Goal: Transaction & Acquisition: Purchase product/service

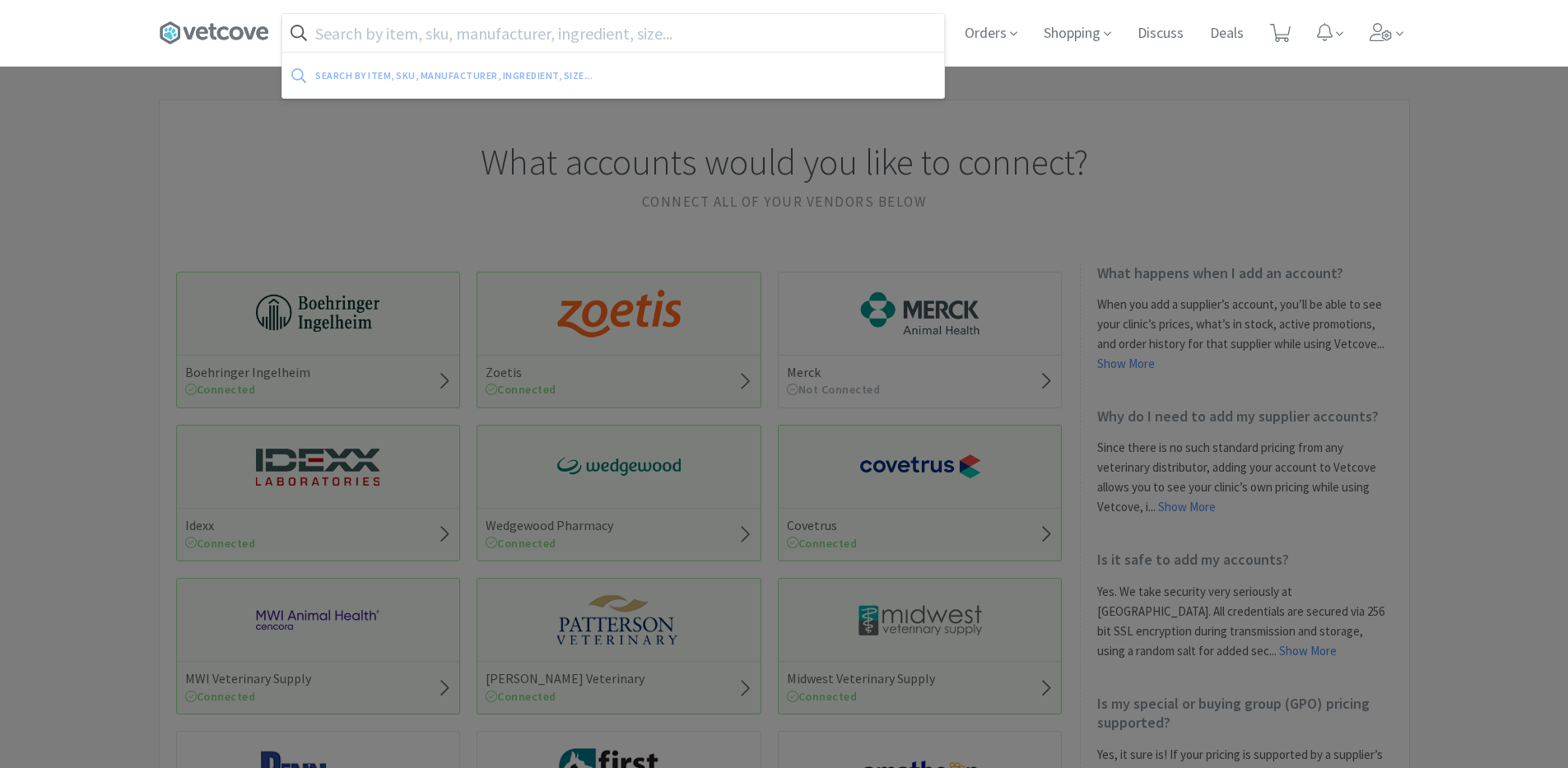
click at [744, 33] on input "text" at bounding box center [612, 33] width 662 height 38
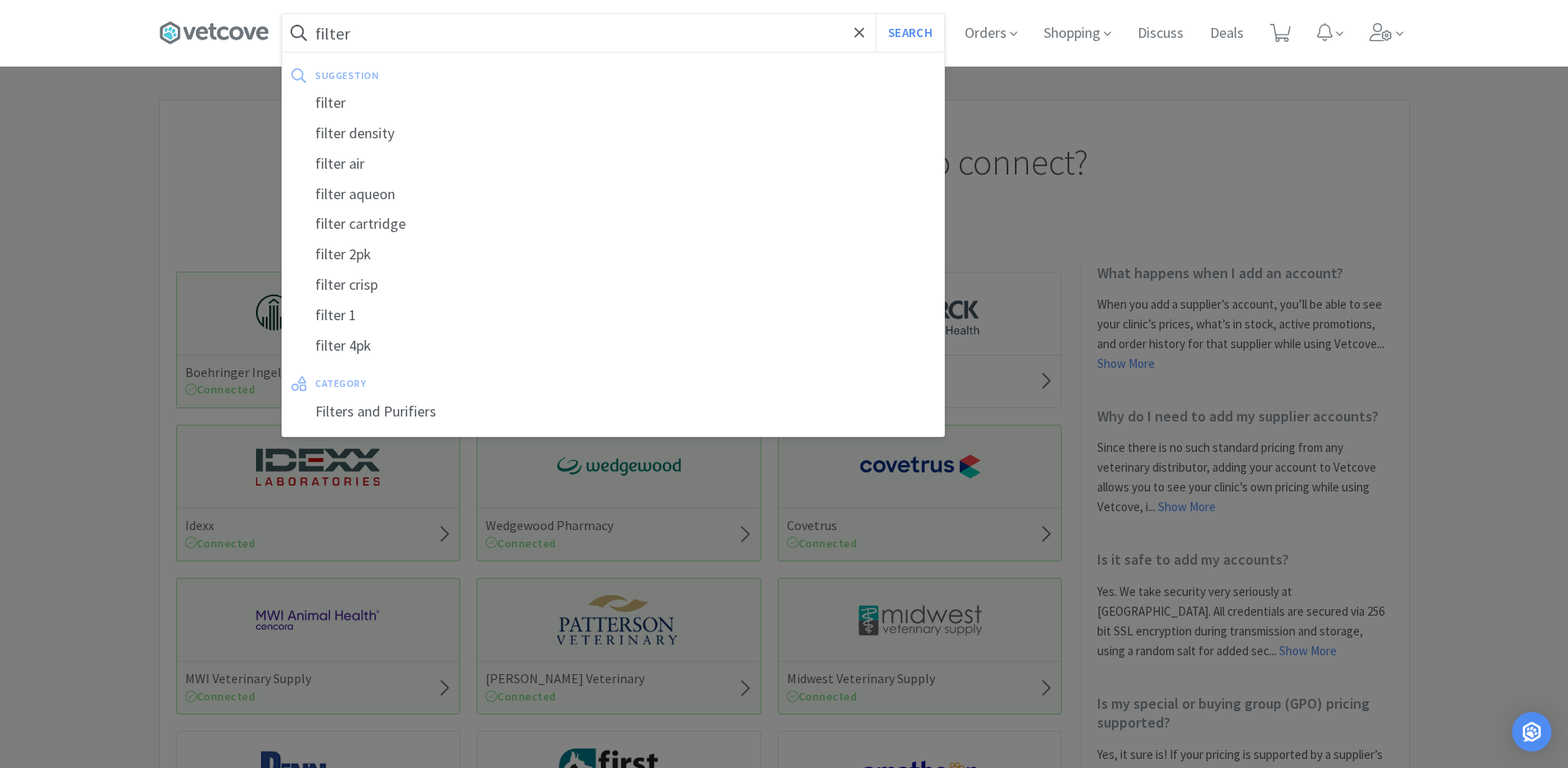
type input "filter"
click at [876, 14] on button "Search" at bounding box center [909, 33] width 68 height 38
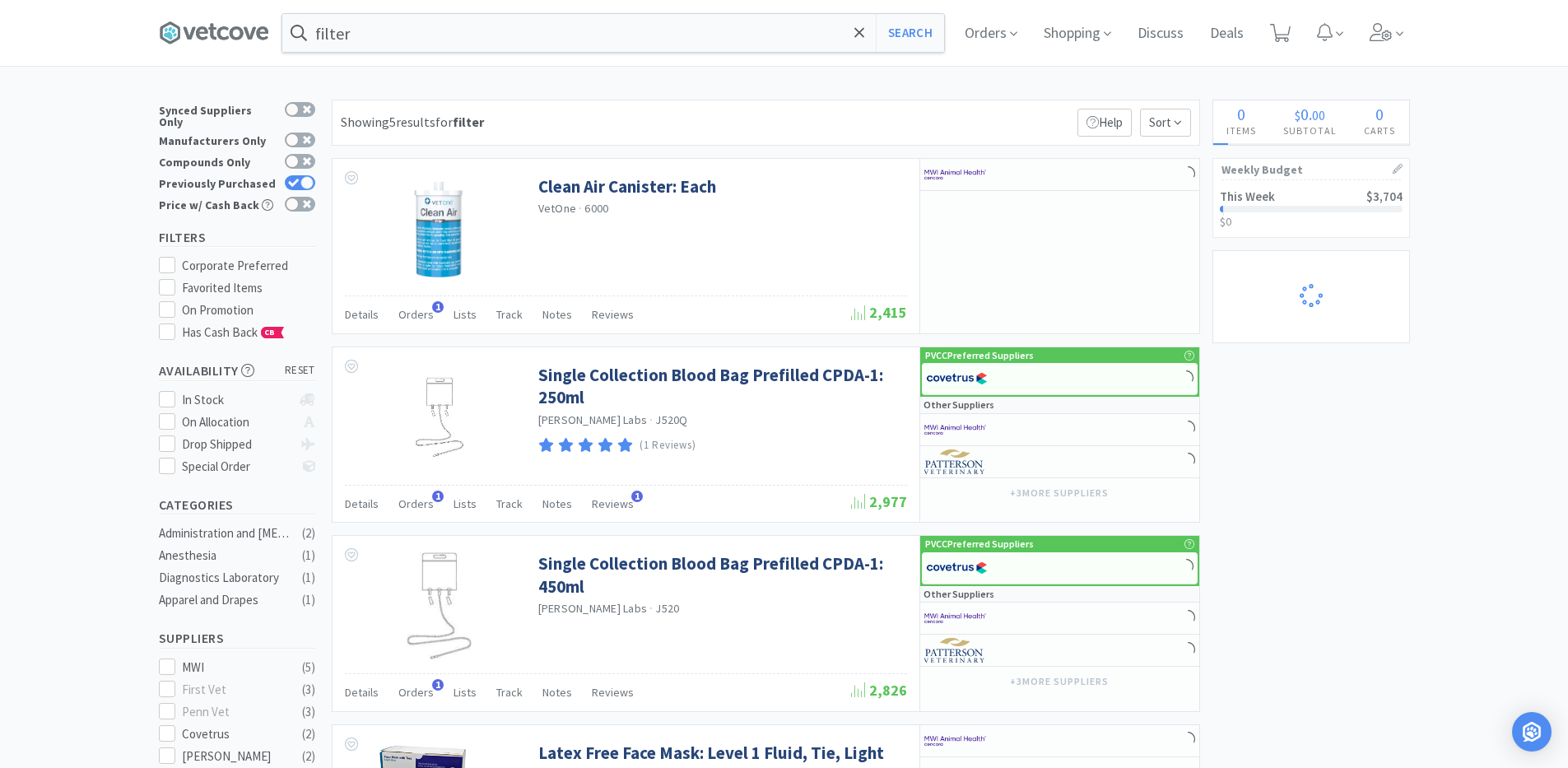
select select "10"
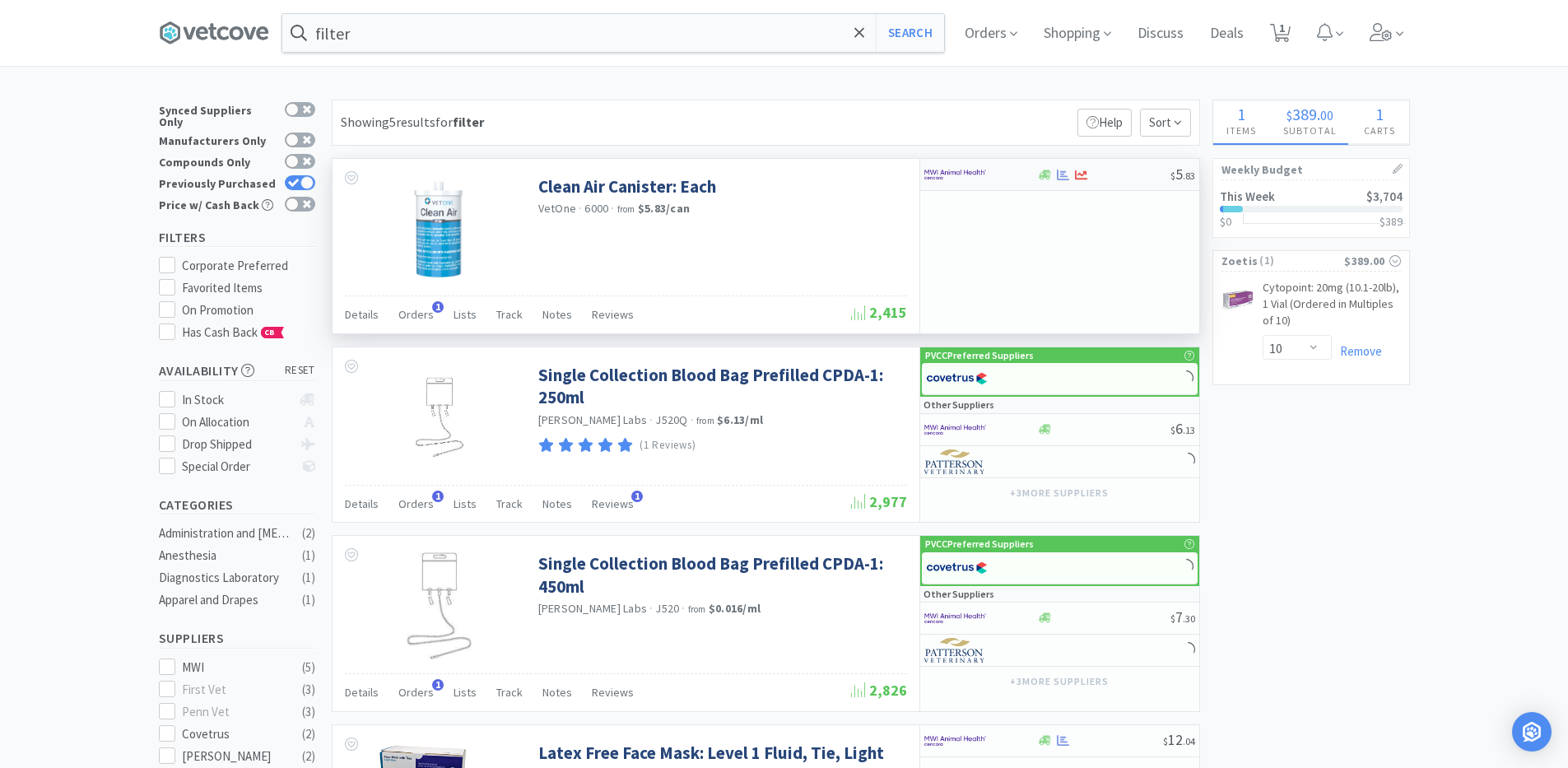
select select "4"
select select "1"
select select "6"
select select "4"
select select "3"
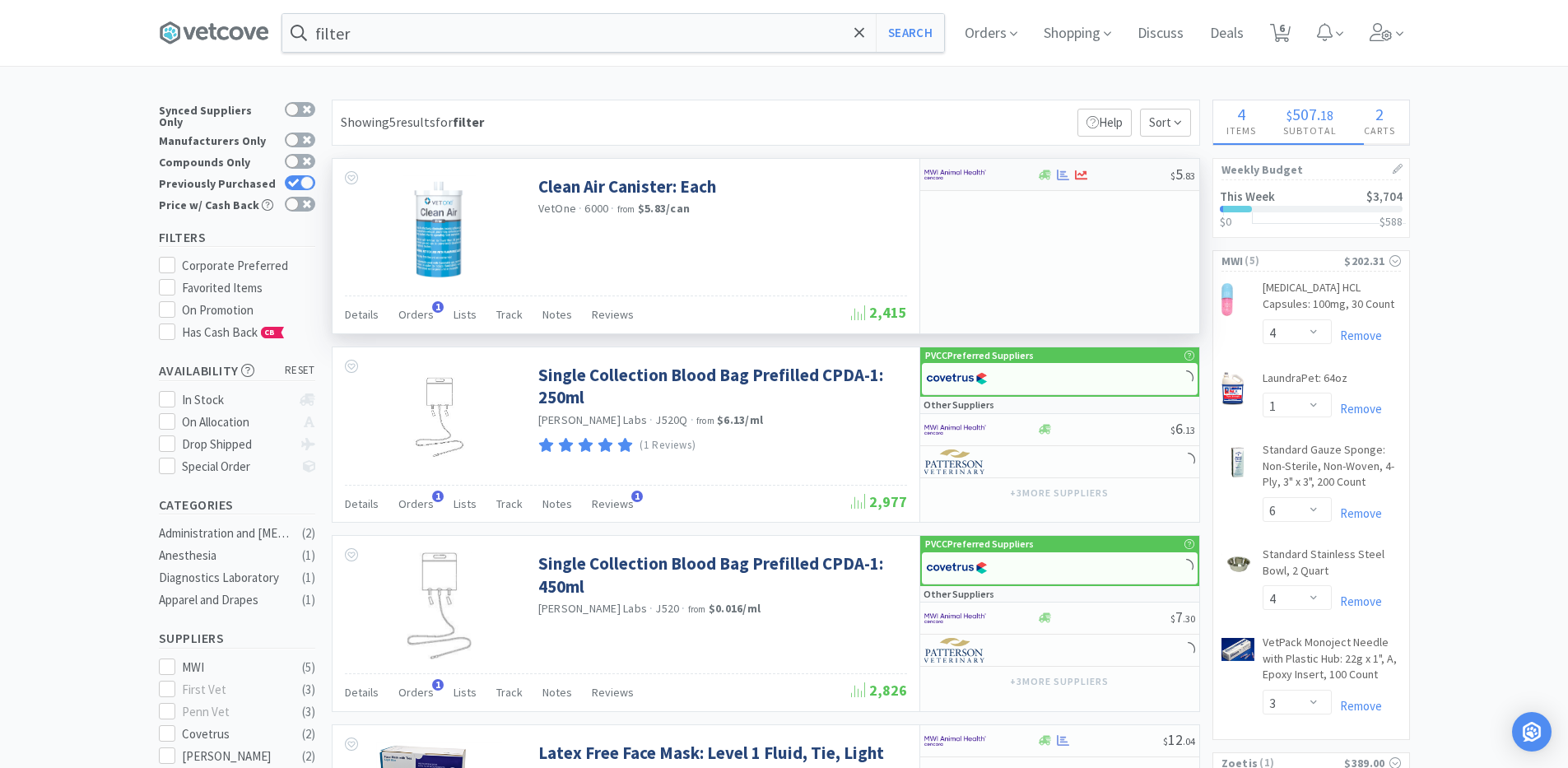
click at [1022, 175] on div at bounding box center [980, 174] width 113 height 28
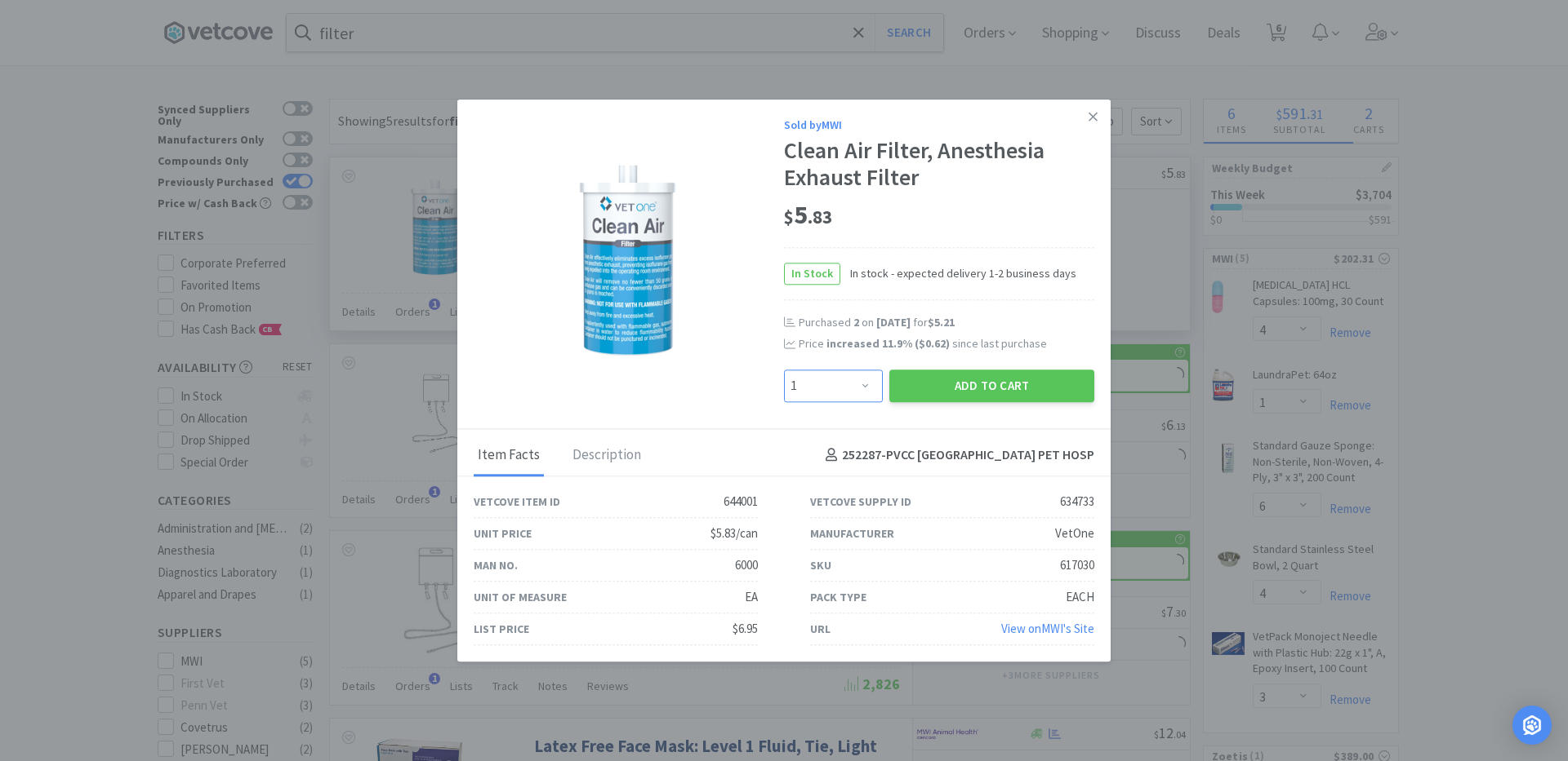
click at [852, 379] on select "Enter Quantity 1 2 3 4 5 6 7 8 9 10 11 12 13 14 15 16 17 18 19 20 Enter Quantity" at bounding box center [833, 385] width 99 height 32
select select "2"
click at [784, 370] on select "Enter Quantity 1 2 3 4 5 6 7 8 9 10 11 12 13 14 15 16 17 18 19 20 Enter Quantity" at bounding box center [833, 385] width 99 height 32
click at [977, 374] on button "Add to Cart" at bounding box center [991, 385] width 205 height 32
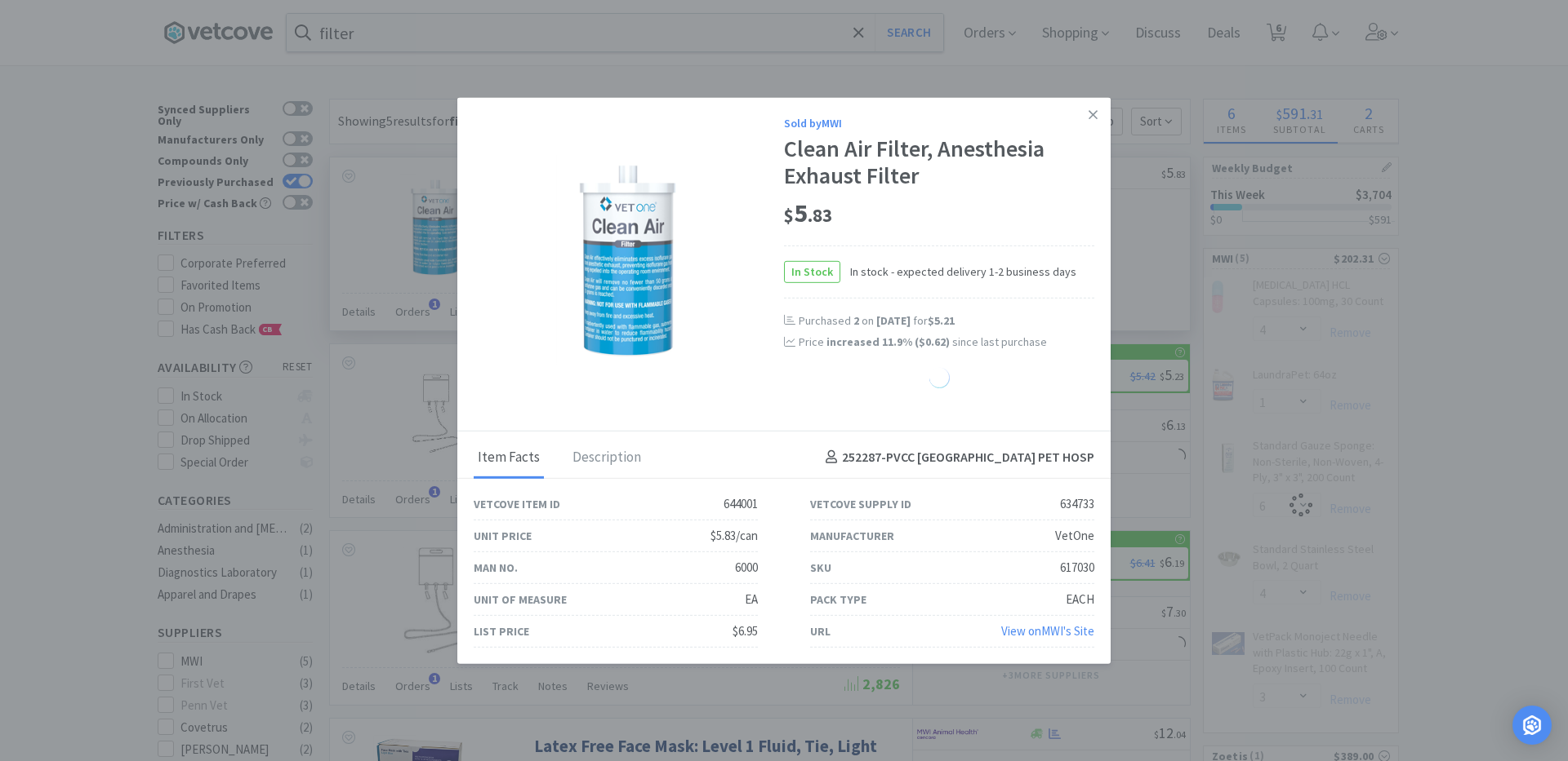
select select "1"
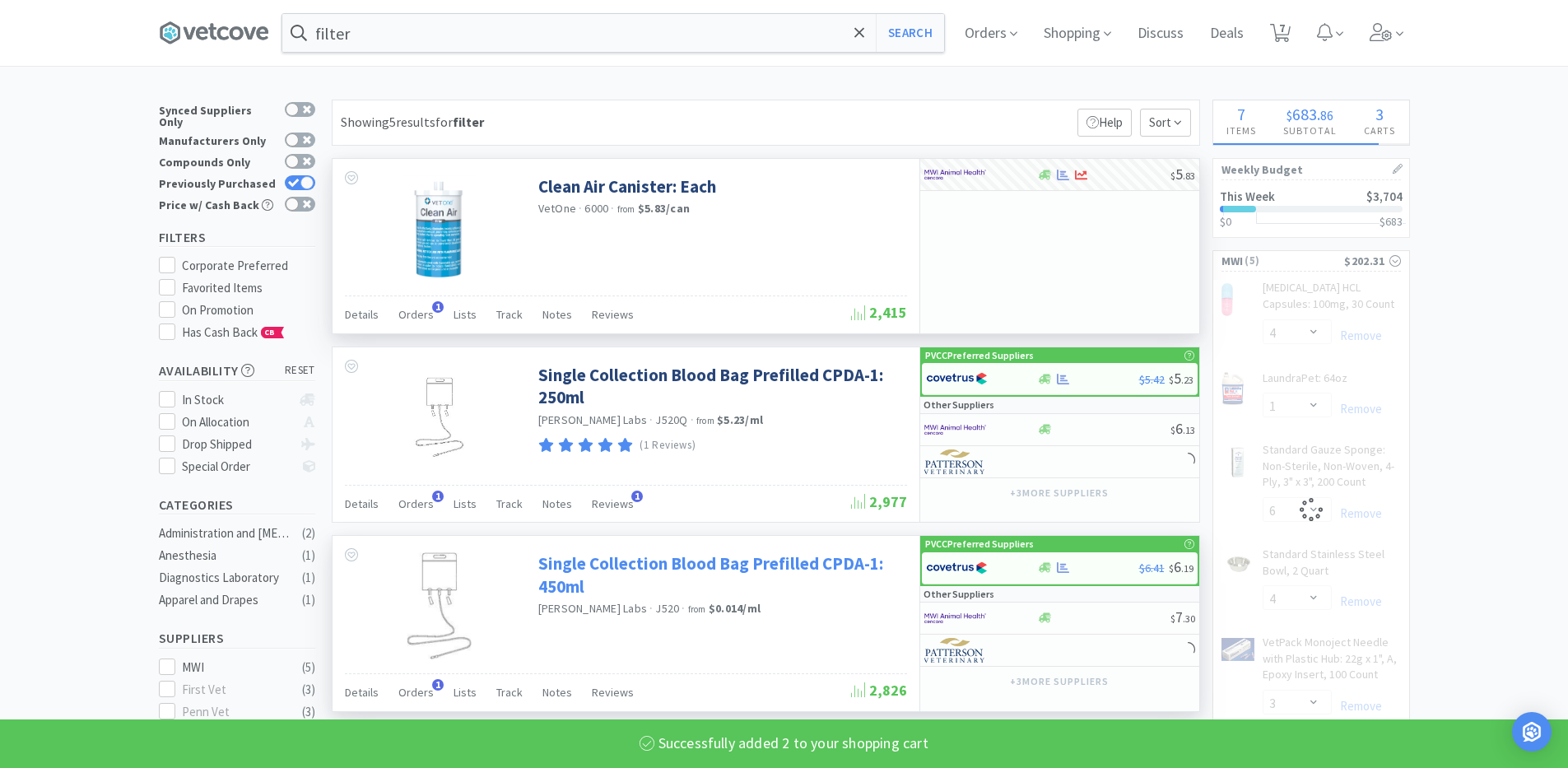
select select "2"
select select "4"
select select "1"
select select "6"
select select "4"
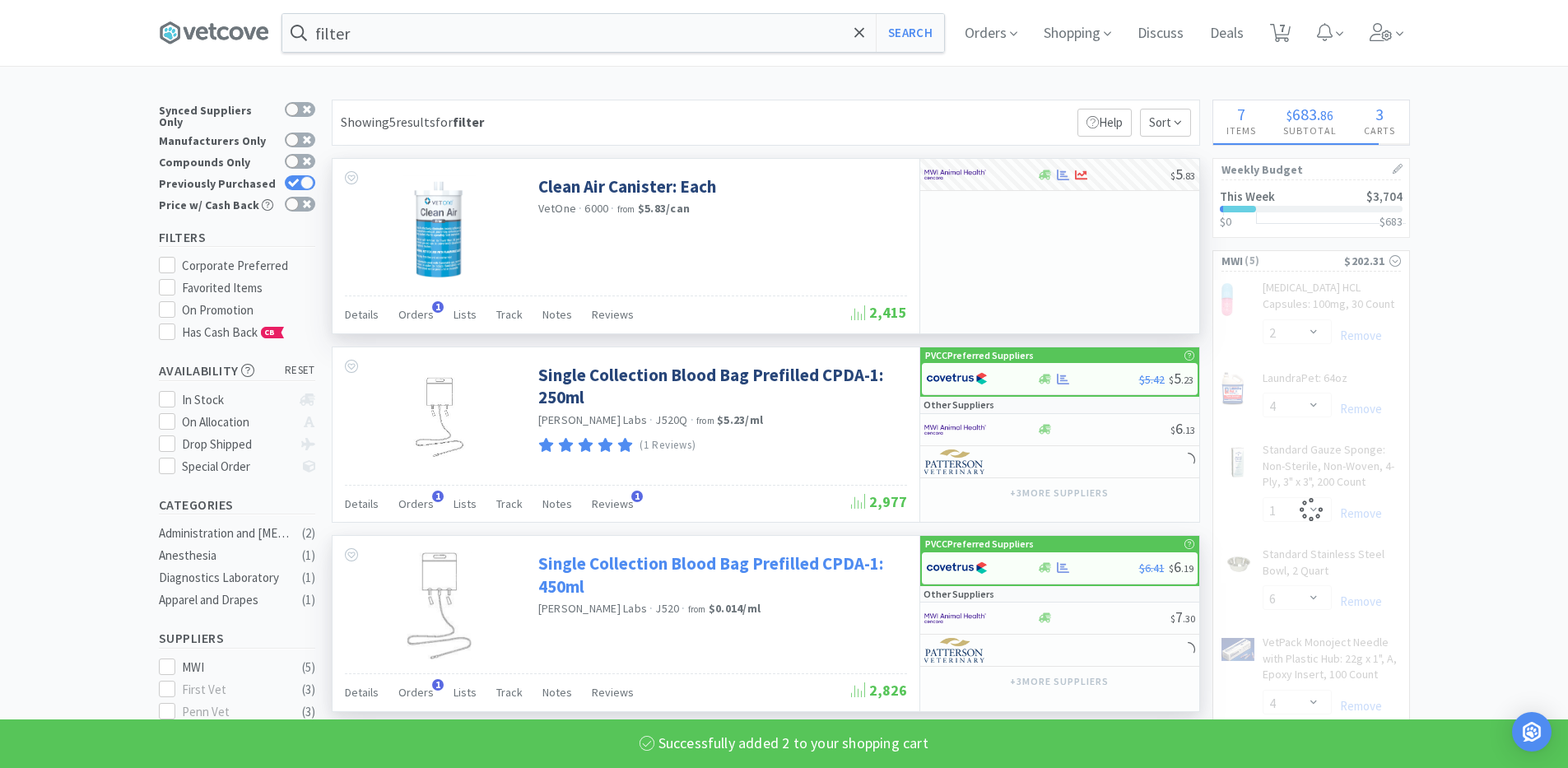
select select "3"
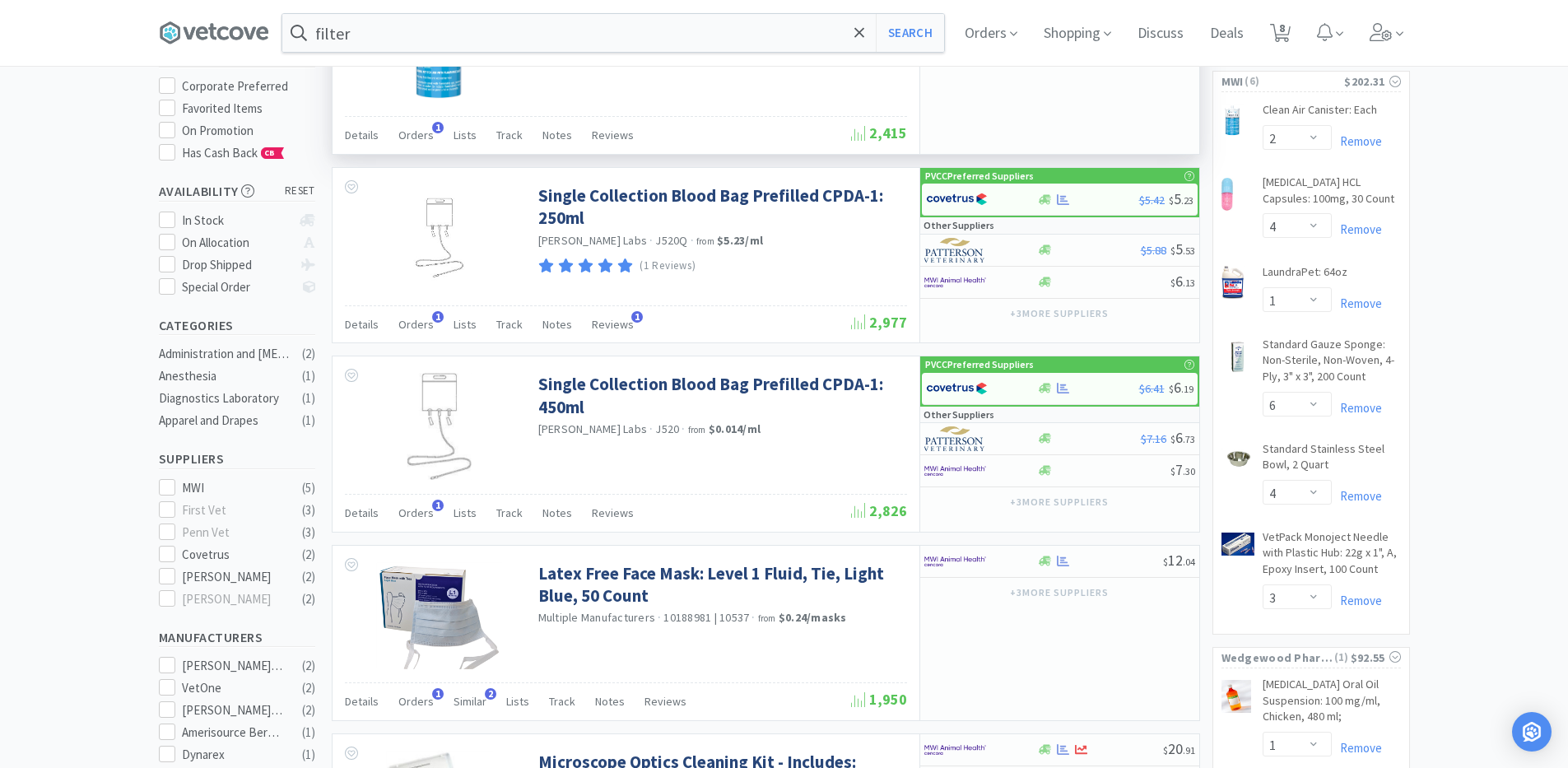
scroll to position [127, 0]
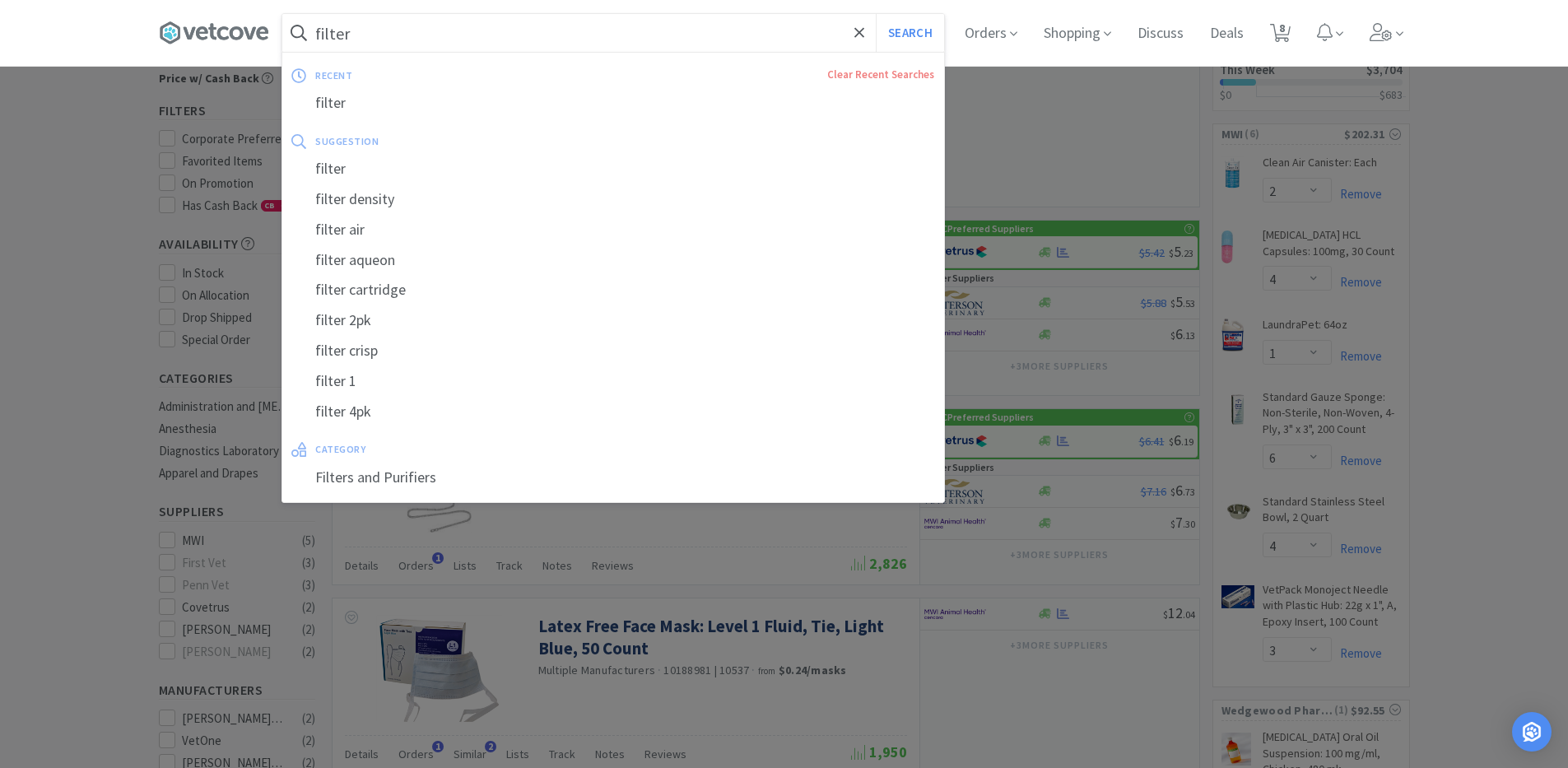
click at [390, 38] on input "filter" at bounding box center [612, 33] width 662 height 38
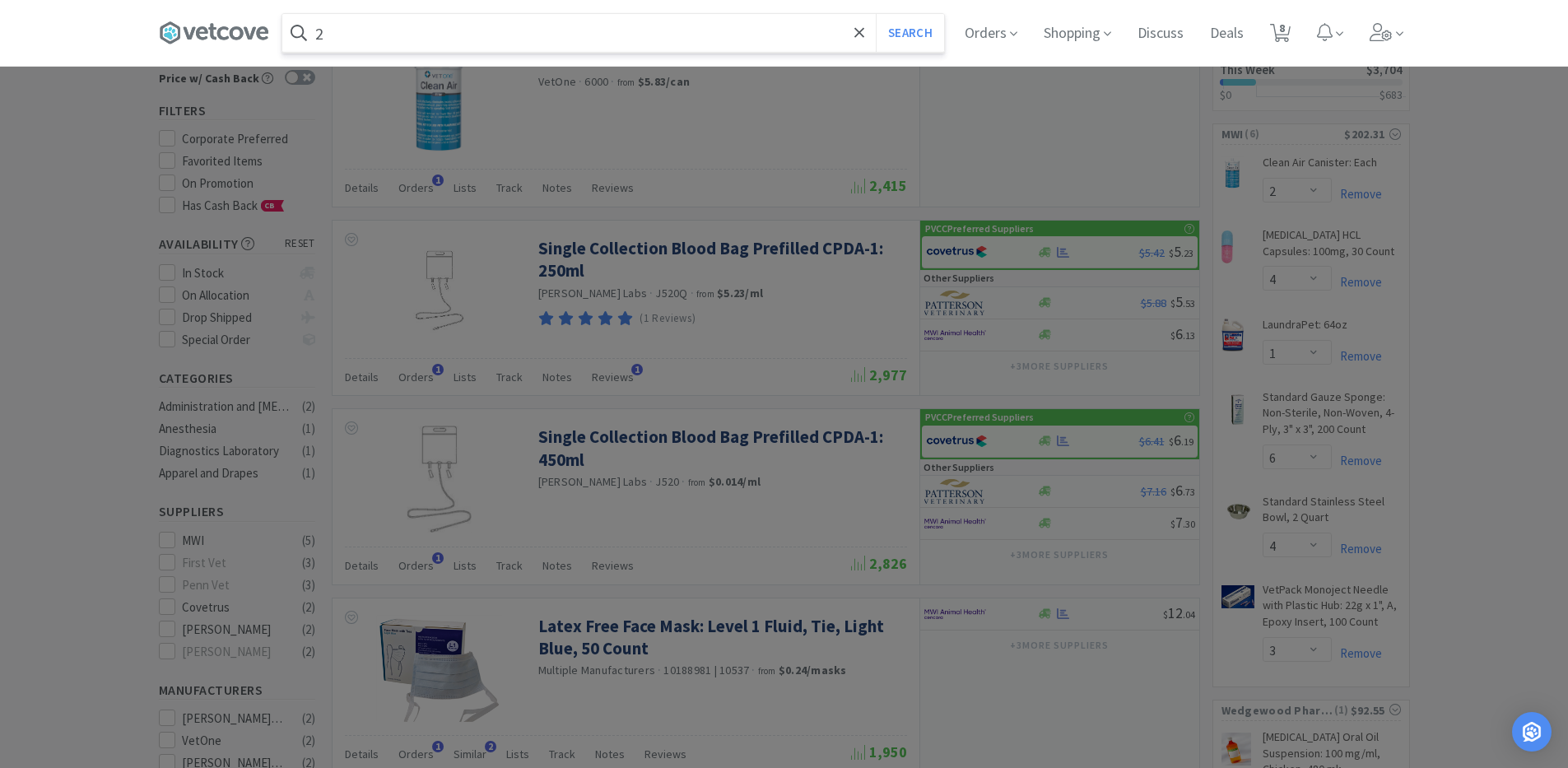
type input "22"
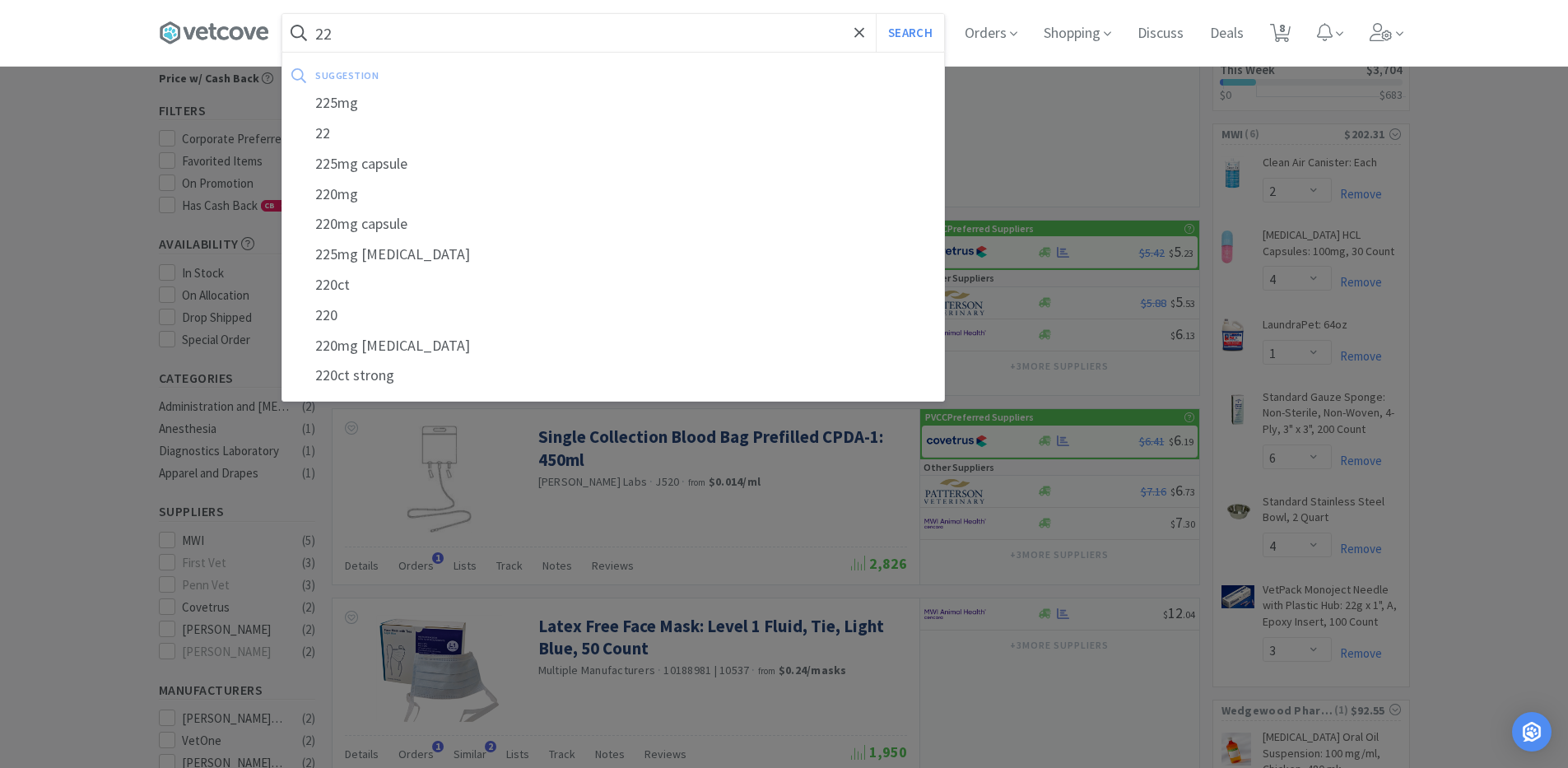
click at [362, 42] on input "22" at bounding box center [612, 33] width 662 height 38
drag, startPoint x: 362, startPoint y: 42, endPoint x: 247, endPoint y: 55, distance: 115.7
click at [247, 55] on div "22 Search suggestion 225mg 22 225mg capsule 220mg 220mg capsule 225mg [MEDICAL_…" at bounding box center [784, 33] width 1251 height 66
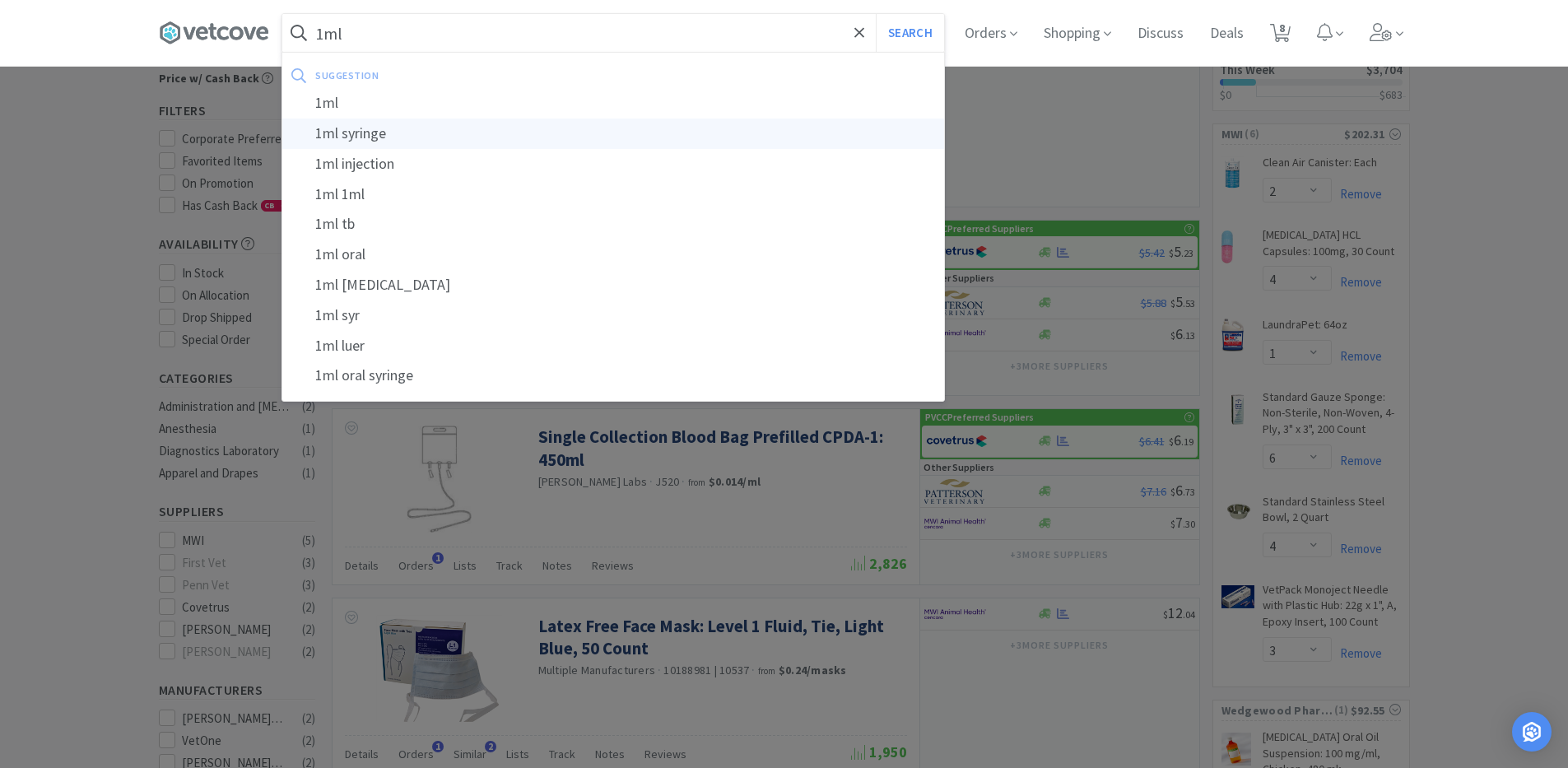
click at [326, 125] on div "1ml syringe" at bounding box center [612, 134] width 662 height 31
type input "1ml syringe"
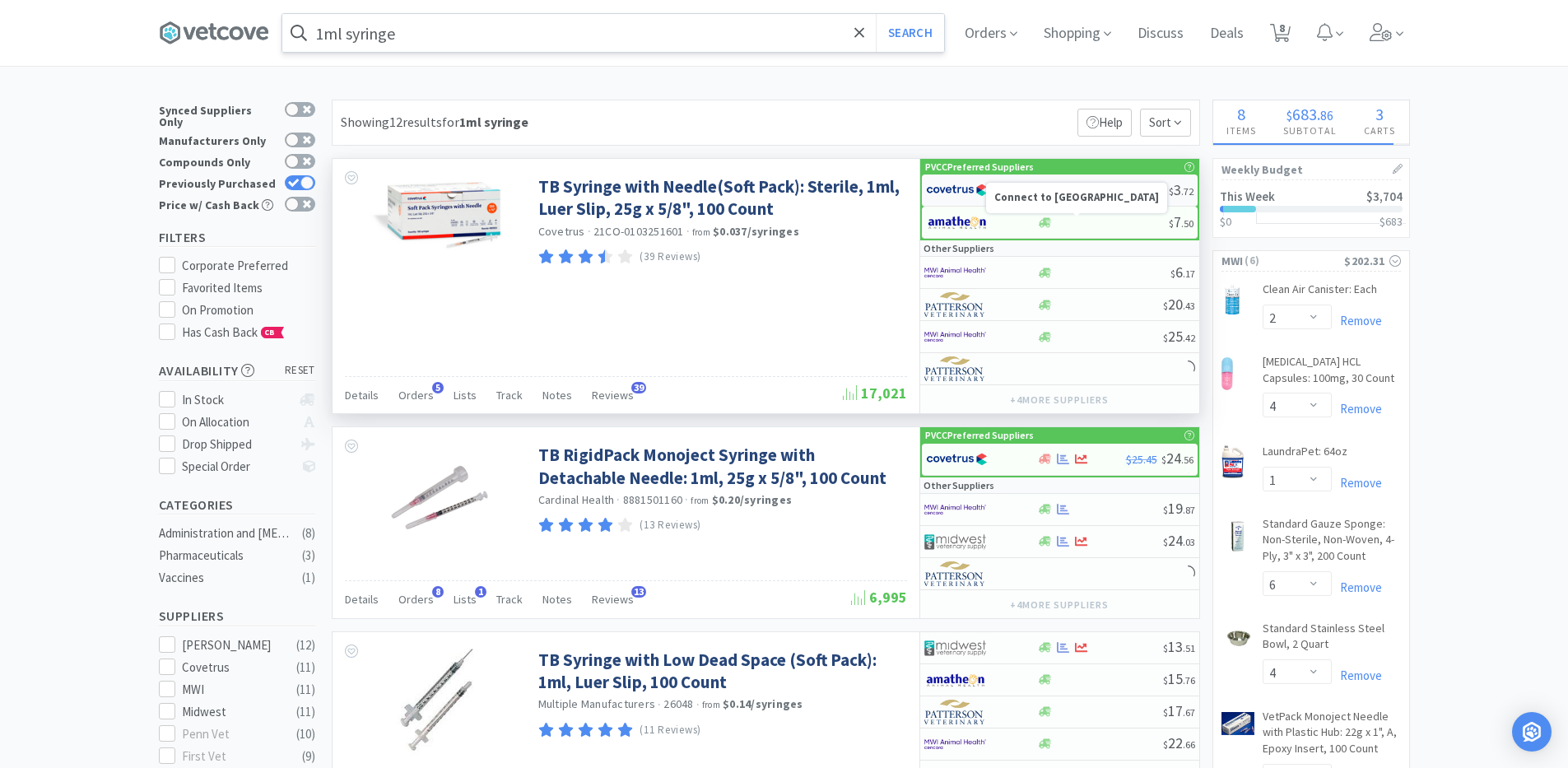
click at [942, 194] on img at bounding box center [957, 190] width 61 height 25
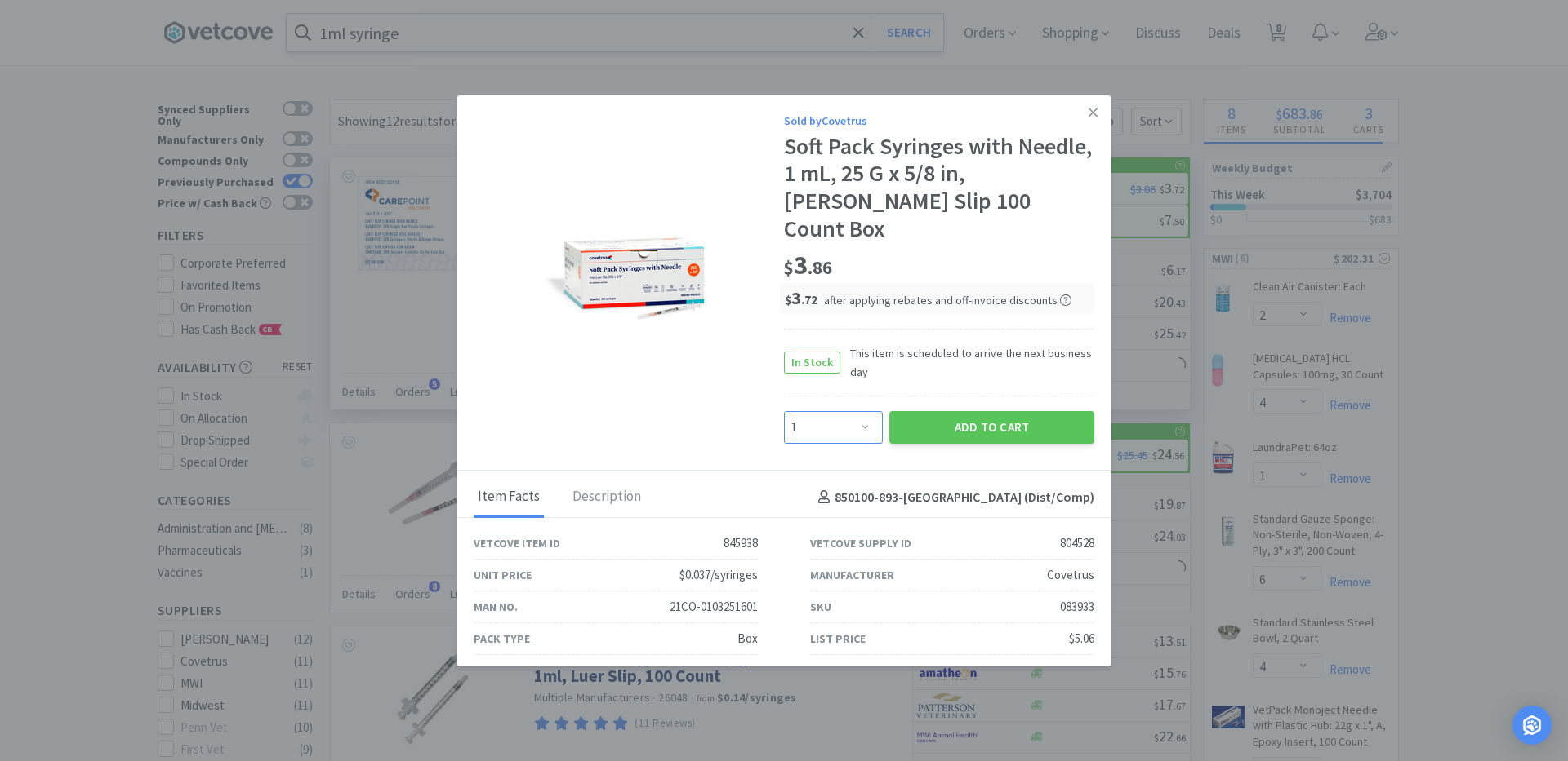
drag, startPoint x: 835, startPoint y: 411, endPoint x: 855, endPoint y: 396, distance: 25.0
click at [836, 411] on select "Enter Quantity 1 2 3 4 5 6 7 8 9 10 11 12 13 14 15 16 17 18 19 20 Enter Quantity" at bounding box center [833, 427] width 99 height 32
select select "2"
click at [784, 411] on select "Enter Quantity 1 2 3 4 5 6 7 8 9 10 11 12 13 14 15 16 17 18 19 20 Enter Quantity" at bounding box center [833, 427] width 99 height 32
click at [915, 411] on button "Add to Cart" at bounding box center [991, 427] width 205 height 32
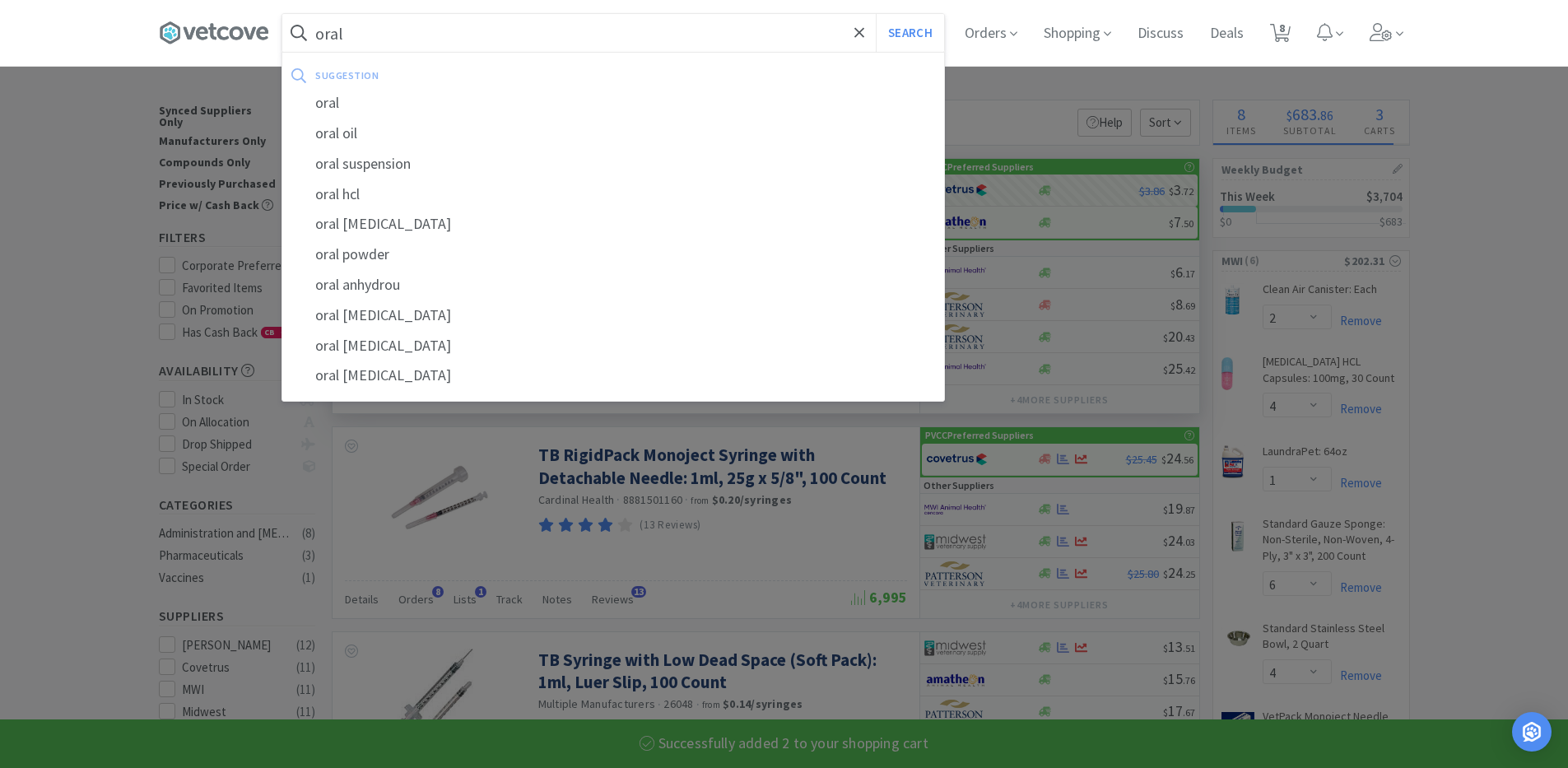
type input "oral"
click at [876, 14] on button "Search" at bounding box center [909, 33] width 68 height 38
select select "6"
select select "1"
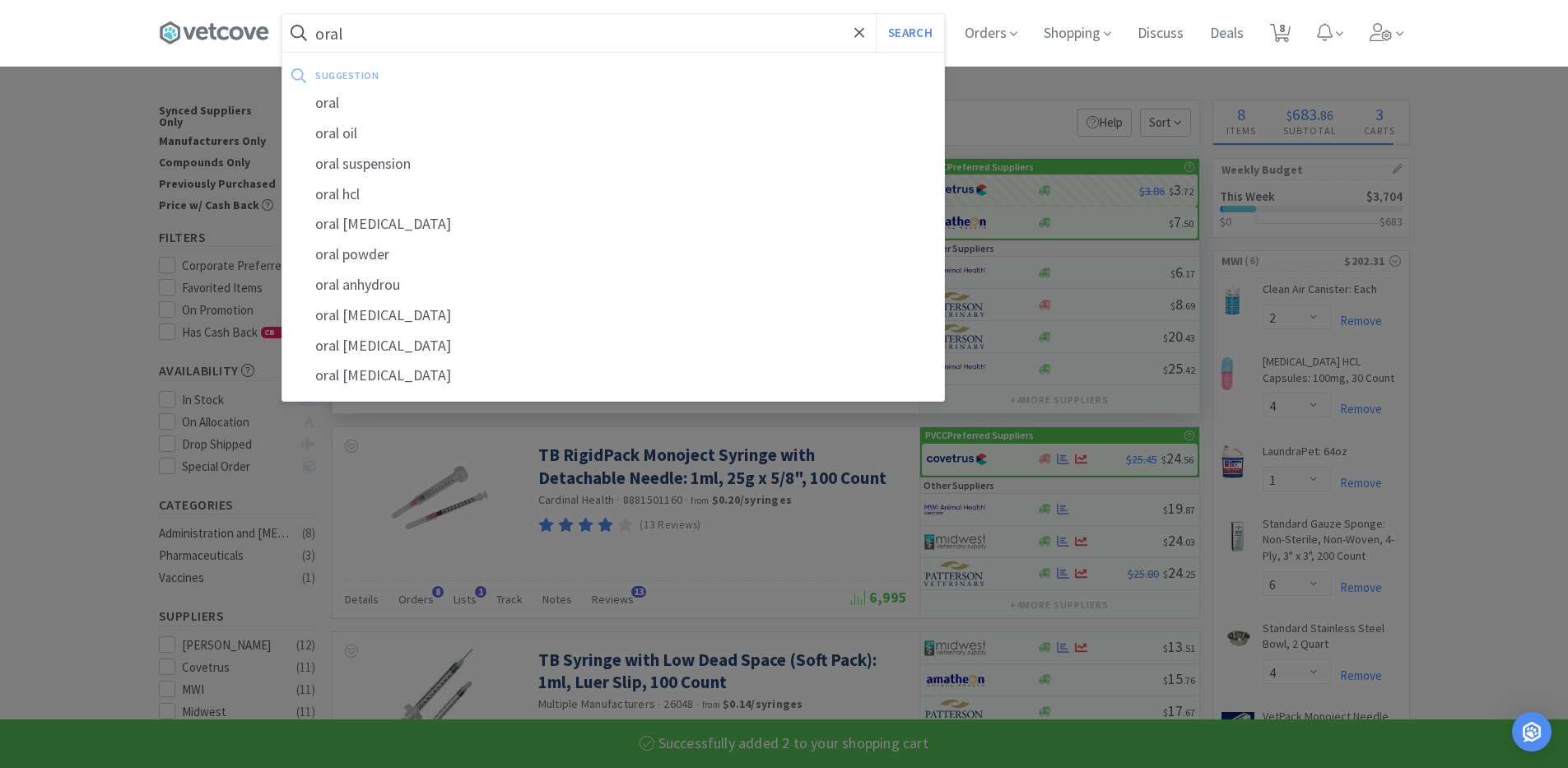
select select "2"
select select "1"
select select "2"
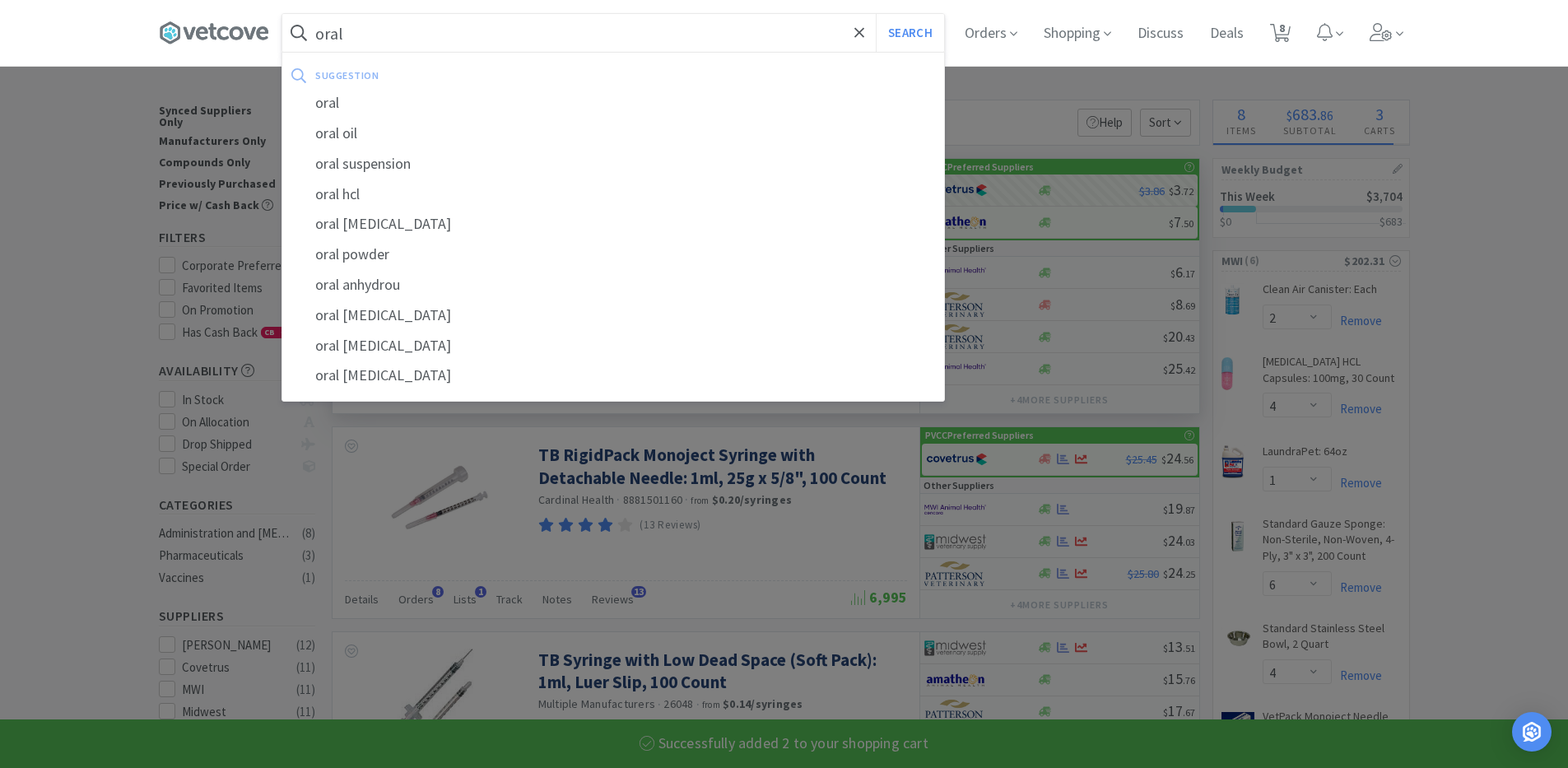
select select "2"
select select "1"
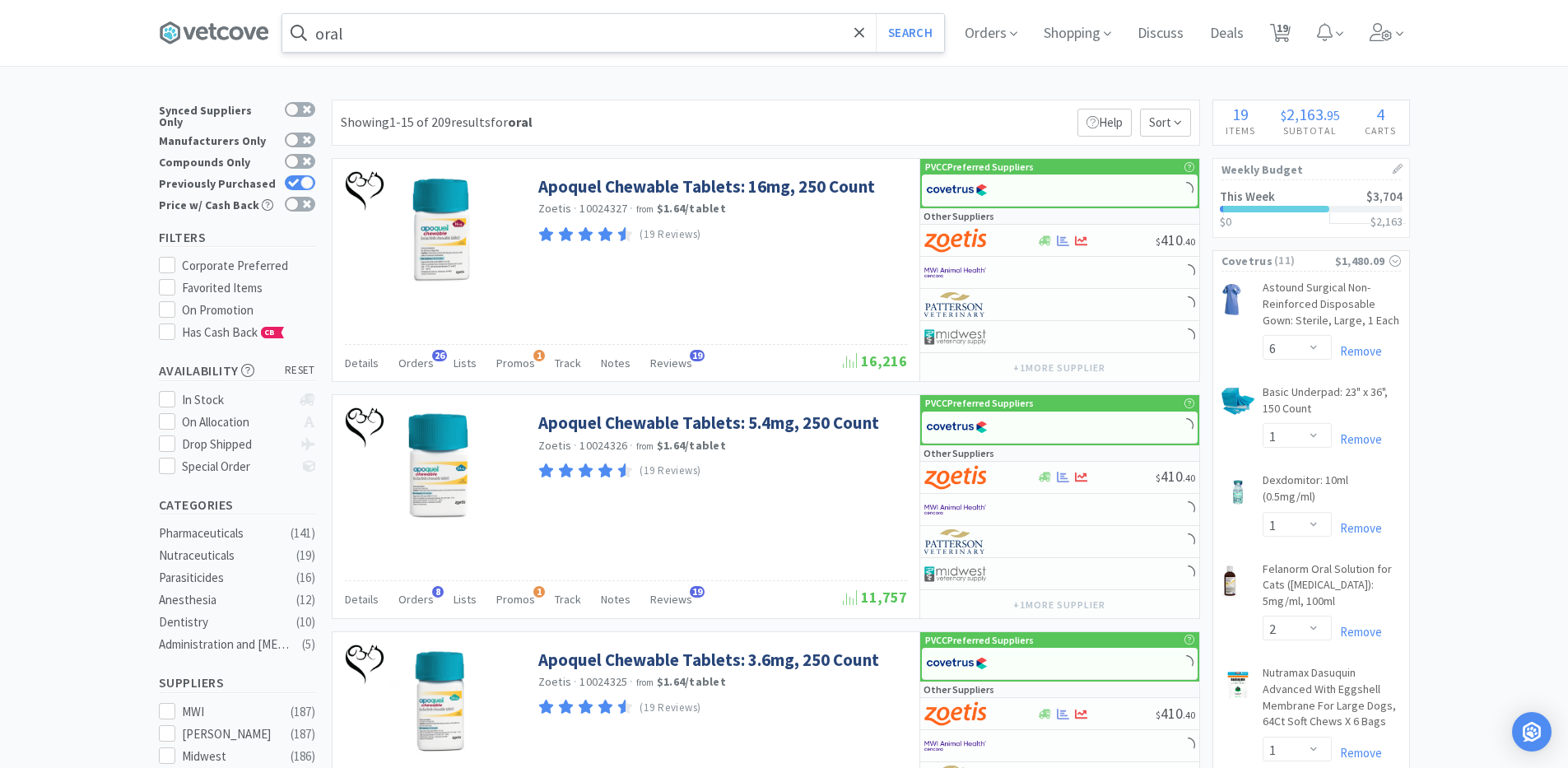
click at [405, 35] on input "oral" at bounding box center [612, 33] width 662 height 38
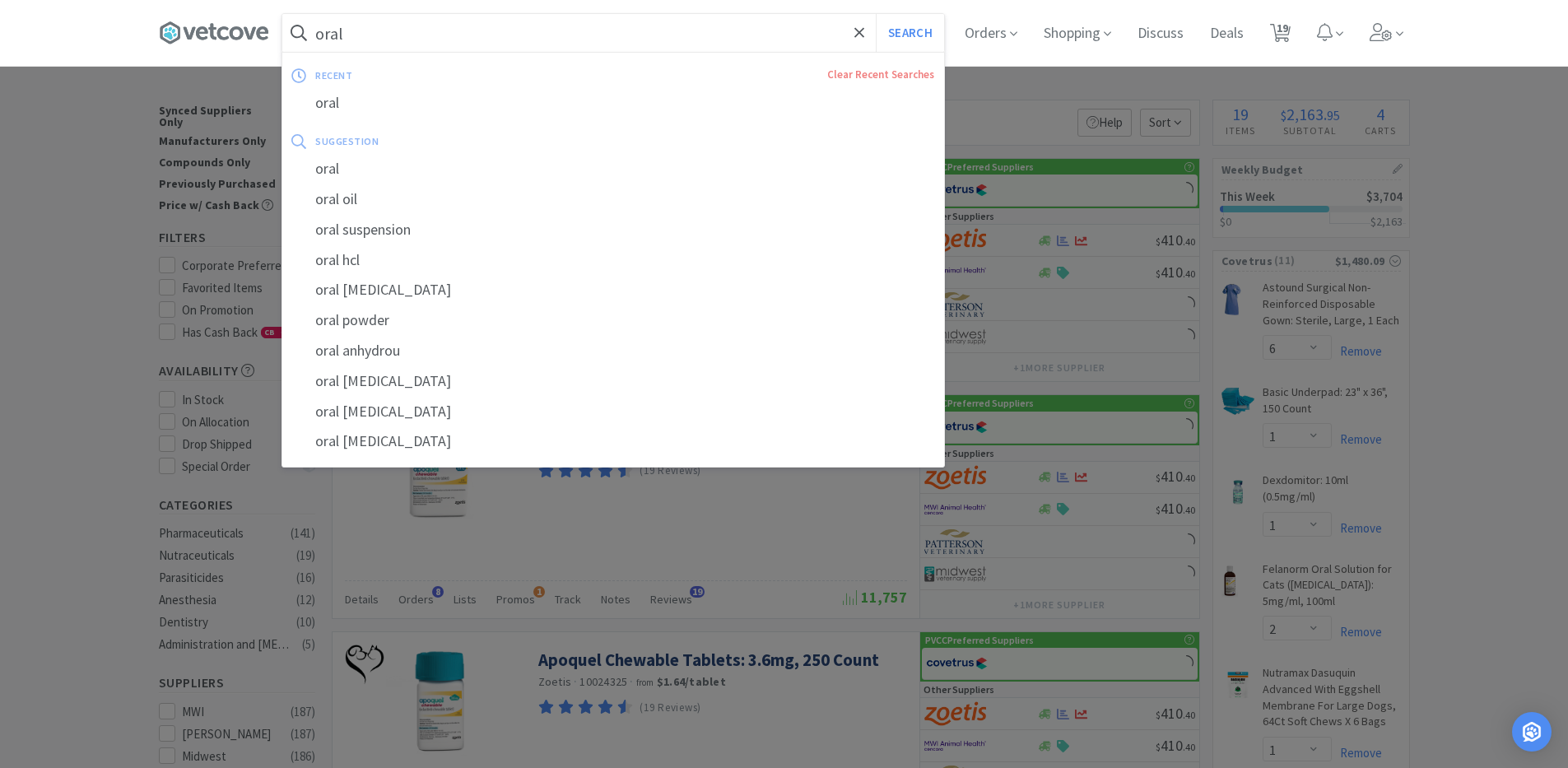
click at [398, 38] on input "oral" at bounding box center [612, 33] width 662 height 38
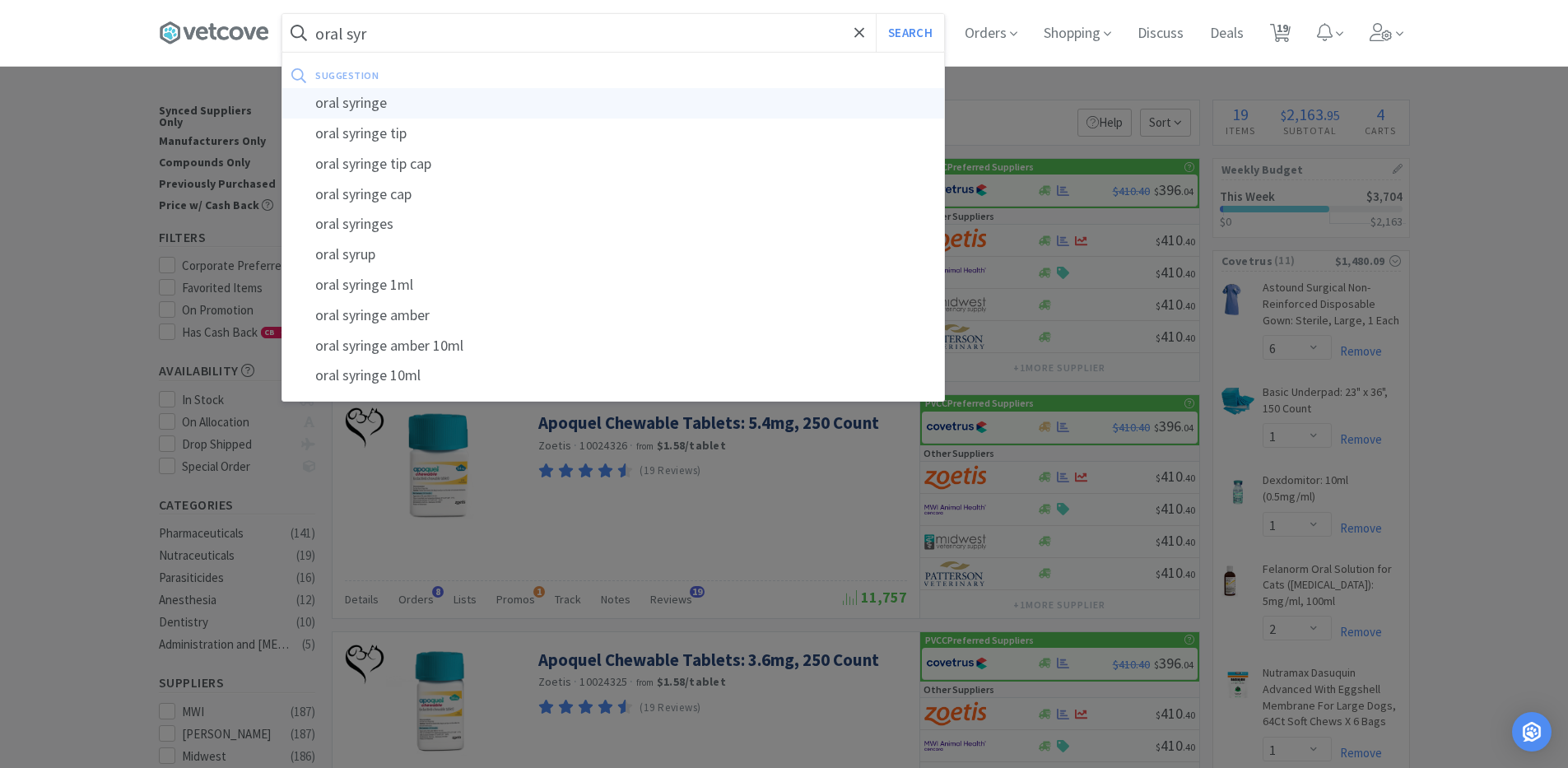
click at [345, 97] on div "oral syringe" at bounding box center [612, 103] width 662 height 31
type input "oral syringe"
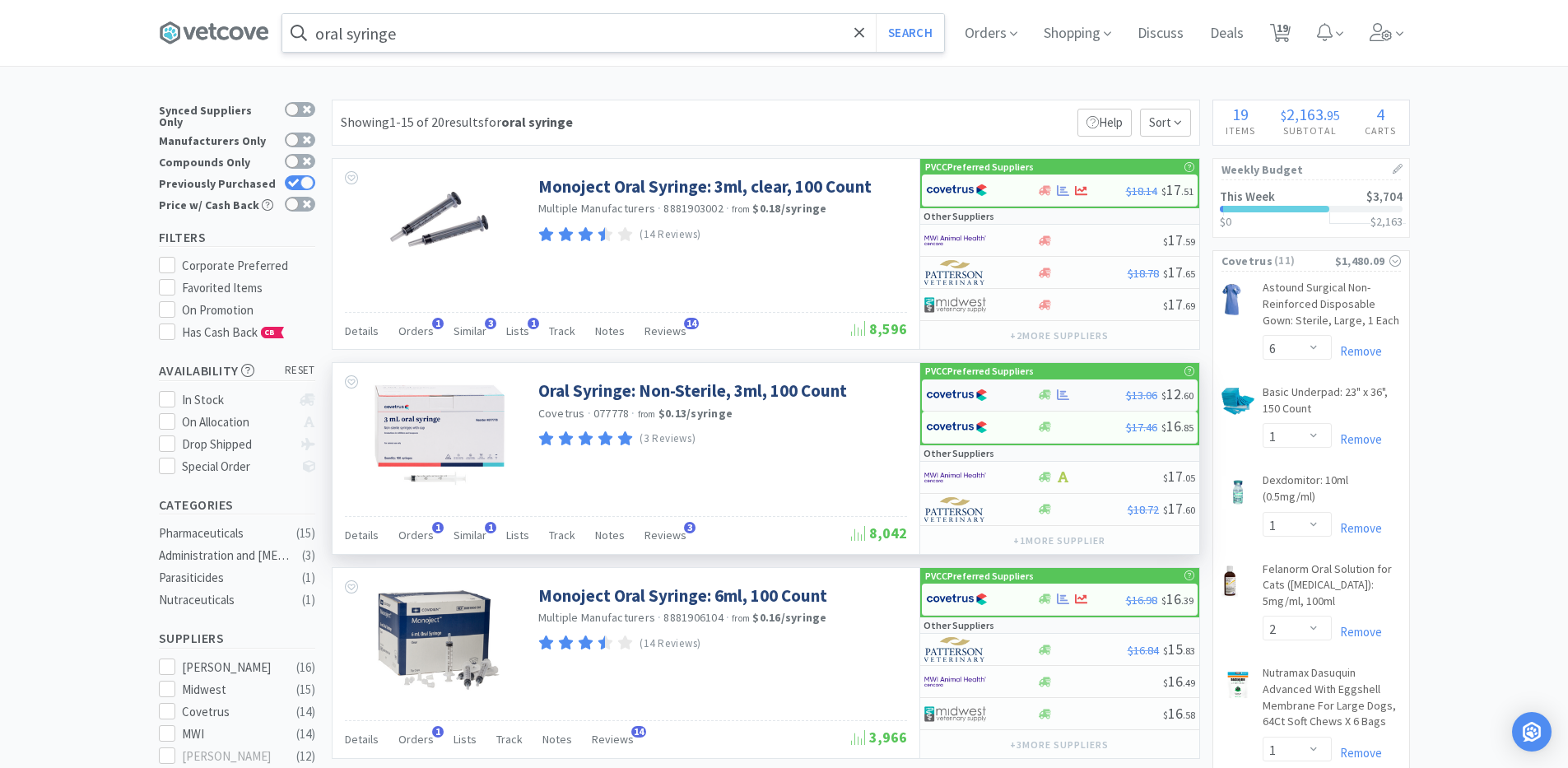
click at [1086, 394] on div at bounding box center [1081, 395] width 89 height 12
select select "1"
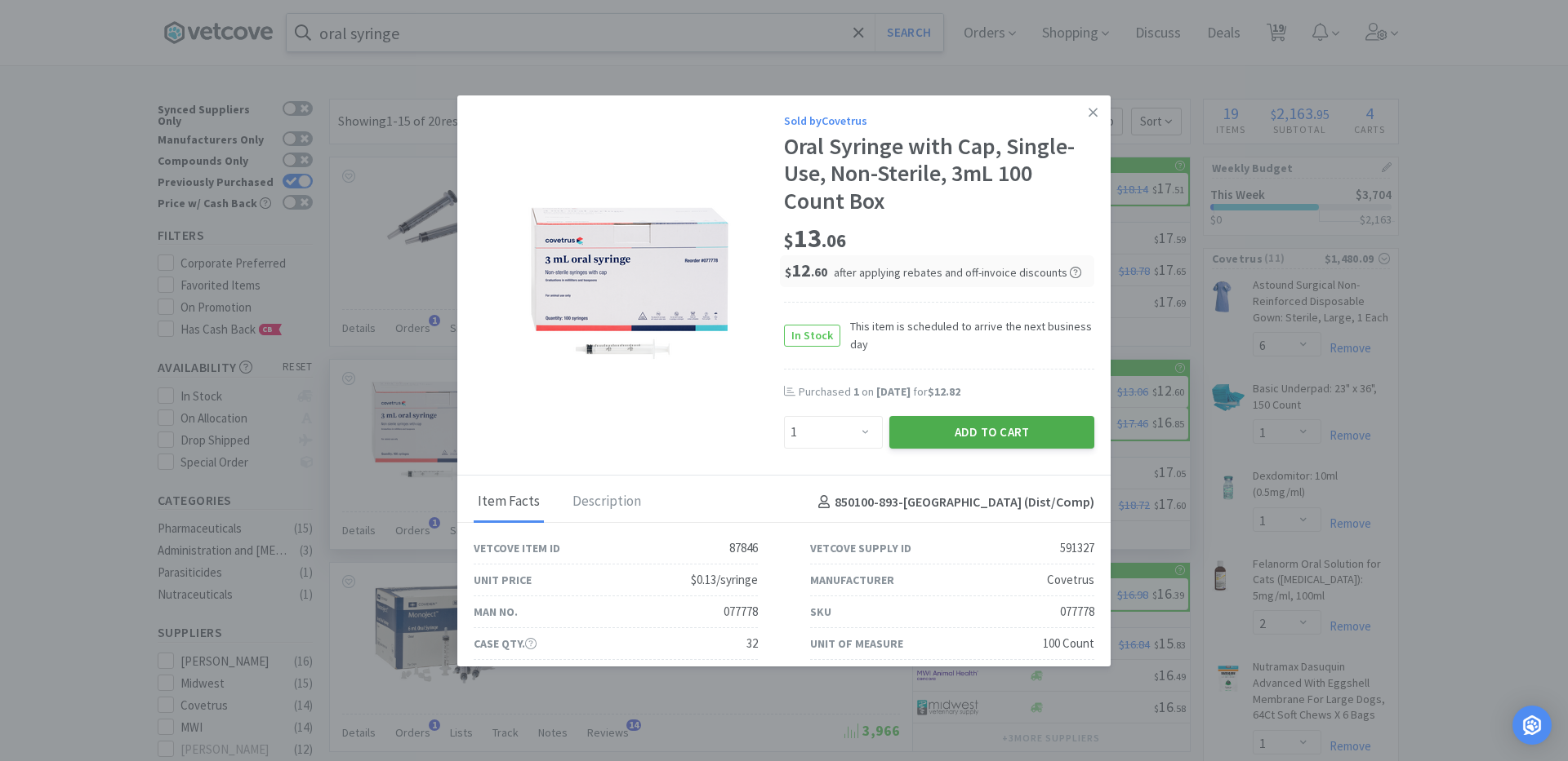
click at [936, 438] on button "Add to Cart" at bounding box center [991, 431] width 205 height 32
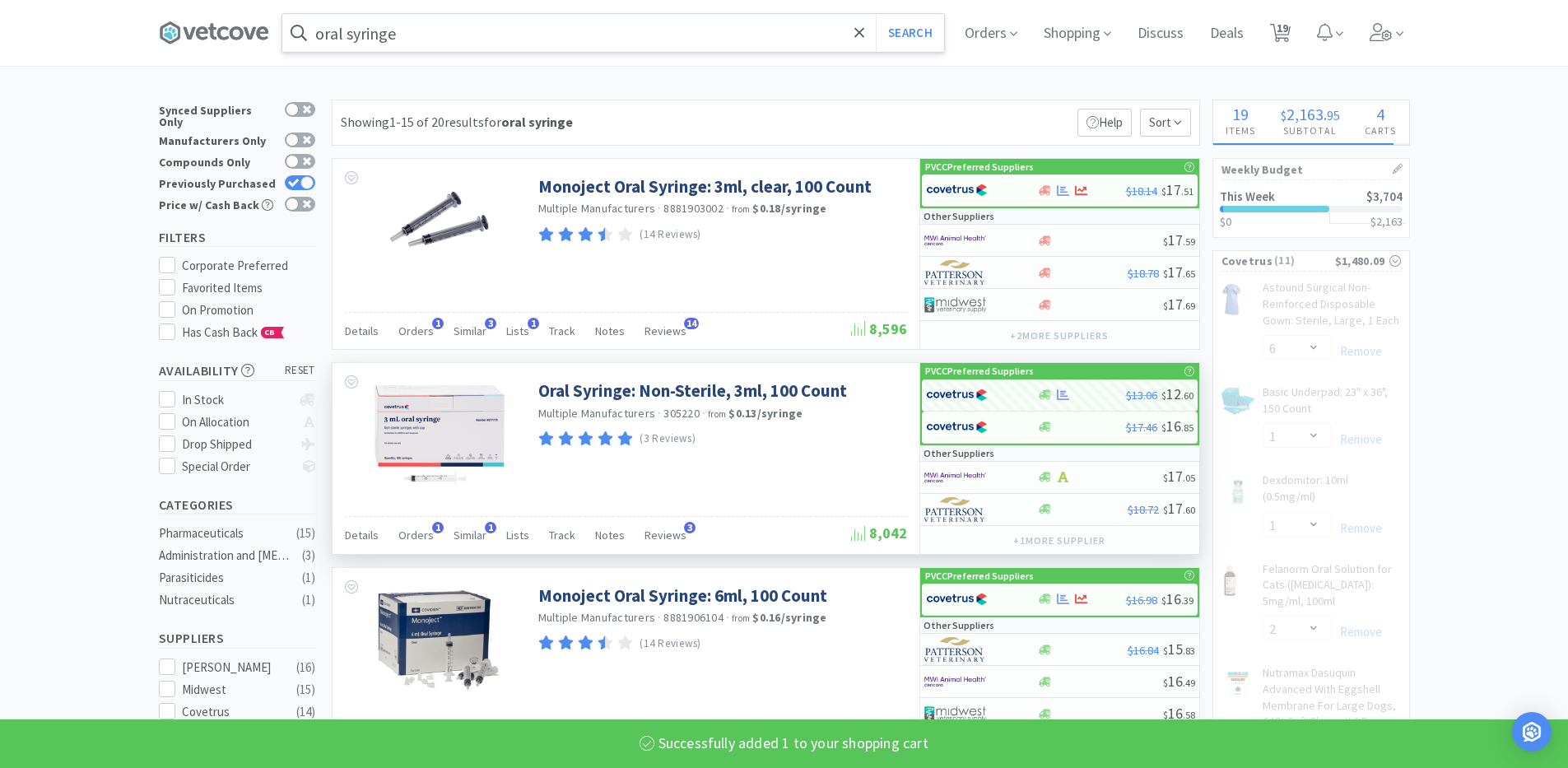
select select "1"
select select "2"
select select "1"
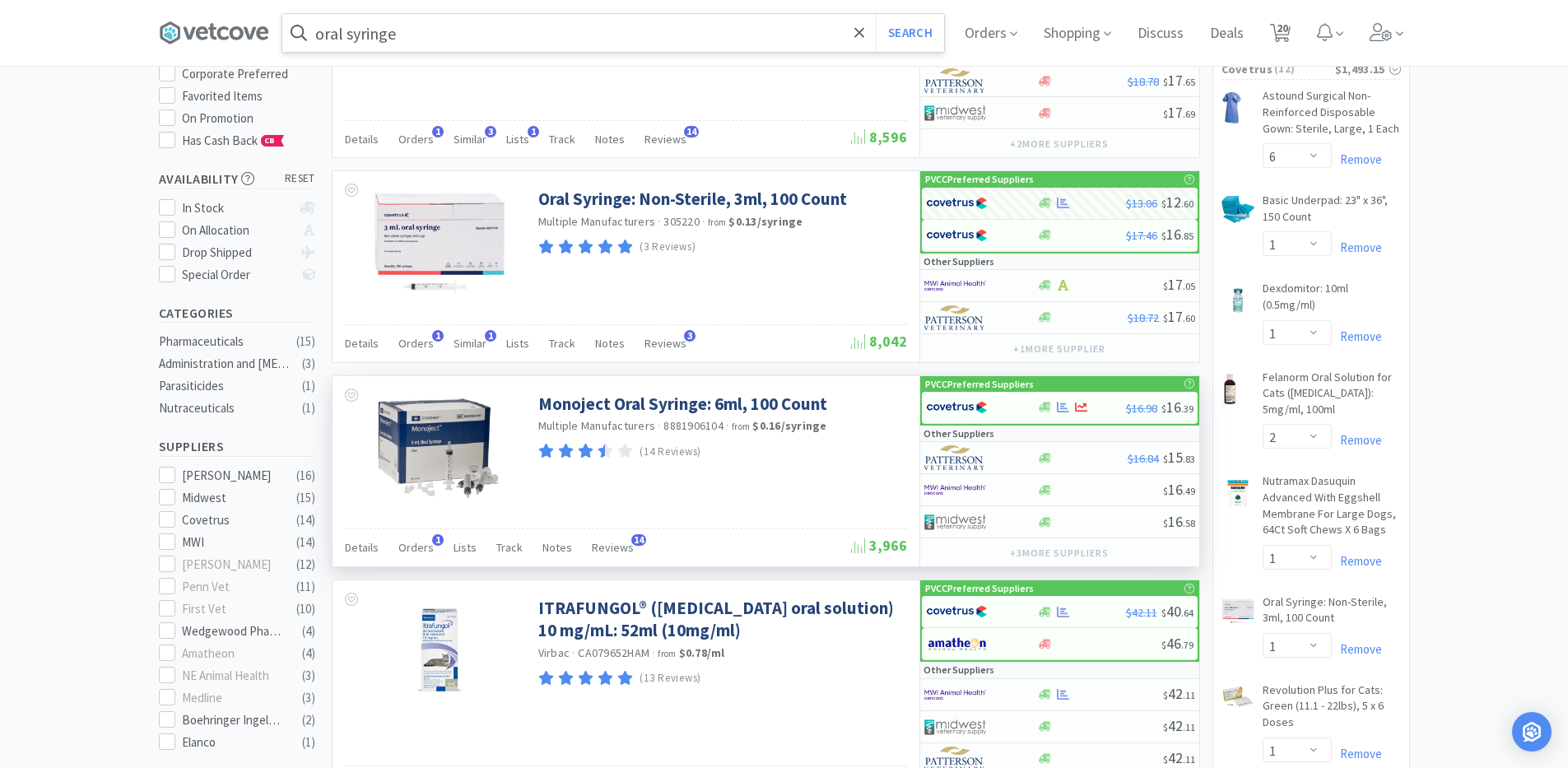
scroll to position [247, 0]
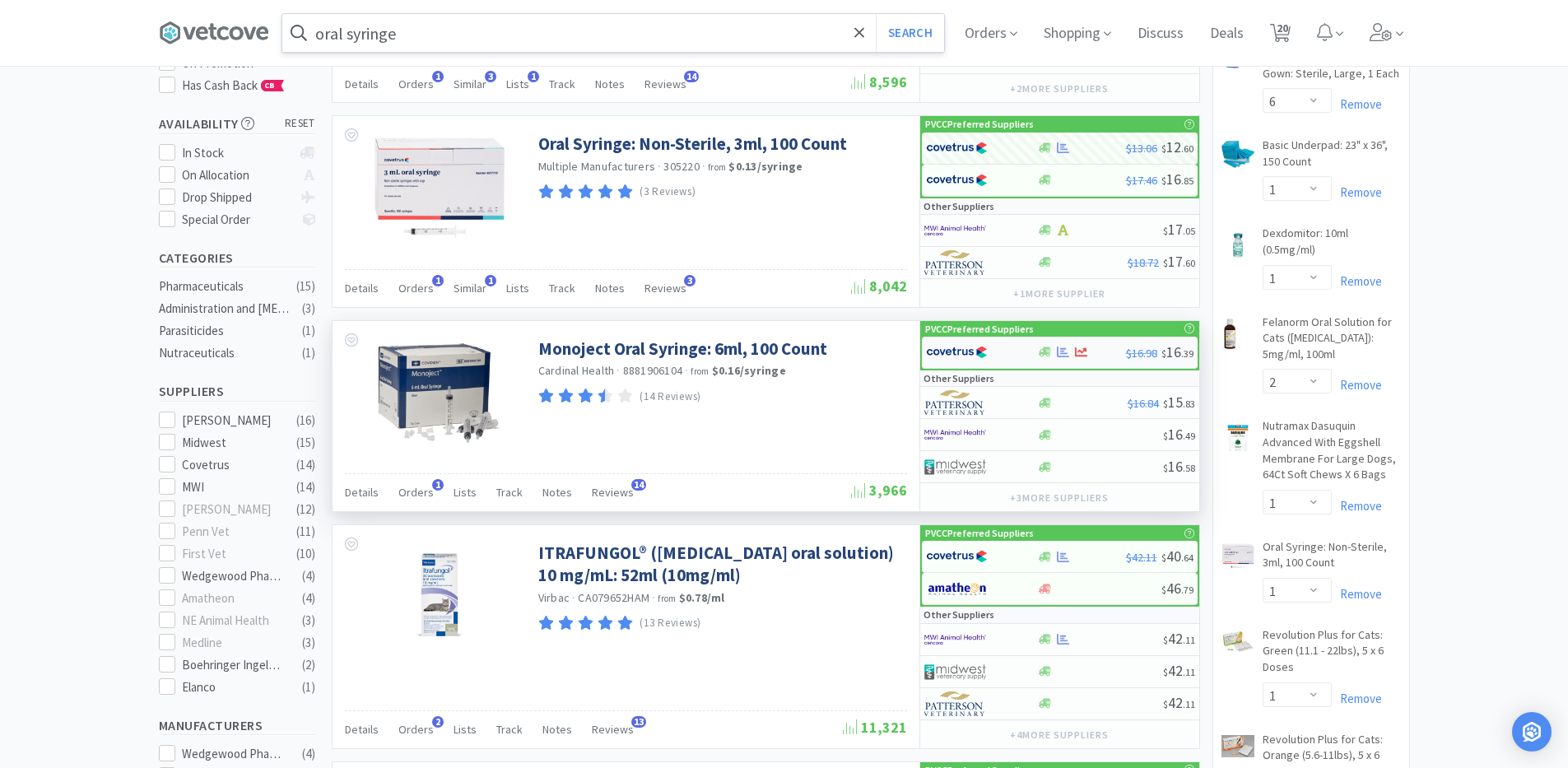
click at [1007, 354] on div at bounding box center [971, 352] width 91 height 28
select select "1"
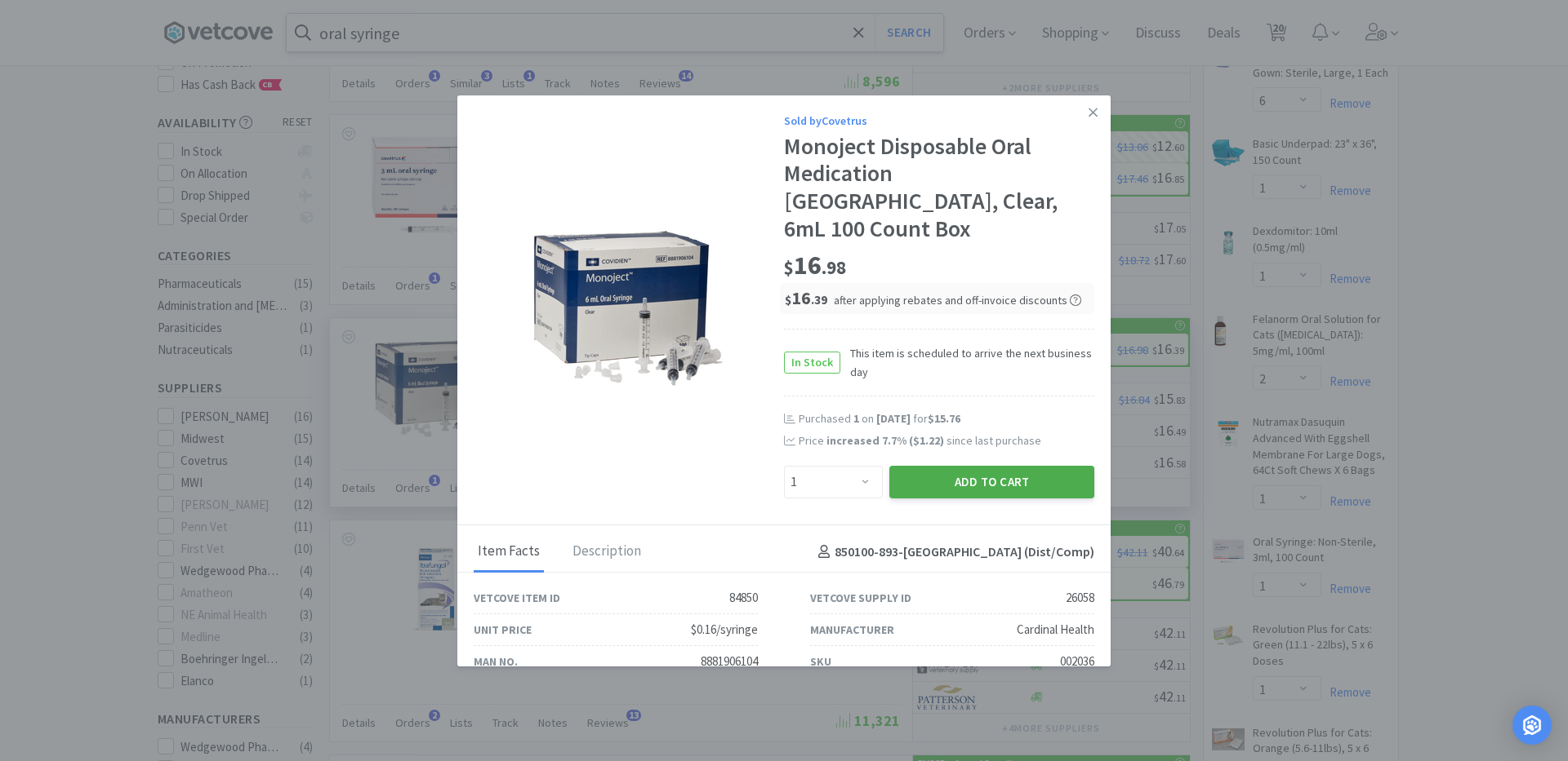
click at [915, 466] on button "Add to Cart" at bounding box center [991, 482] width 205 height 32
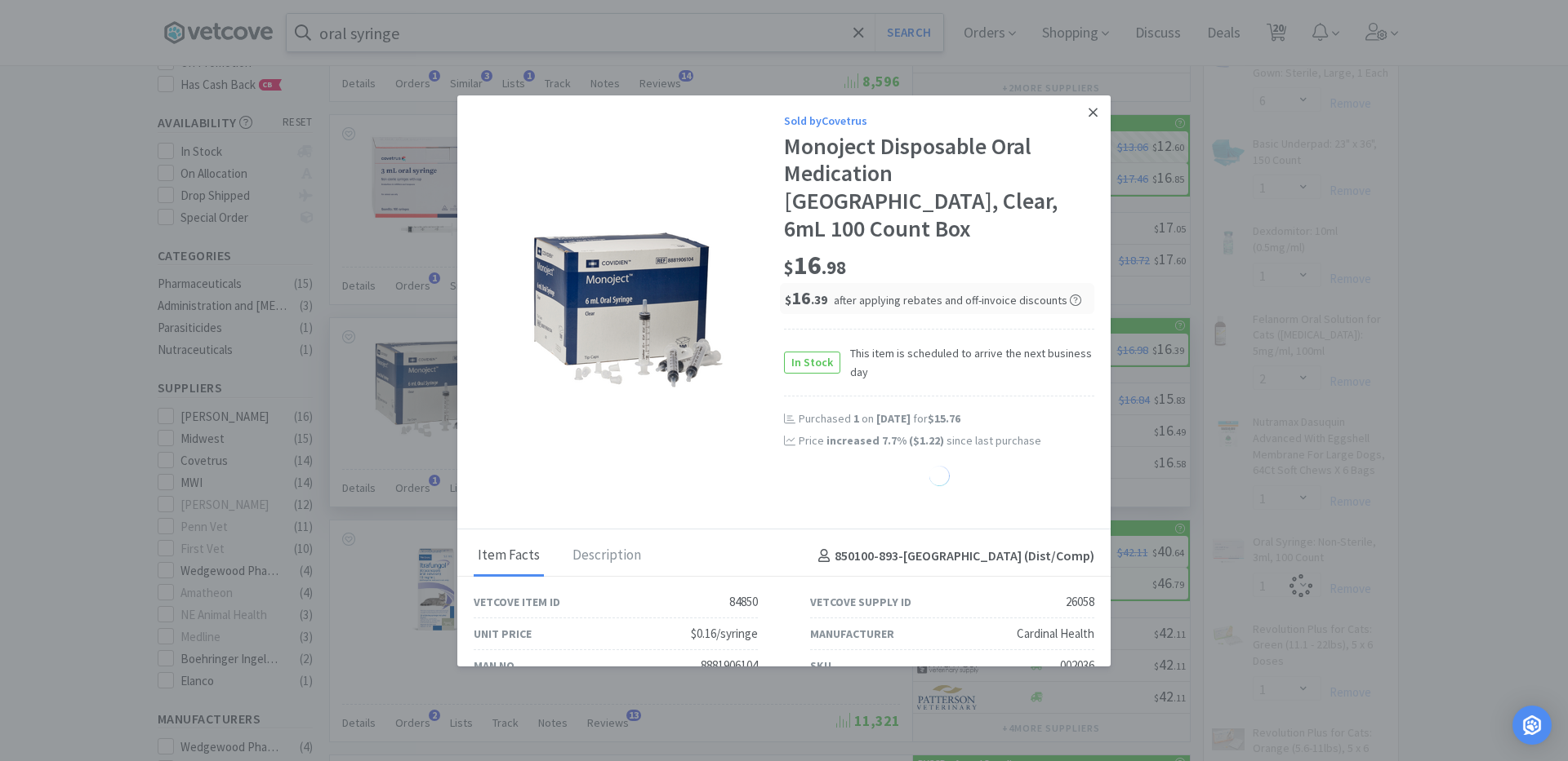
click at [1086, 109] on link at bounding box center [1092, 113] width 28 height 35
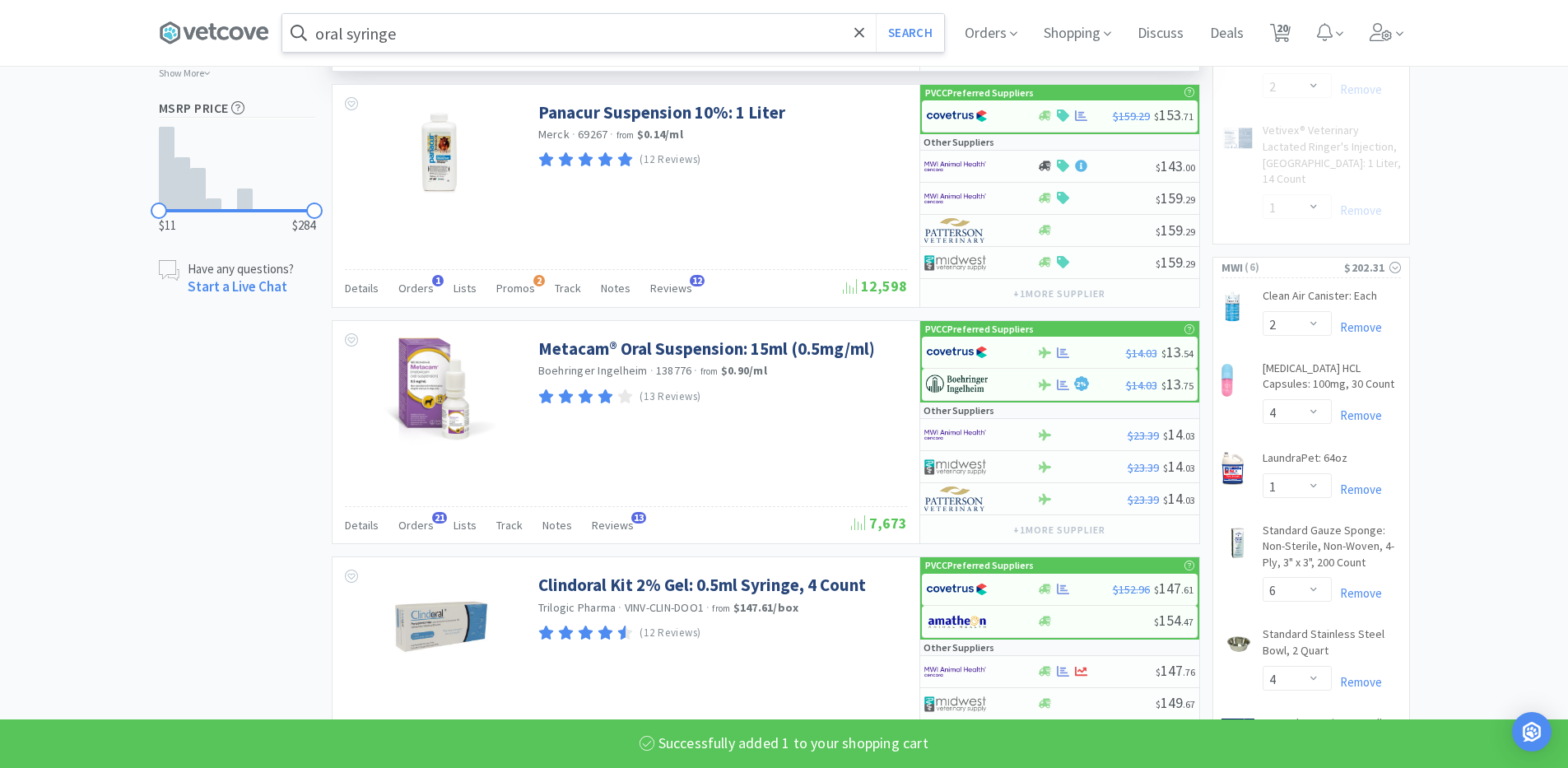
select select "1"
select select "2"
select select "1"
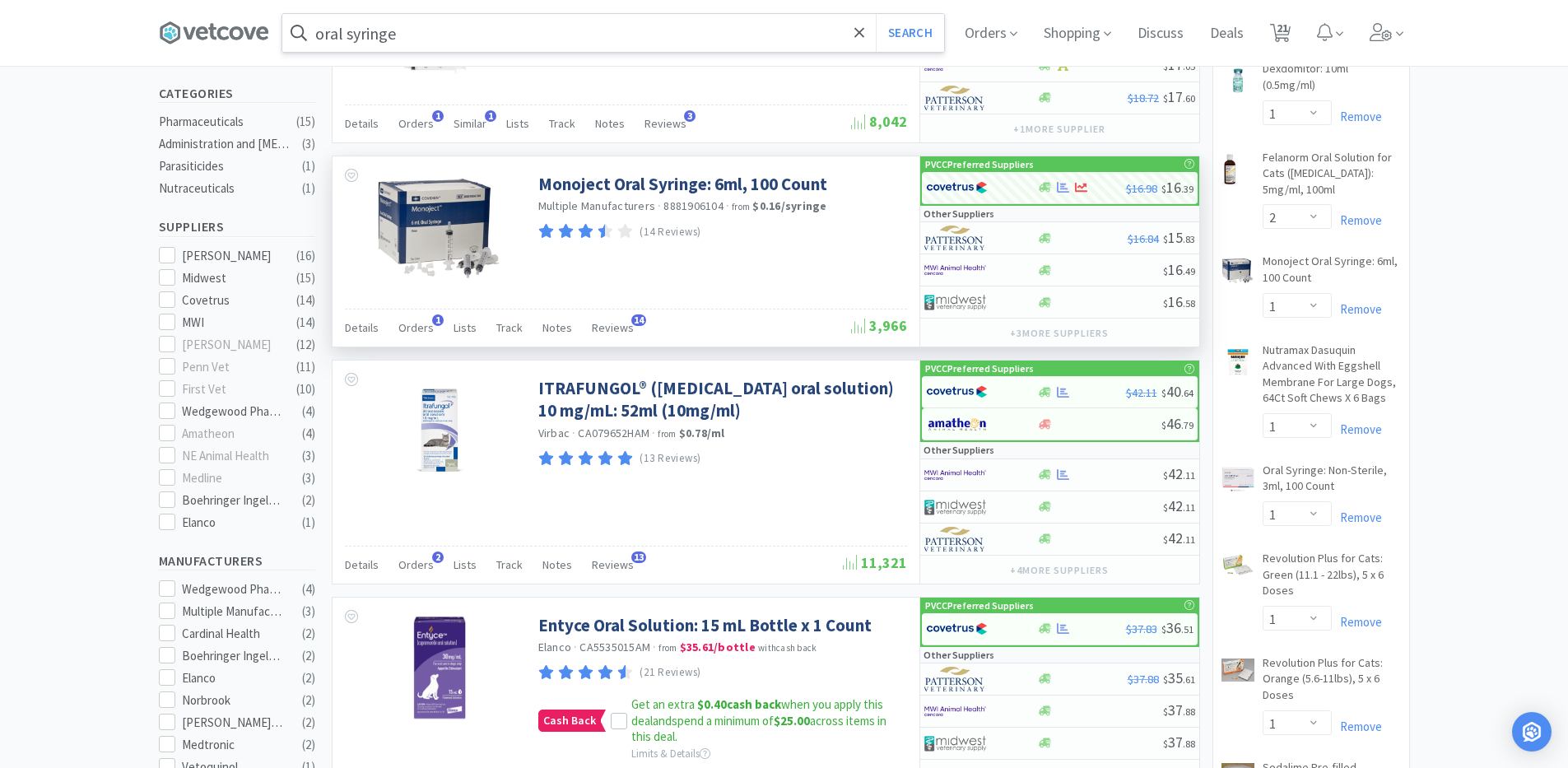
scroll to position [0, 0]
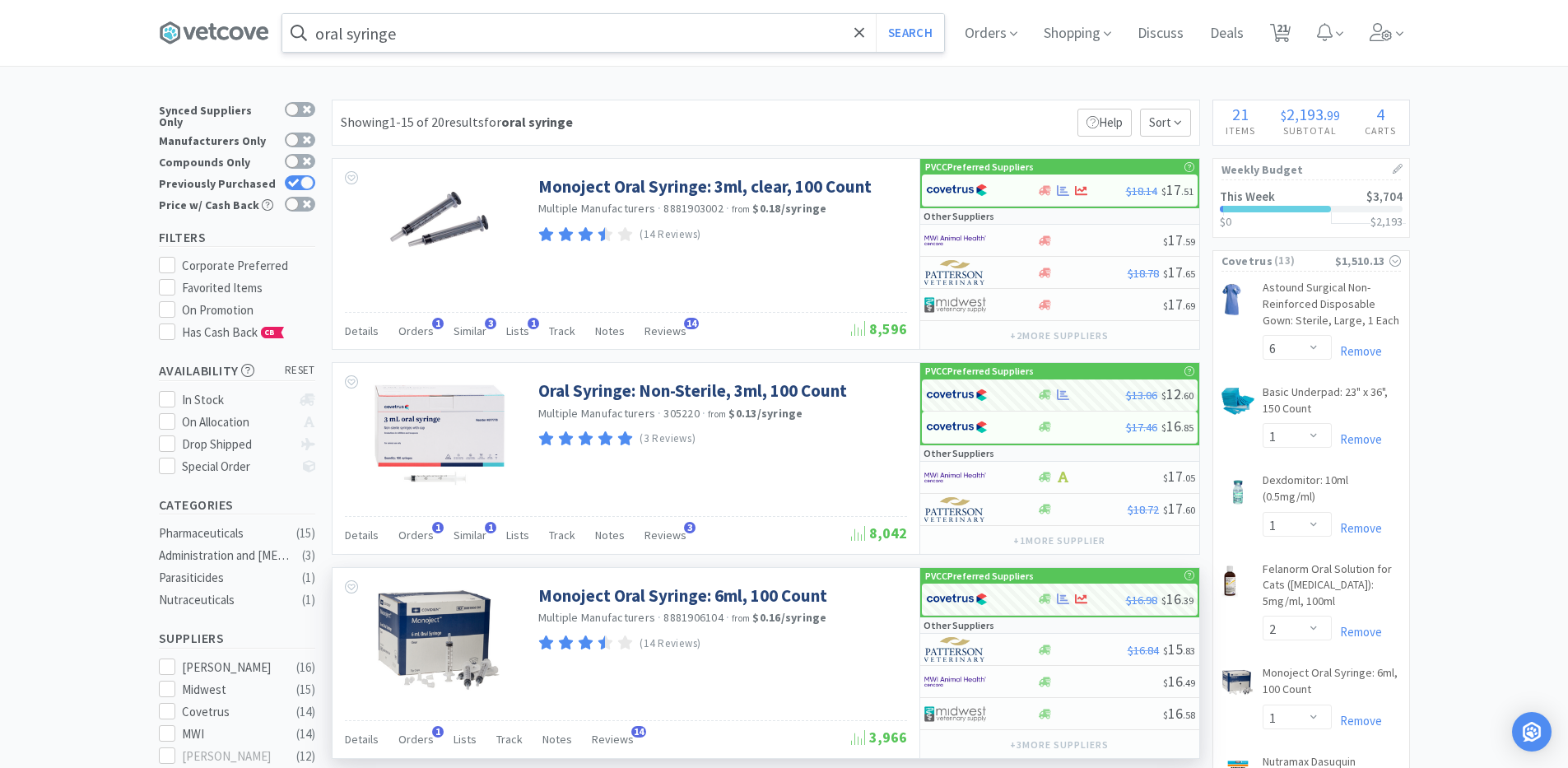
click at [410, 38] on input "oral syringe" at bounding box center [612, 33] width 662 height 38
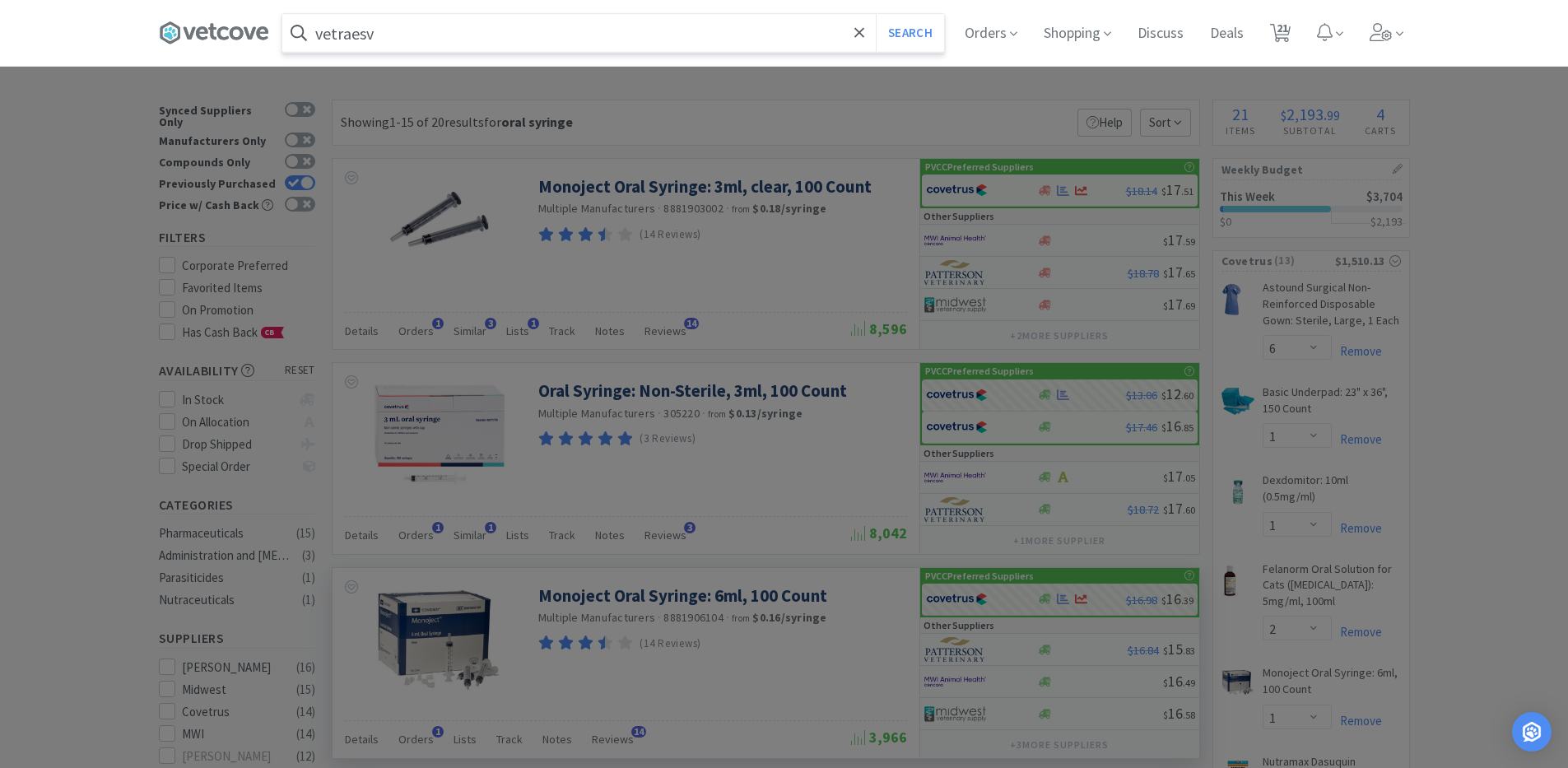
type input "vetraesv"
click at [876, 14] on button "Search" at bounding box center [909, 33] width 68 height 38
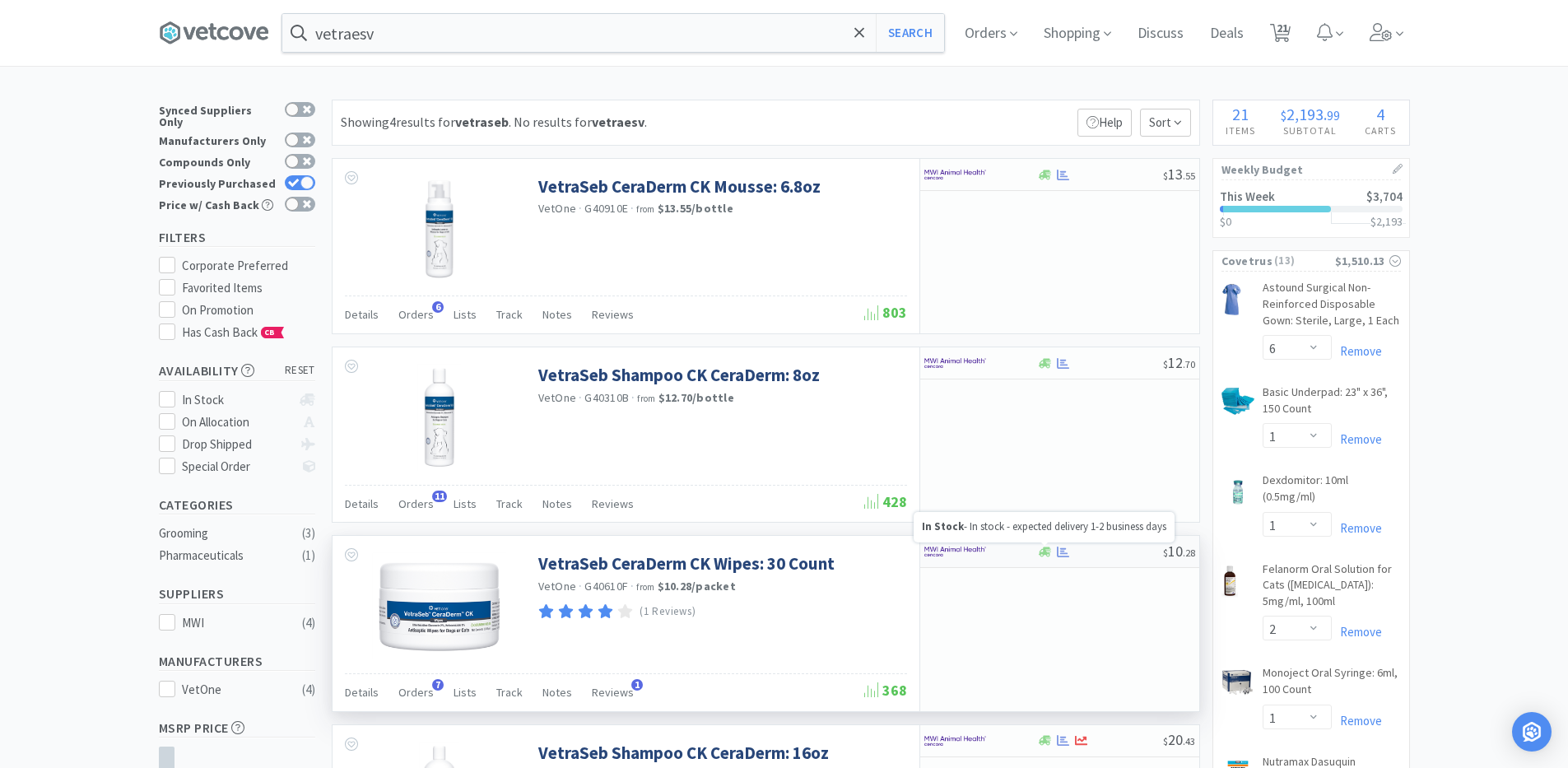
click at [1049, 547] on icon at bounding box center [1045, 551] width 12 height 10
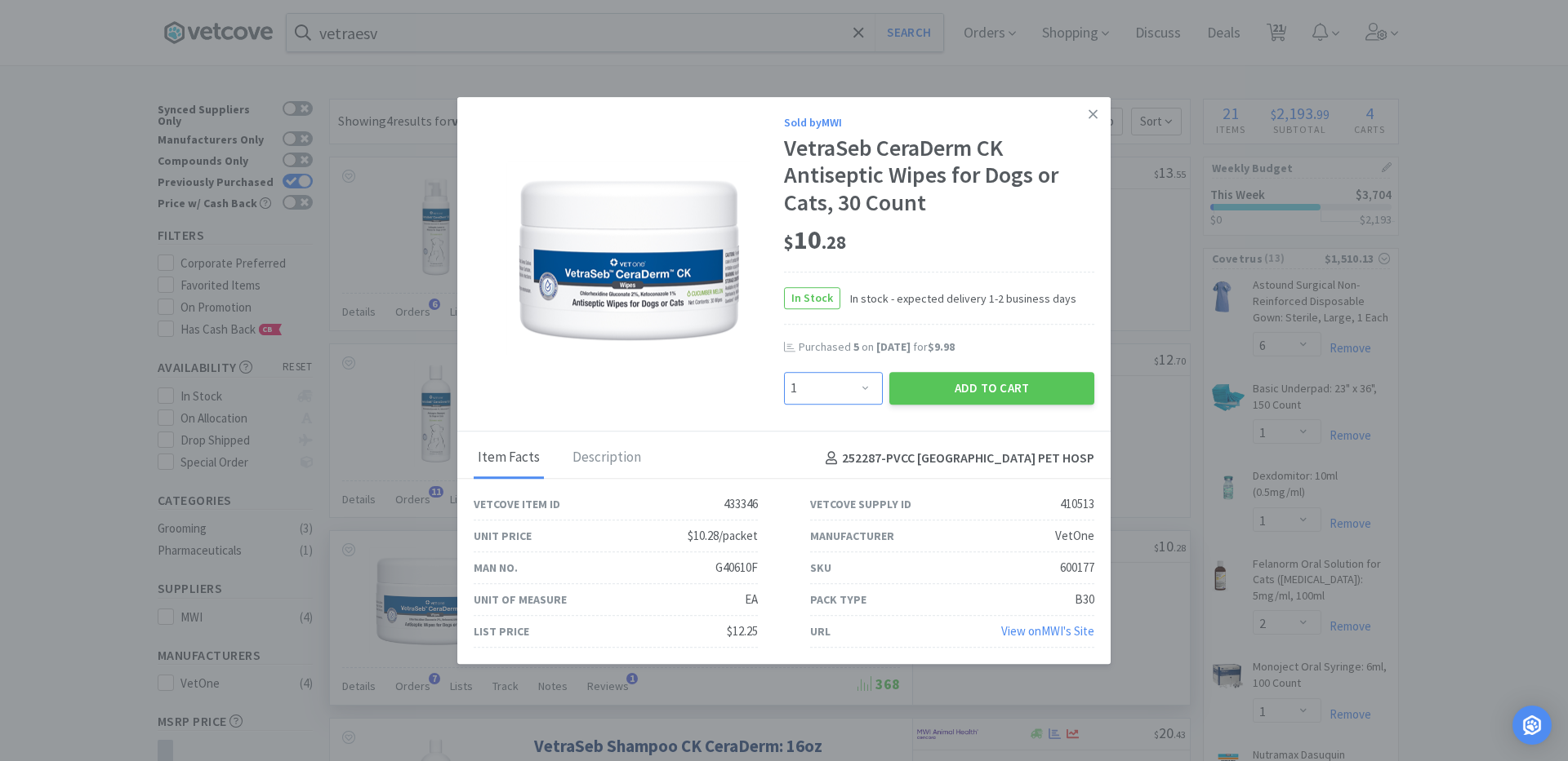
drag, startPoint x: 870, startPoint y: 392, endPoint x: 873, endPoint y: 372, distance: 20.2
click at [870, 392] on select "Enter Quantity 1 2 3 4 5 6 7 8 9 10 11 12 13 14 15 16 17 18 19 20 Enter Quantity" at bounding box center [833, 387] width 99 height 32
select select "3"
click at [784, 372] on select "Enter Quantity 1 2 3 4 5 6 7 8 9 10 11 12 13 14 15 16 17 18 19 20 Enter Quantity" at bounding box center [833, 387] width 99 height 32
click at [936, 390] on button "Add to Cart" at bounding box center [991, 387] width 205 height 32
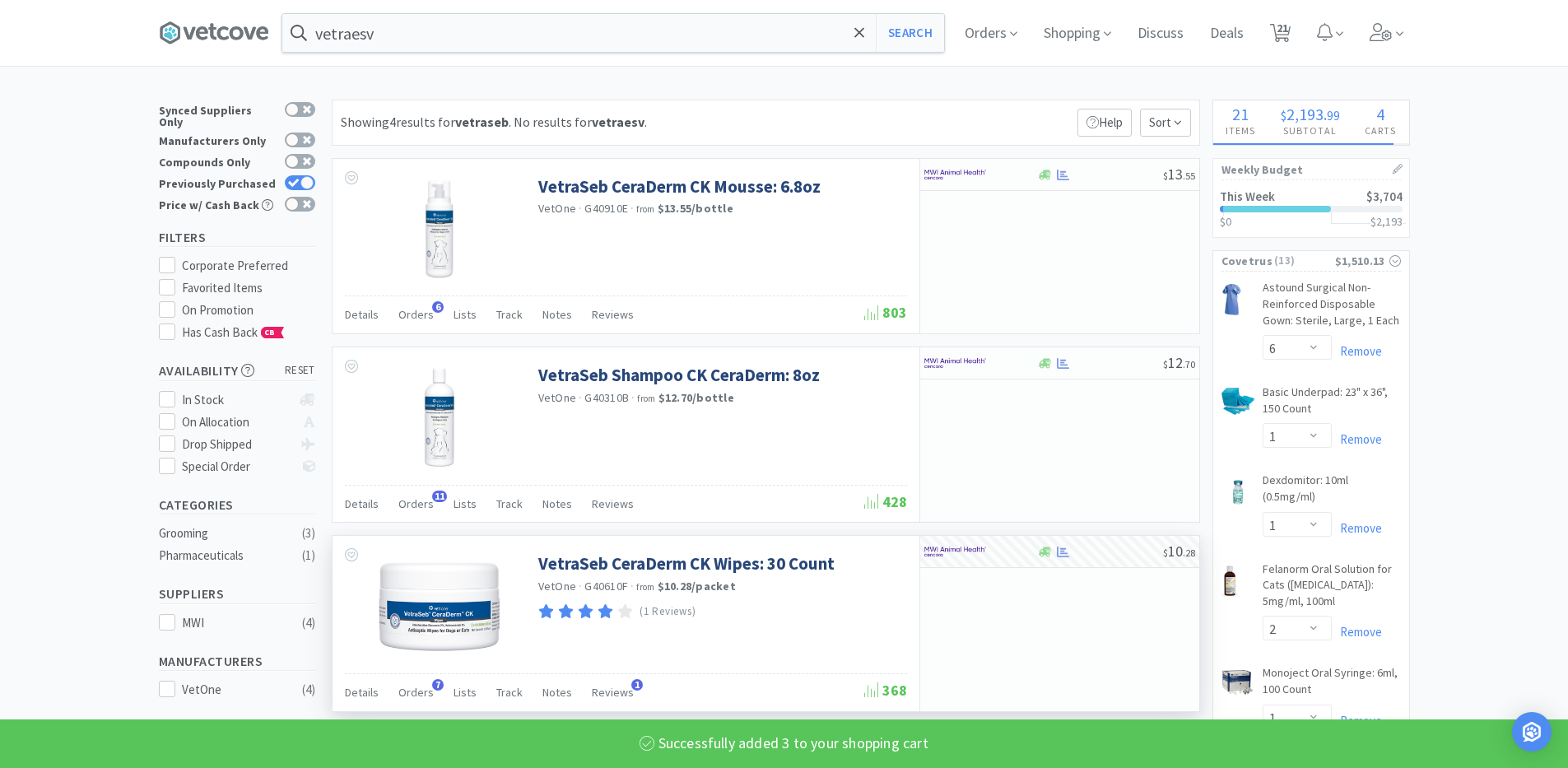
click at [1090, 111] on p "Help" at bounding box center [1104, 123] width 54 height 28
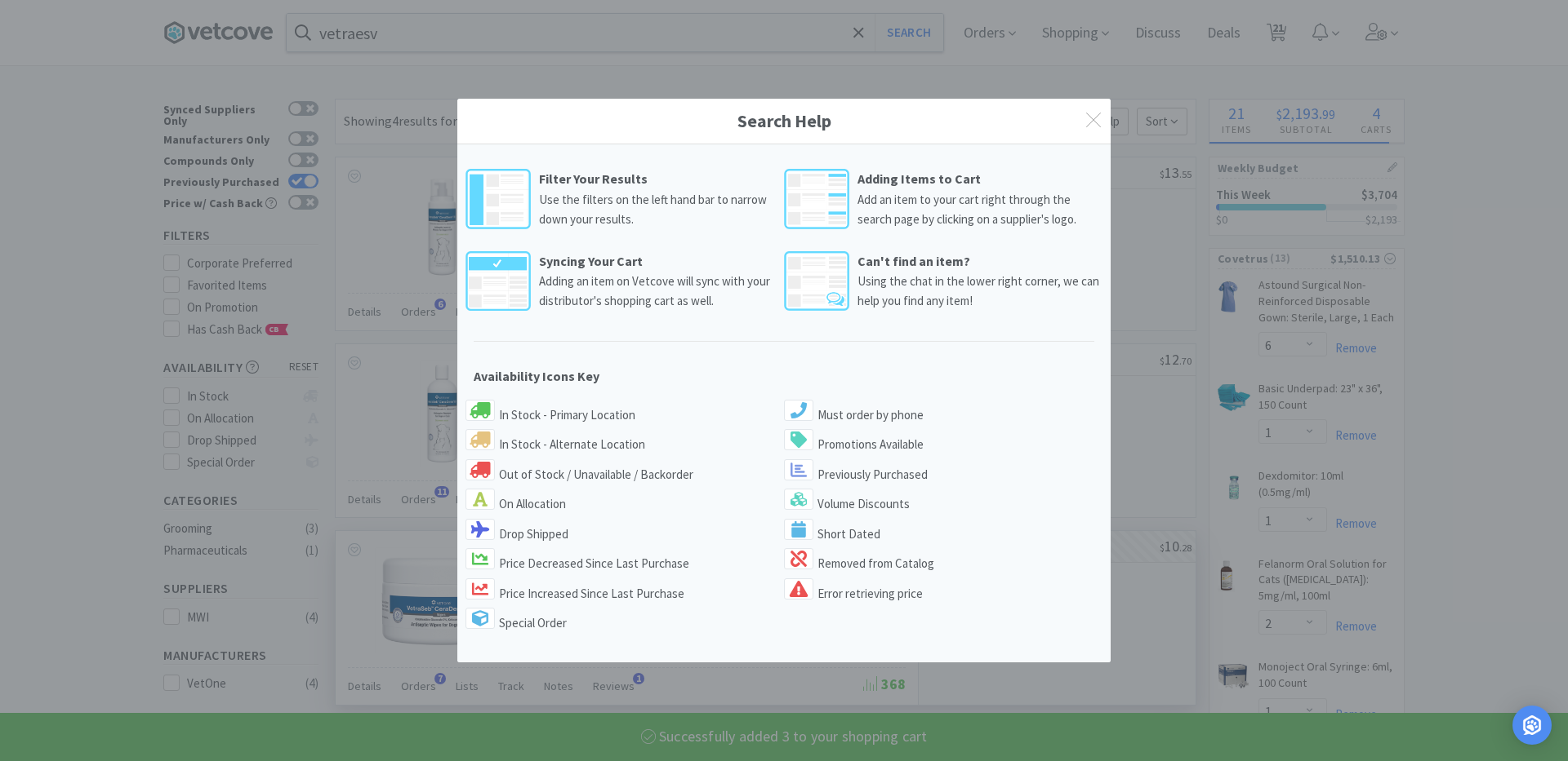
click at [438, 7] on div "Search Help Filter Your Results Use the filters on the left hand bar to narrow …" at bounding box center [784, 380] width 1568 height 761
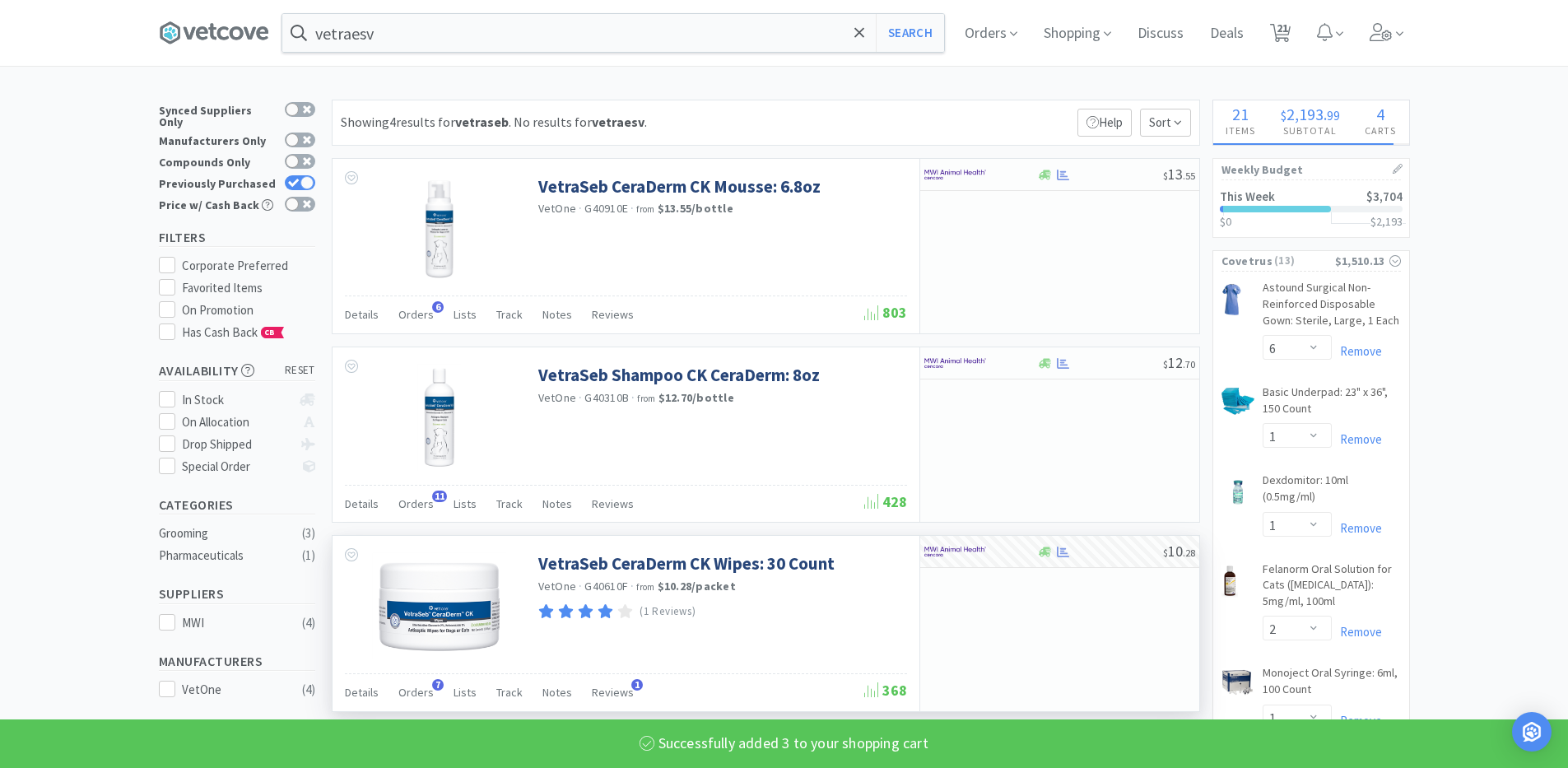
select select "3"
click at [388, 60] on div "vetraesv Search Orders Shopping Discuss Discuss Deals Deals 22 22" at bounding box center [784, 33] width 1251 height 66
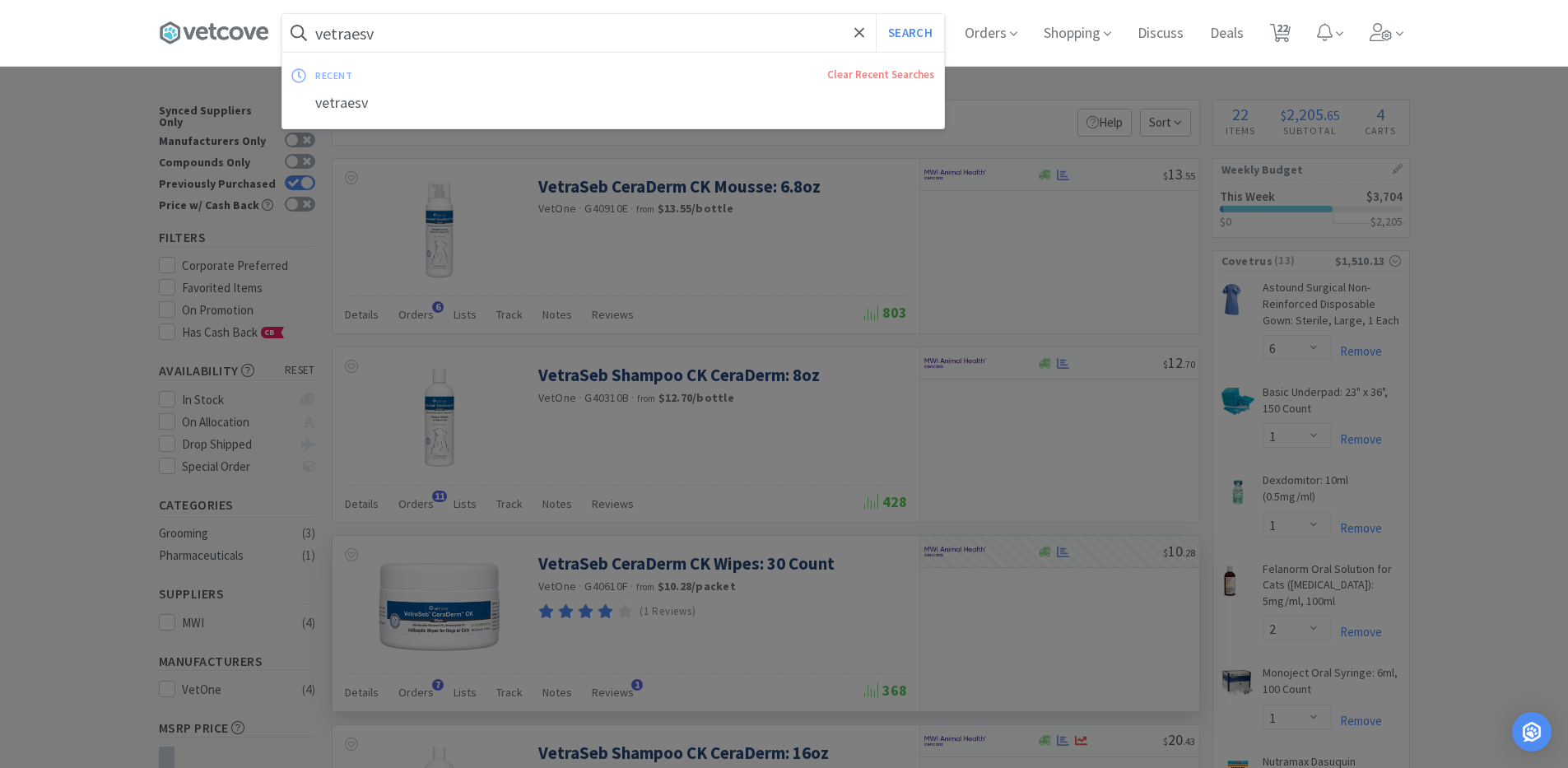
click at [389, 48] on input "vetraesv" at bounding box center [612, 33] width 662 height 38
type input "="
type input "proin 25mg"
click at [876, 14] on button "Search" at bounding box center [909, 33] width 68 height 38
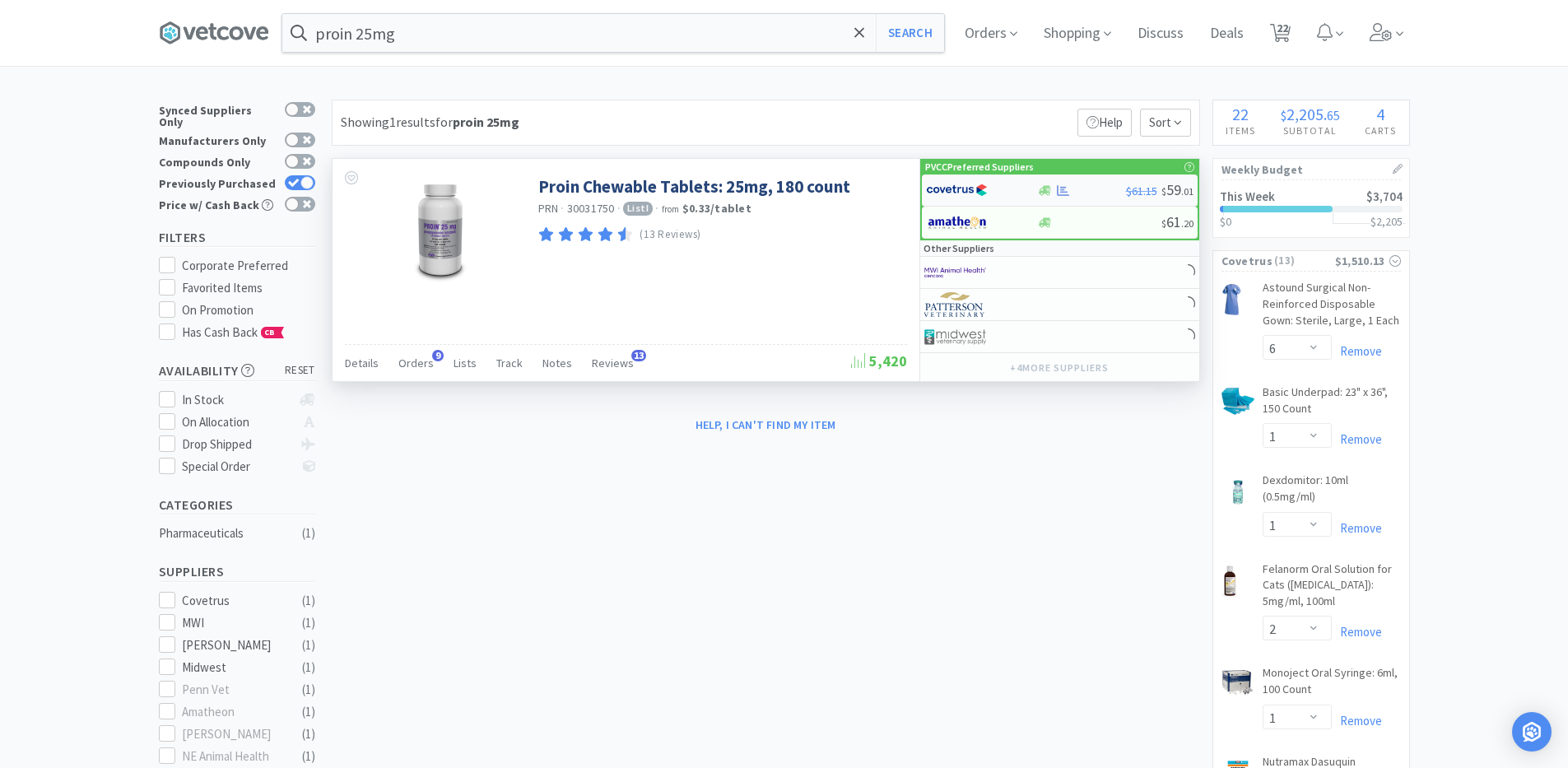
click at [1111, 184] on div at bounding box center [1081, 190] width 89 height 12
select select "1"
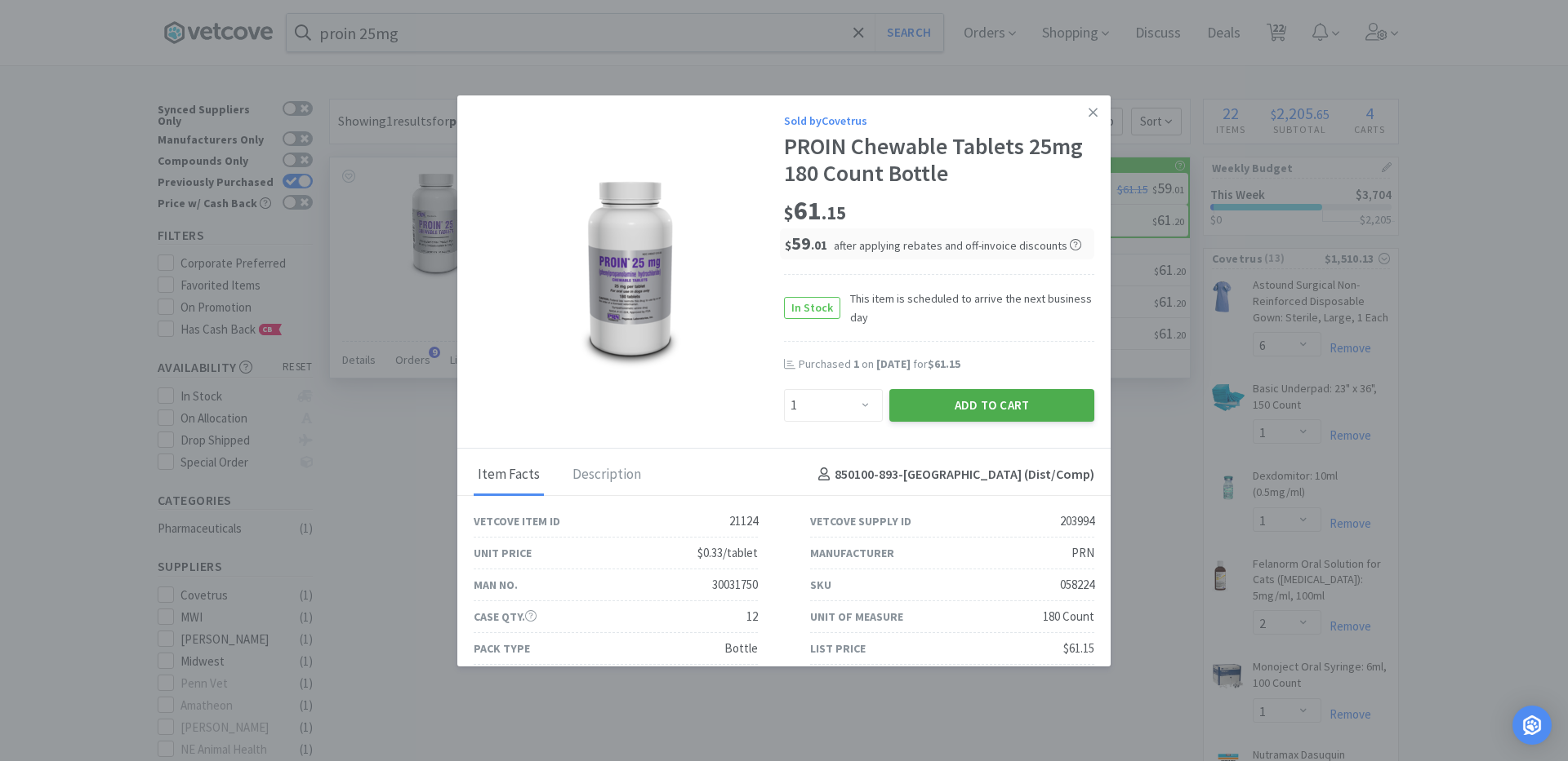
click at [905, 398] on button "Add to Cart" at bounding box center [991, 405] width 205 height 32
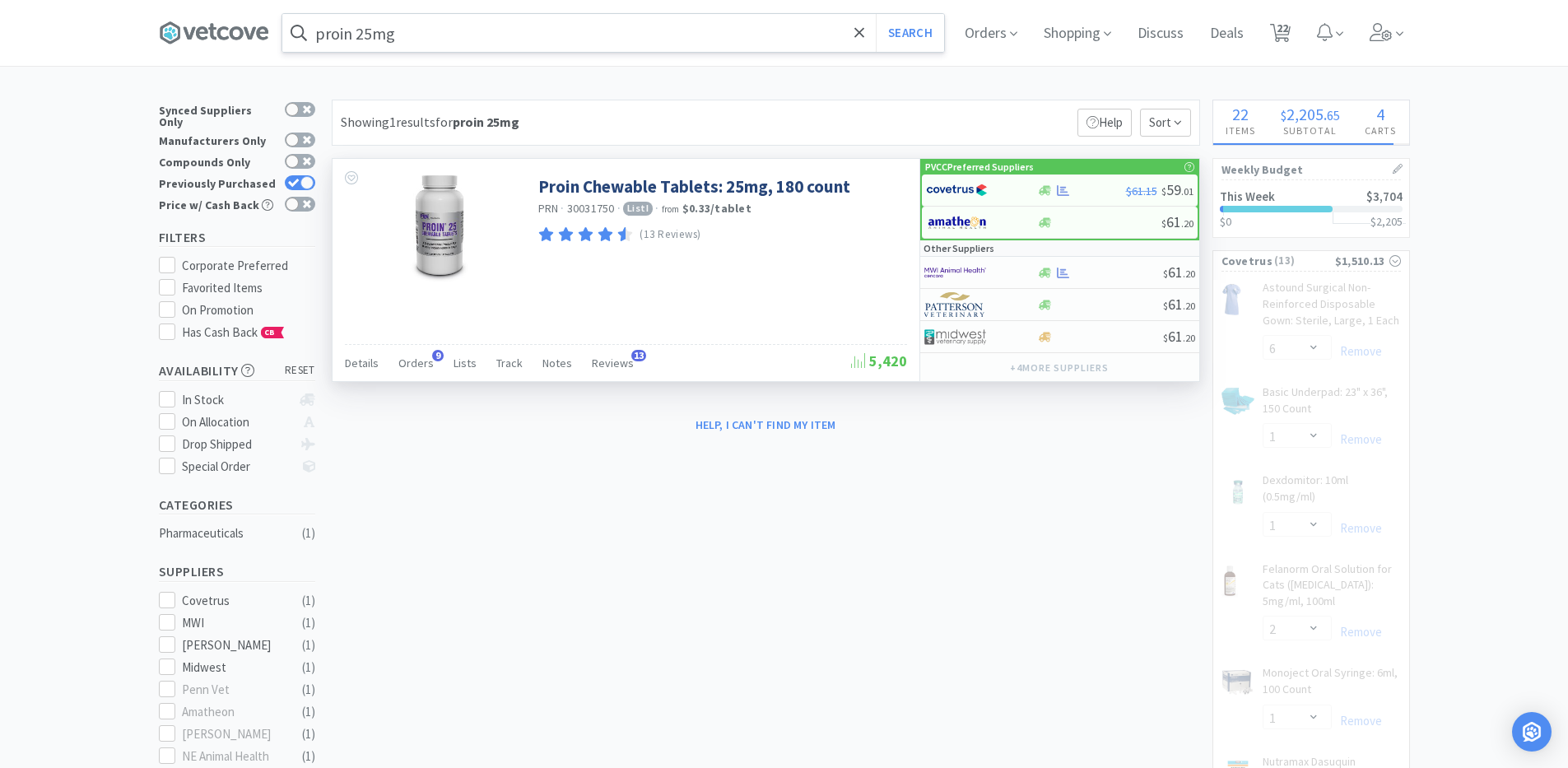
click at [441, 37] on input "proin 25mg" at bounding box center [612, 33] width 662 height 38
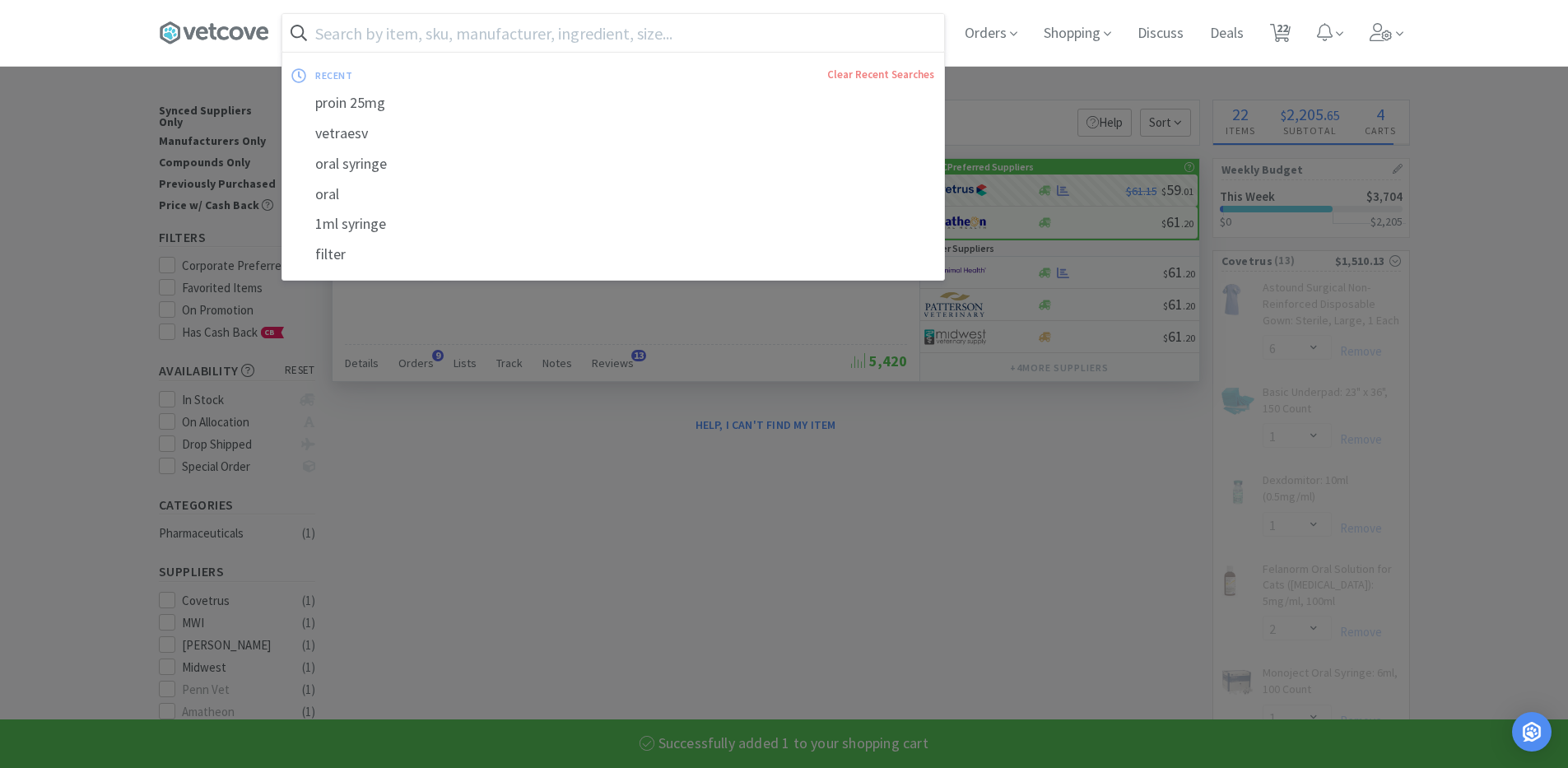
select select "1"
select select "2"
select select "1"
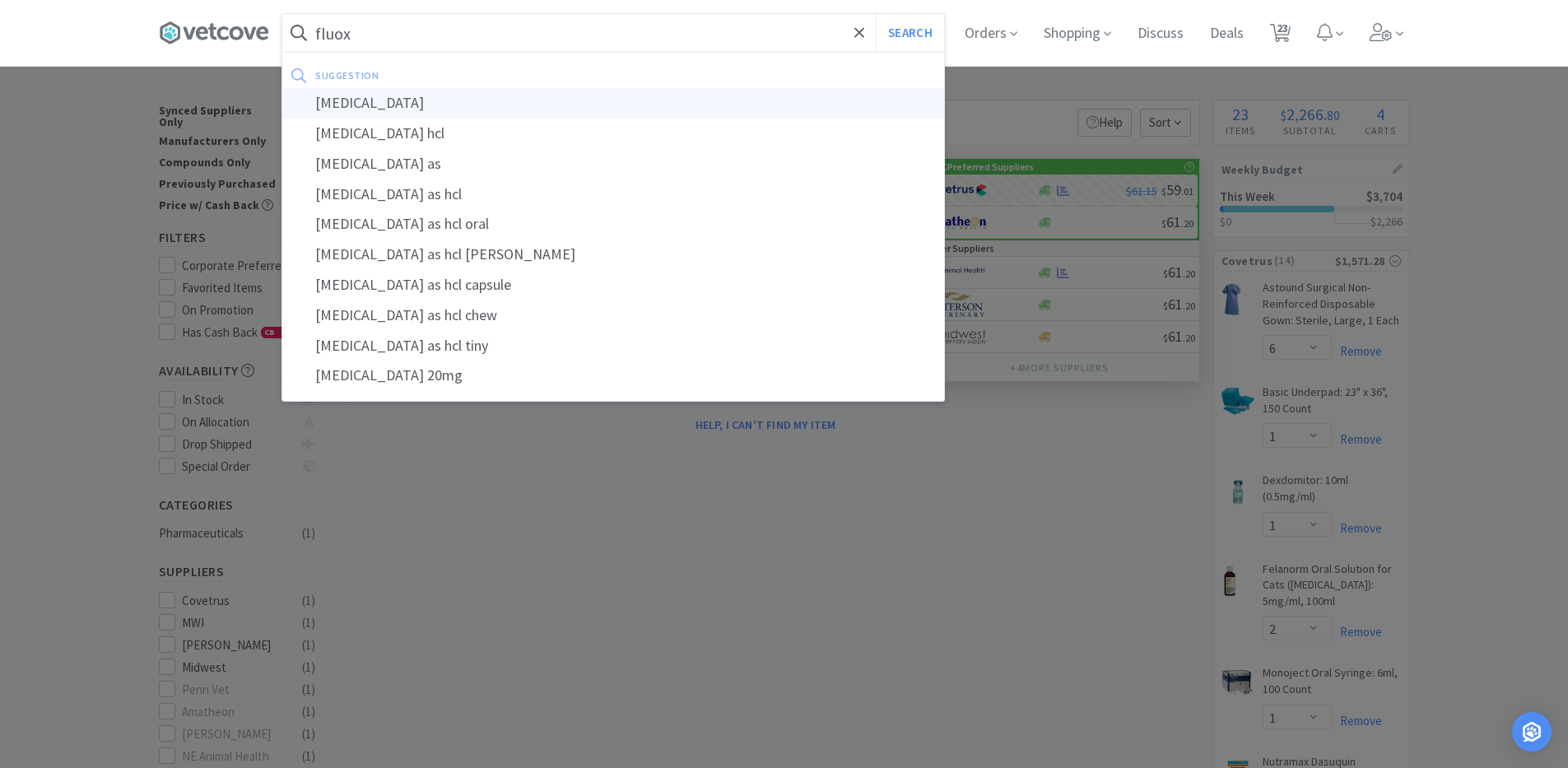
click at [359, 106] on div "[MEDICAL_DATA]" at bounding box center [612, 103] width 662 height 31
type input "[MEDICAL_DATA]"
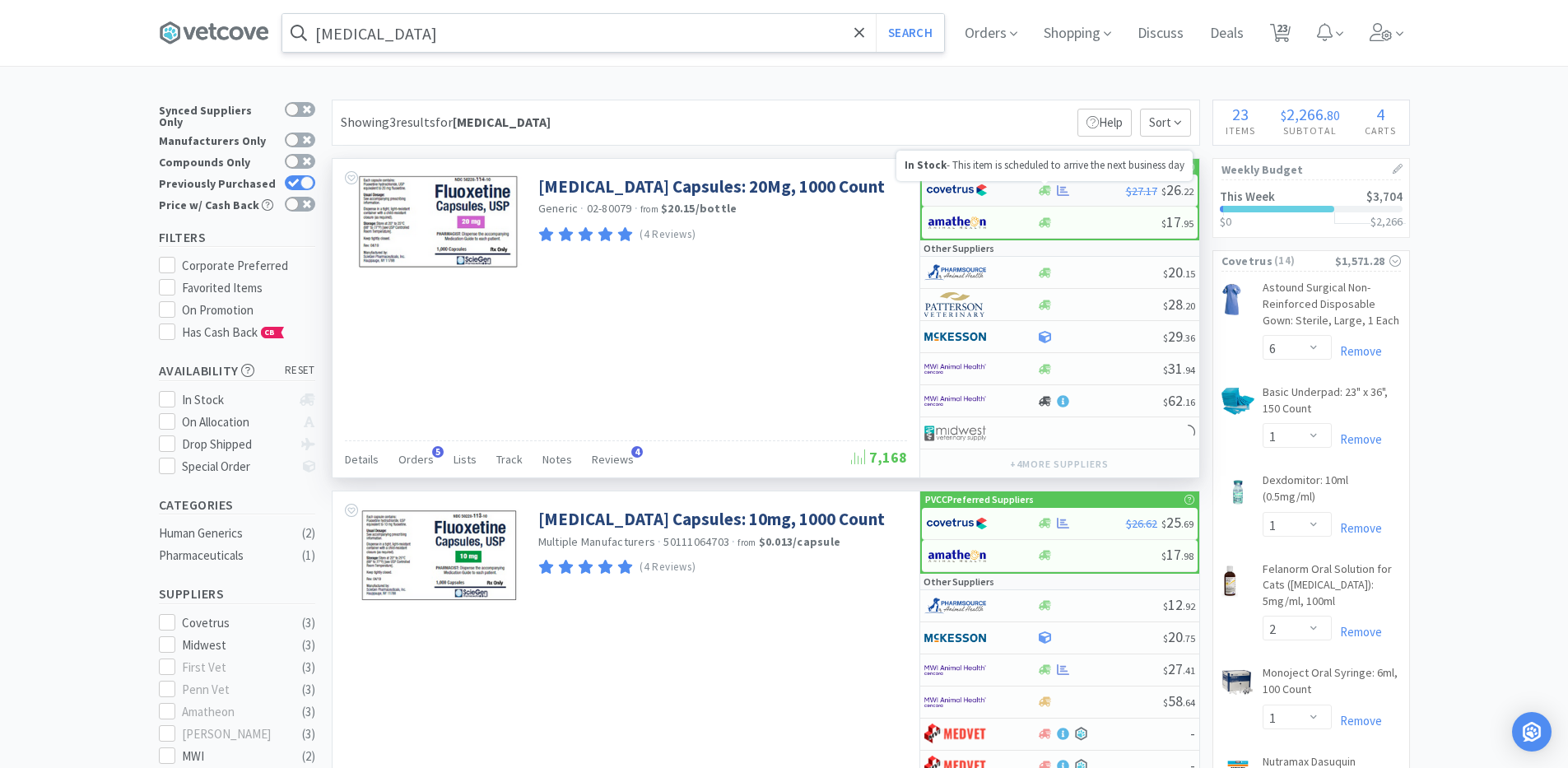
click at [1047, 194] on icon at bounding box center [1045, 190] width 12 height 12
select select "1"
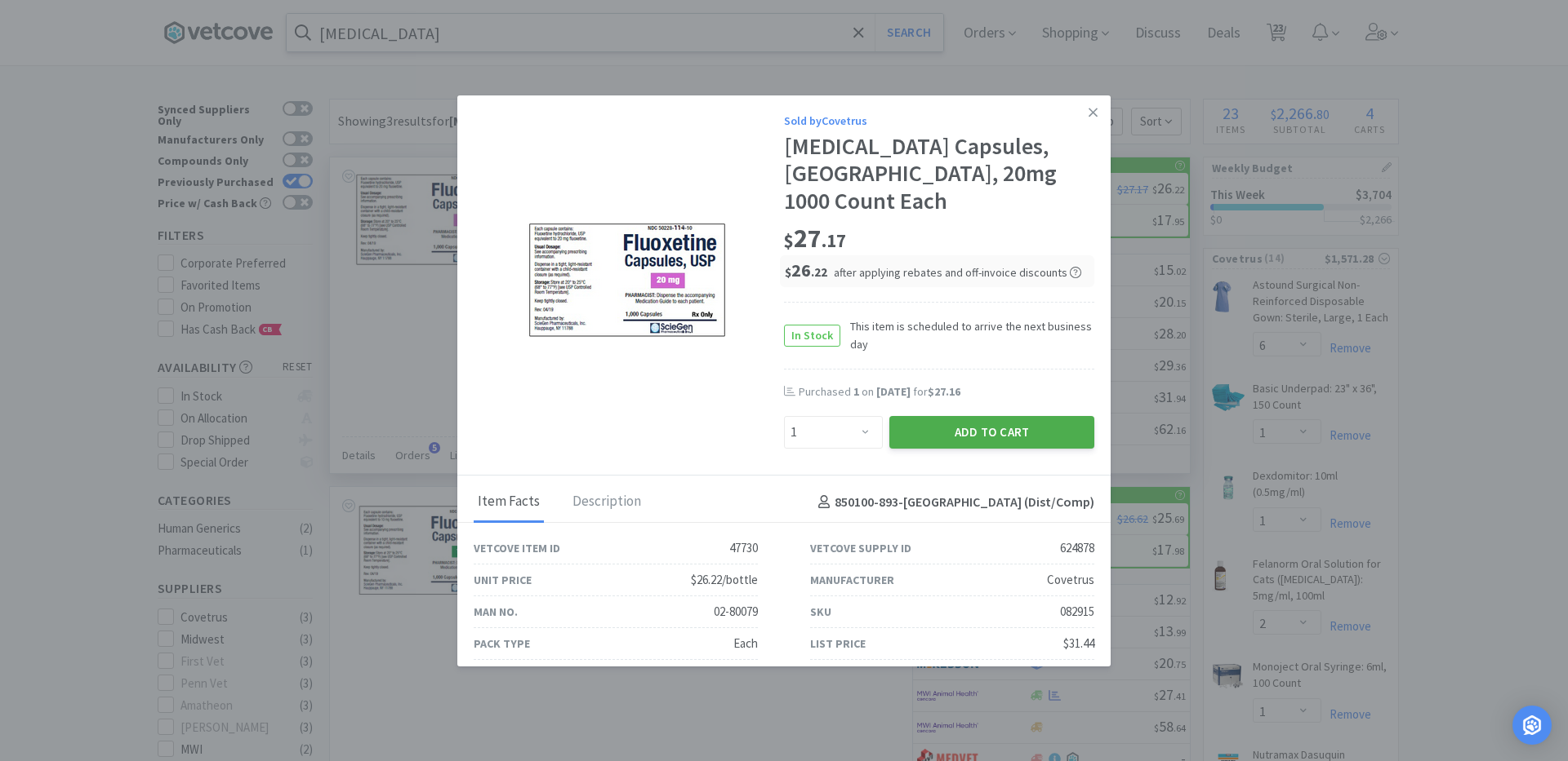
click at [948, 417] on button "Add to Cart" at bounding box center [991, 431] width 205 height 32
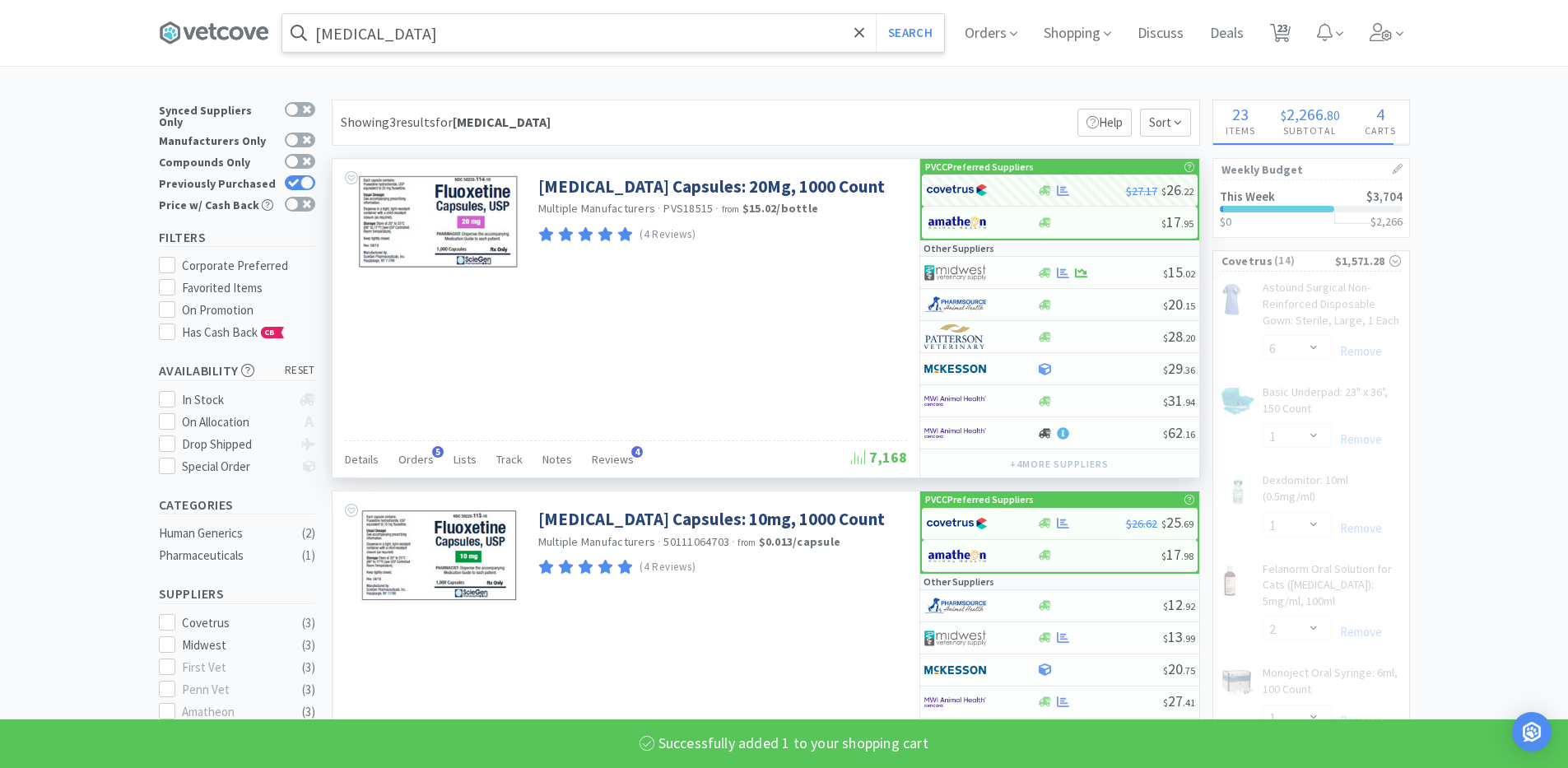
select select "1"
select select "2"
select select "1"
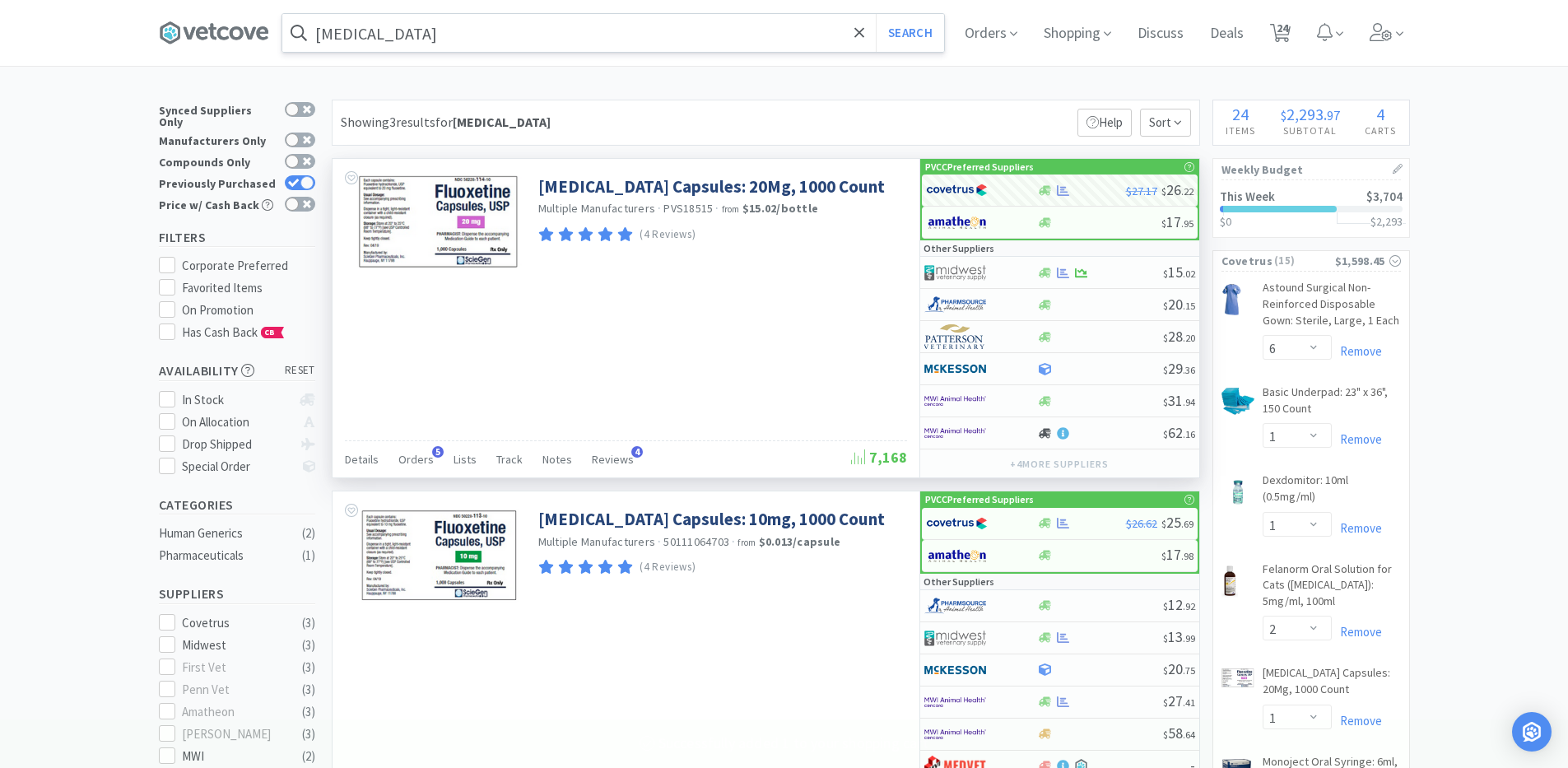
click at [450, 39] on input "[MEDICAL_DATA]" at bounding box center [612, 33] width 662 height 38
click at [1429, 261] on div at bounding box center [784, 384] width 1568 height 768
click at [1281, 33] on icon at bounding box center [1280, 33] width 21 height 18
select select "10"
select select "1"
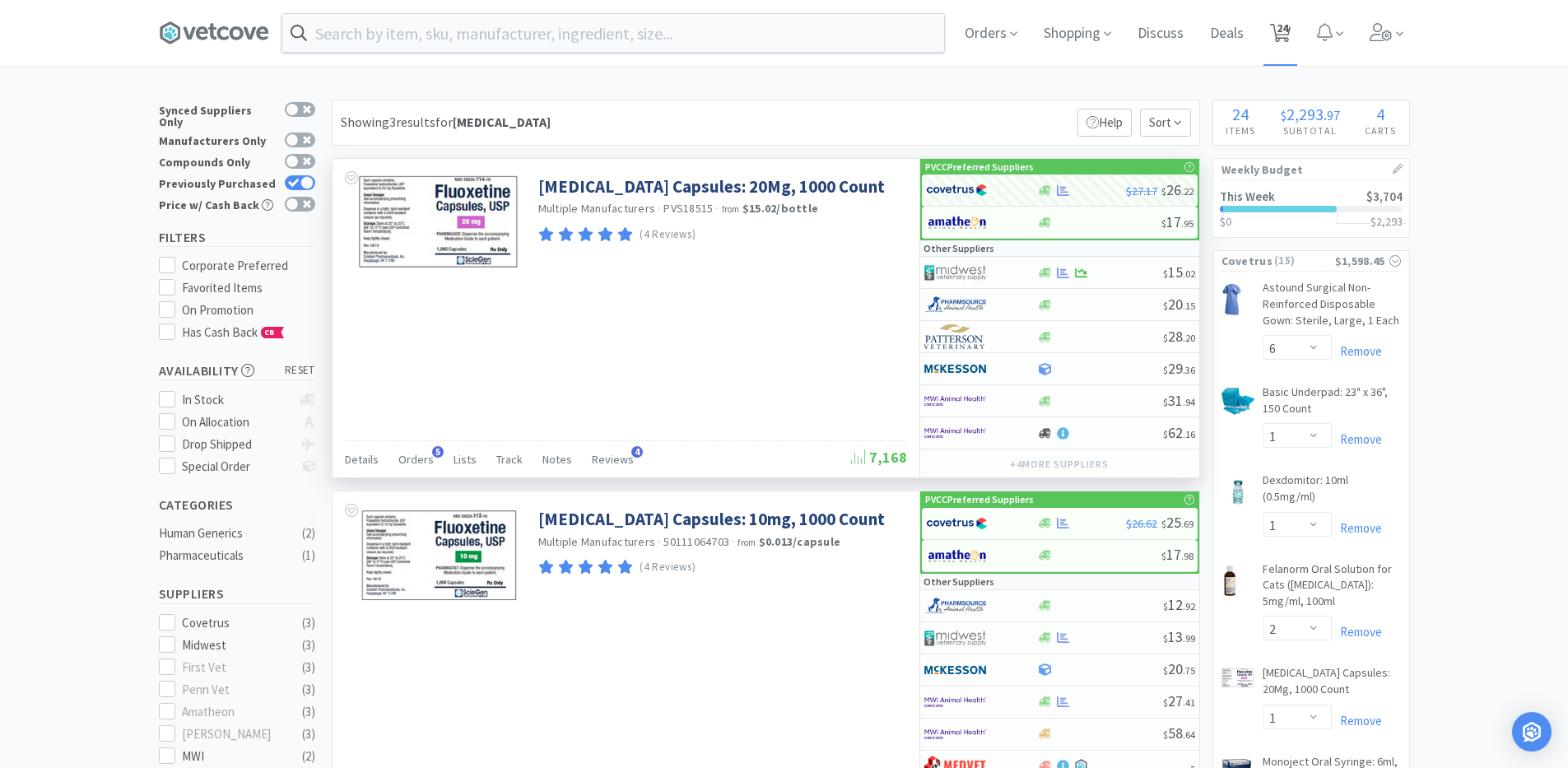
select select "6"
select select "1"
select select "2"
select select "1"
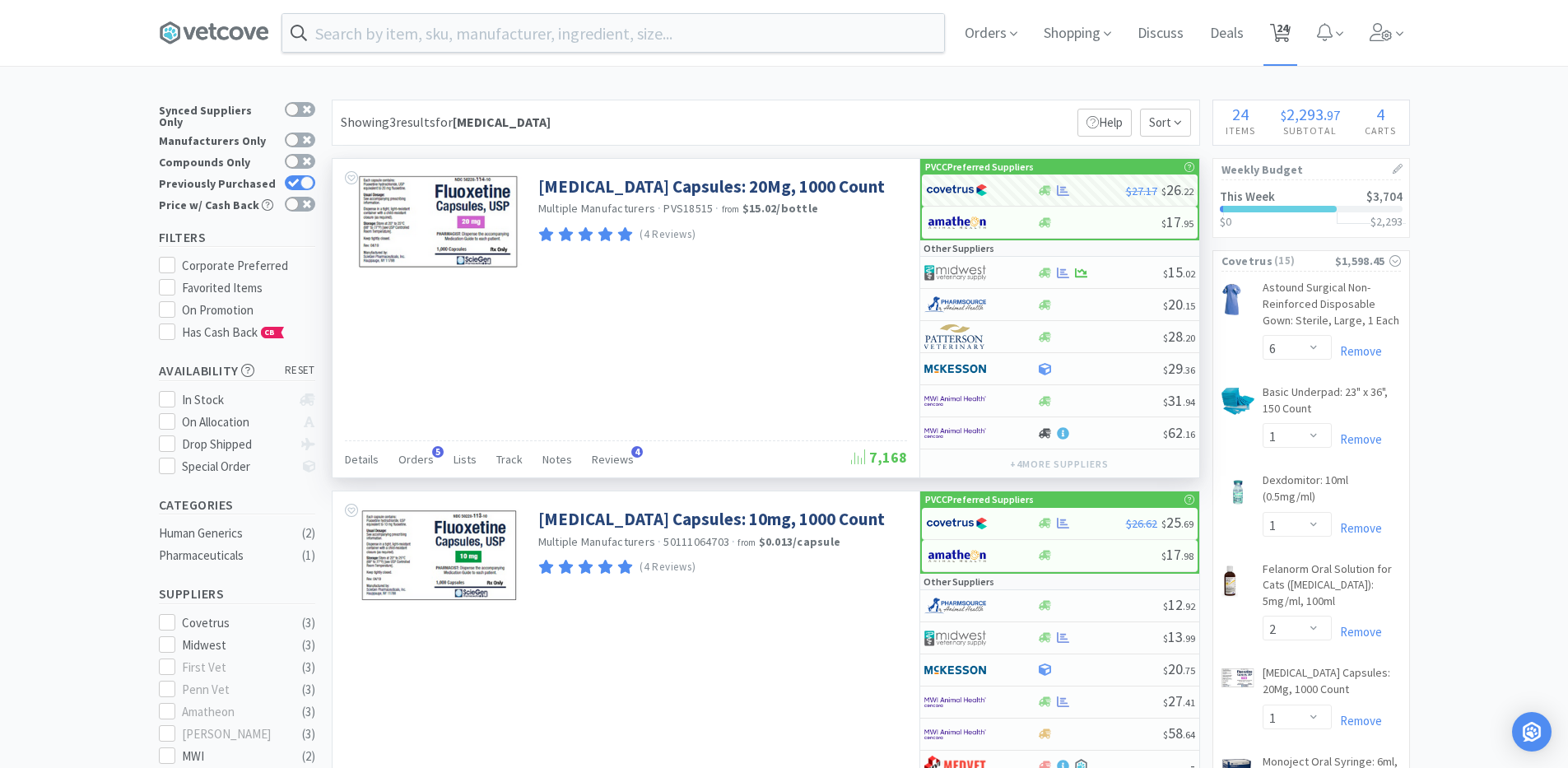
select select "1"
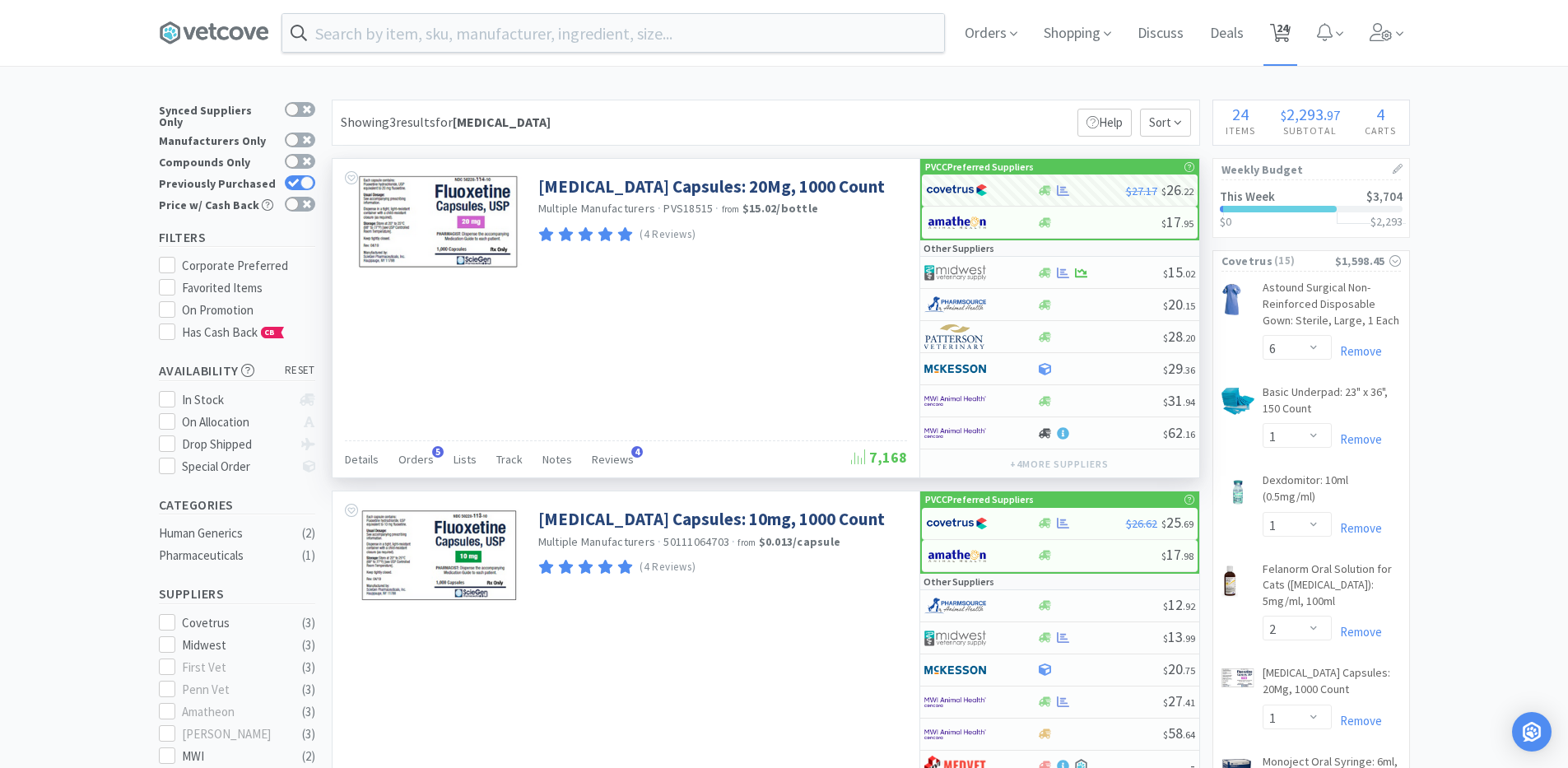
select select "1"
select select "2"
select select "1"
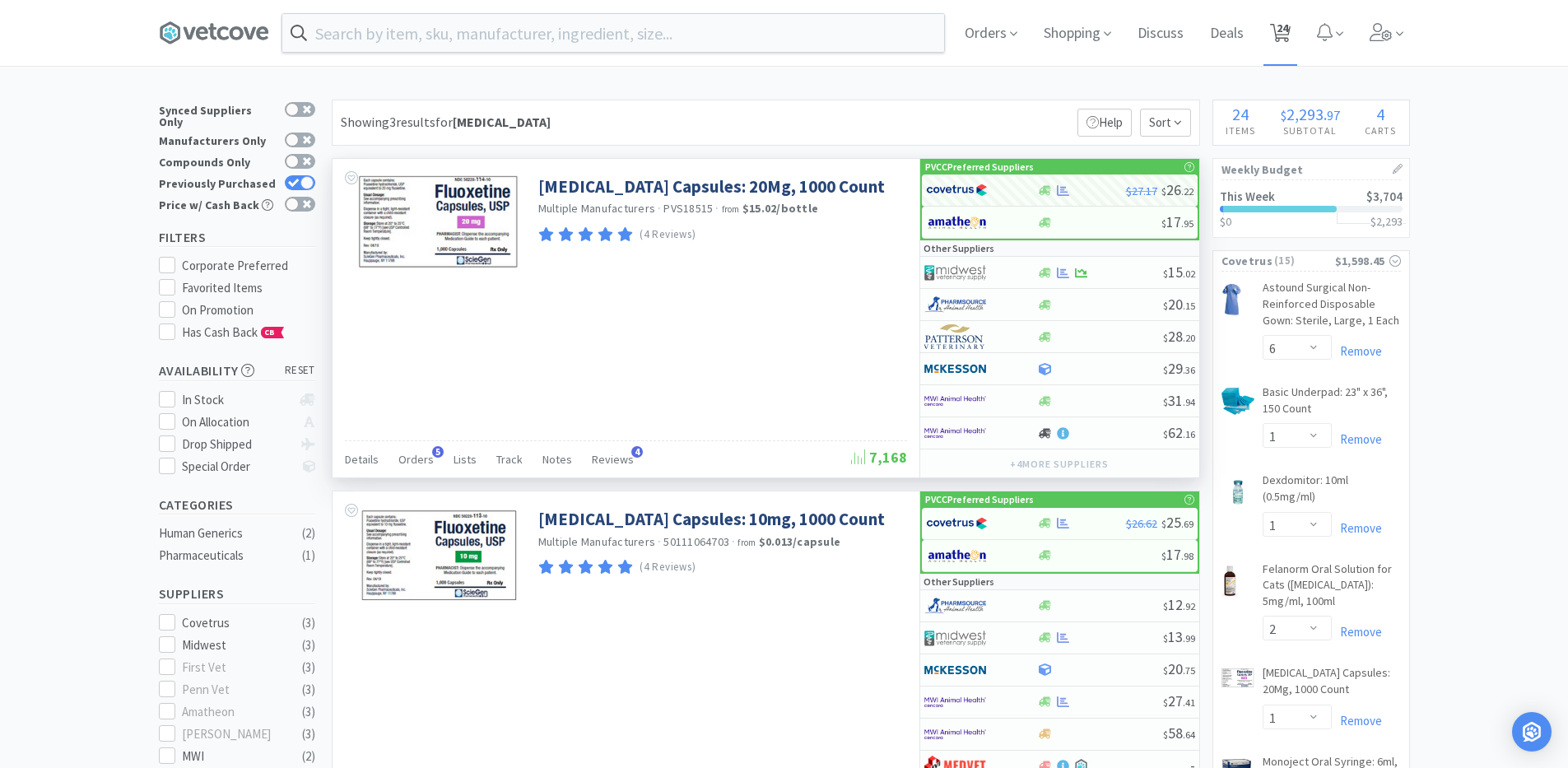
select select "2"
select select "4"
select select "1"
select select "6"
select select "4"
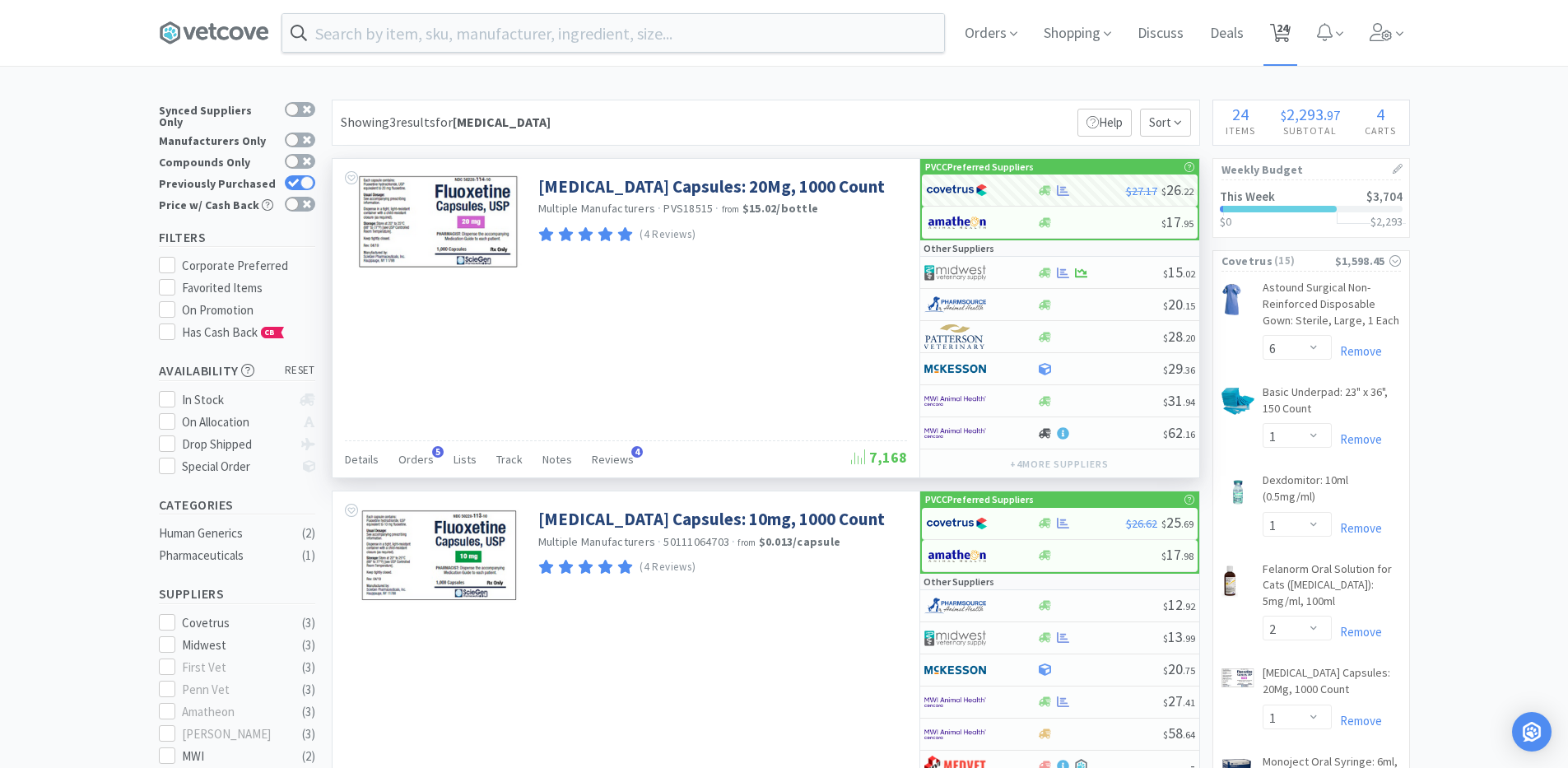
select select "3"
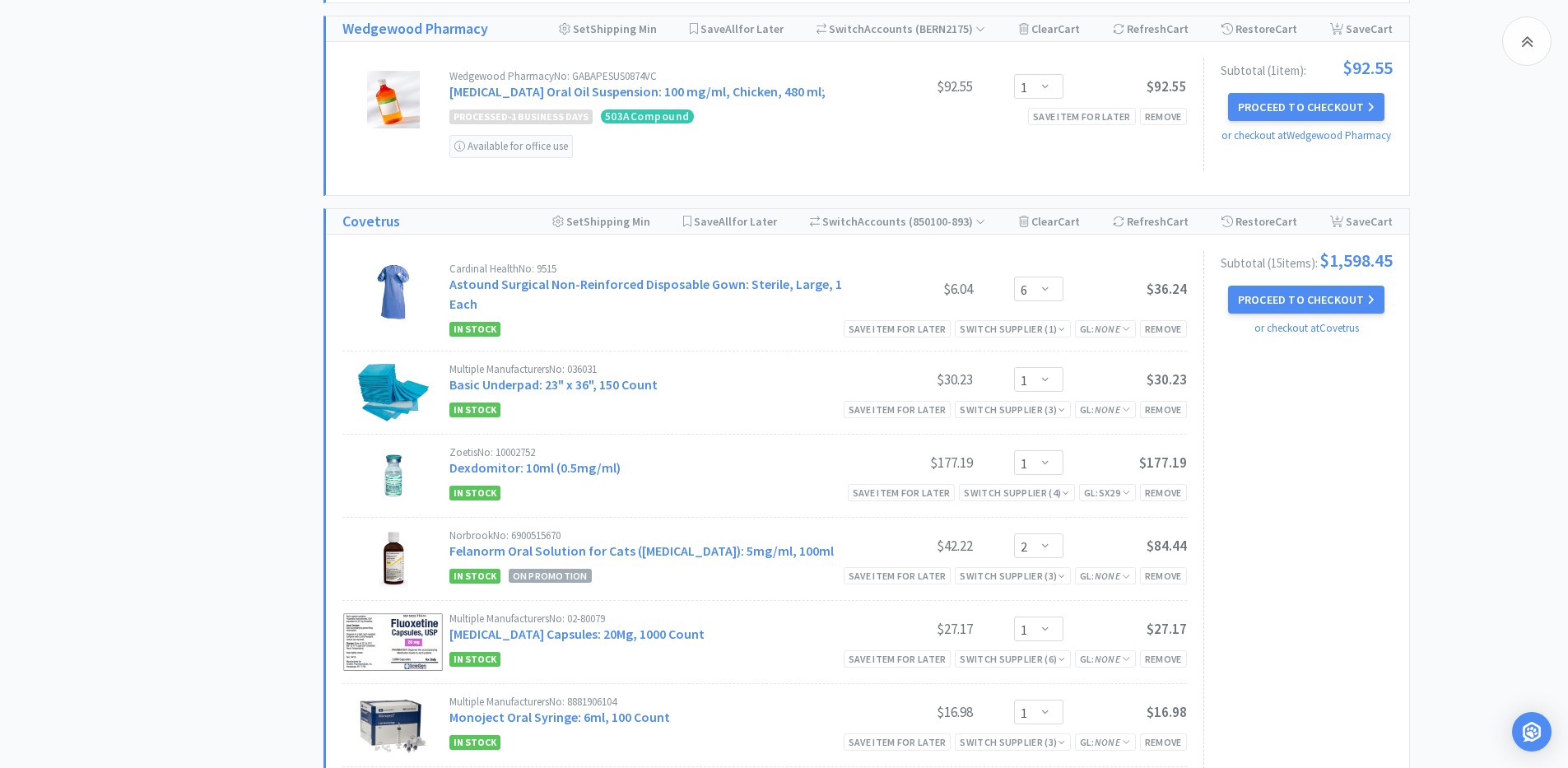
scroll to position [1317, 0]
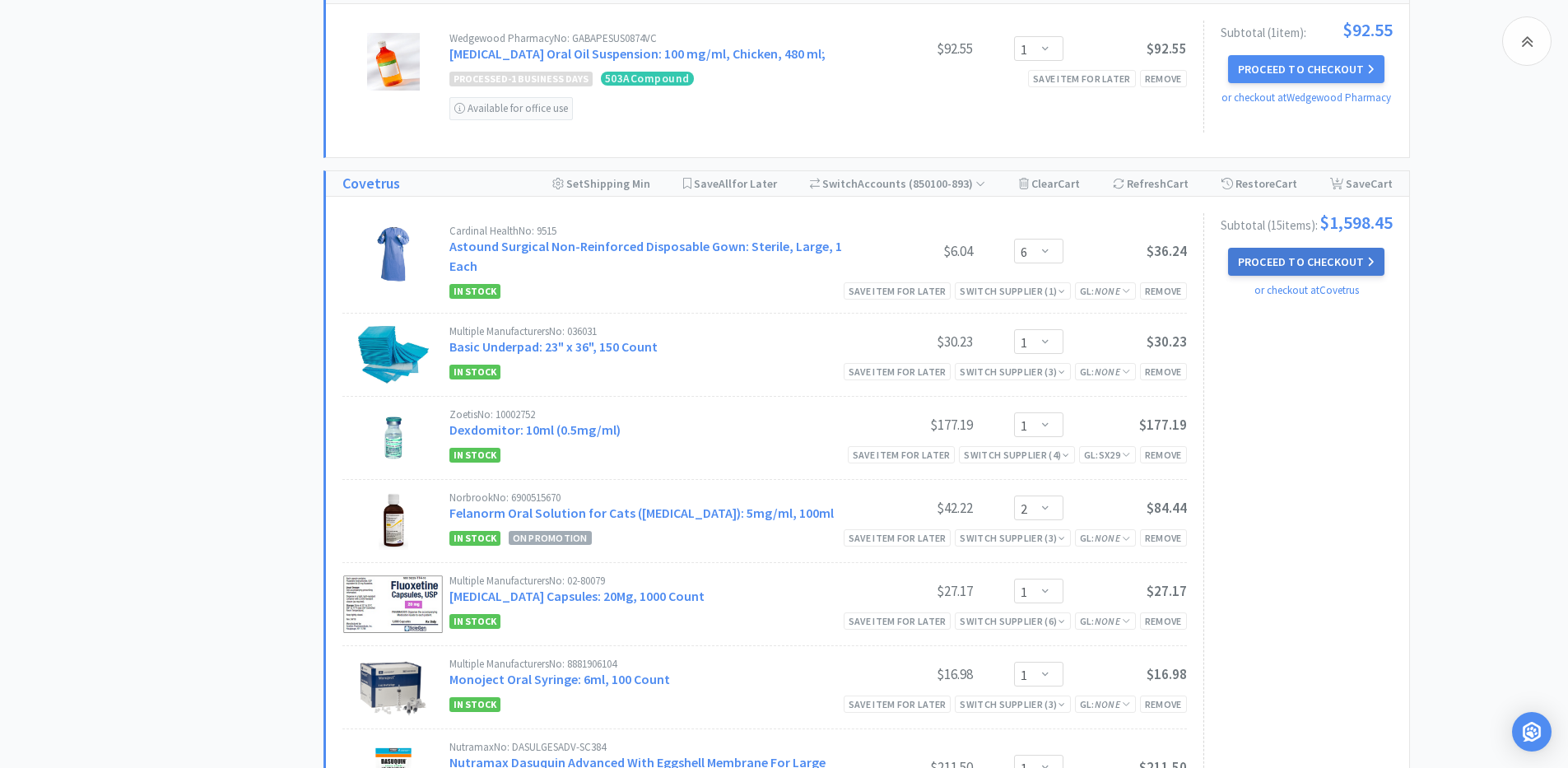
click at [1336, 273] on button "Proceed to Checkout" at bounding box center [1306, 261] width 156 height 28
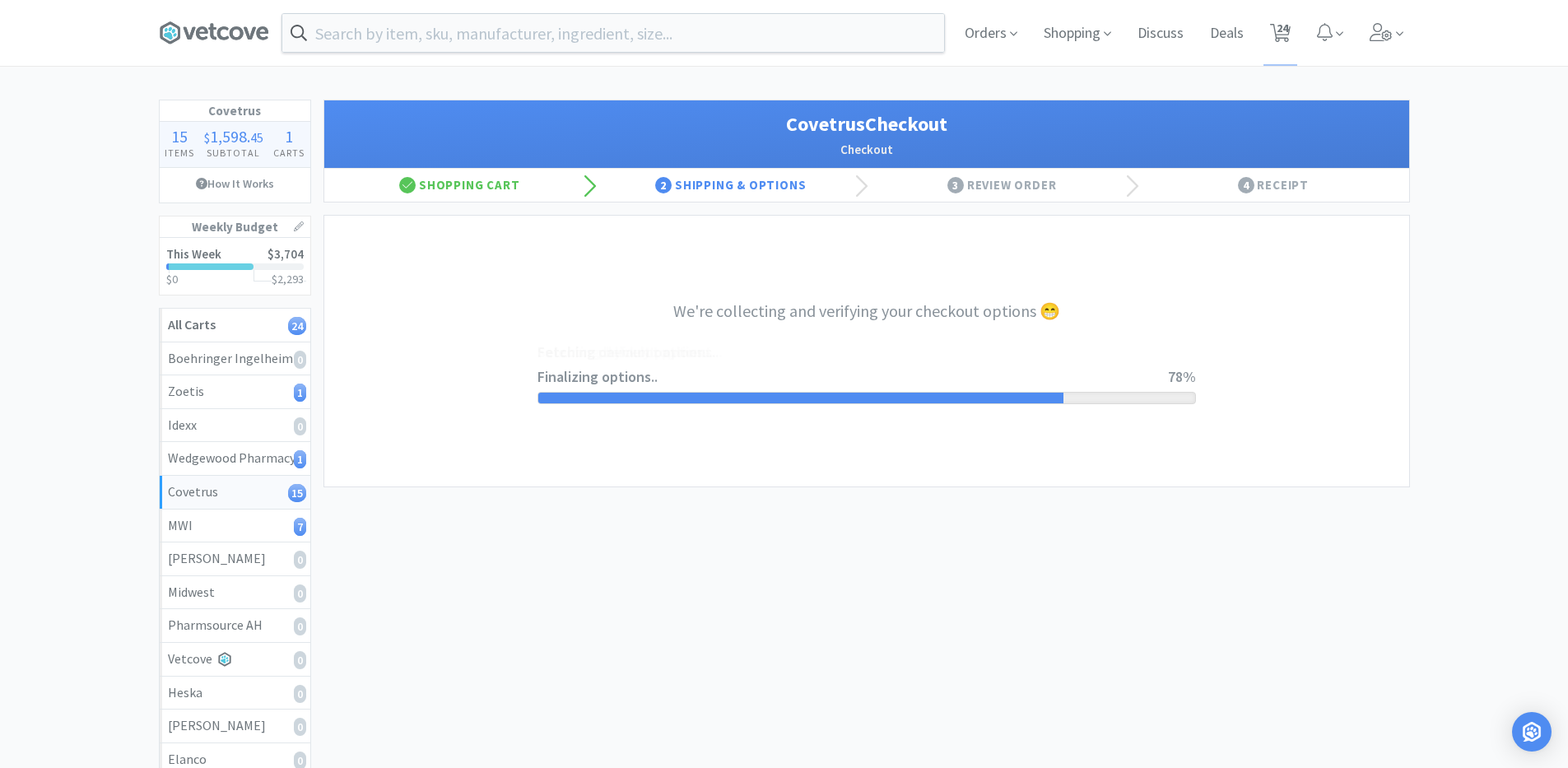
select select "ACCOUNT"
select select "cvt-standard-net"
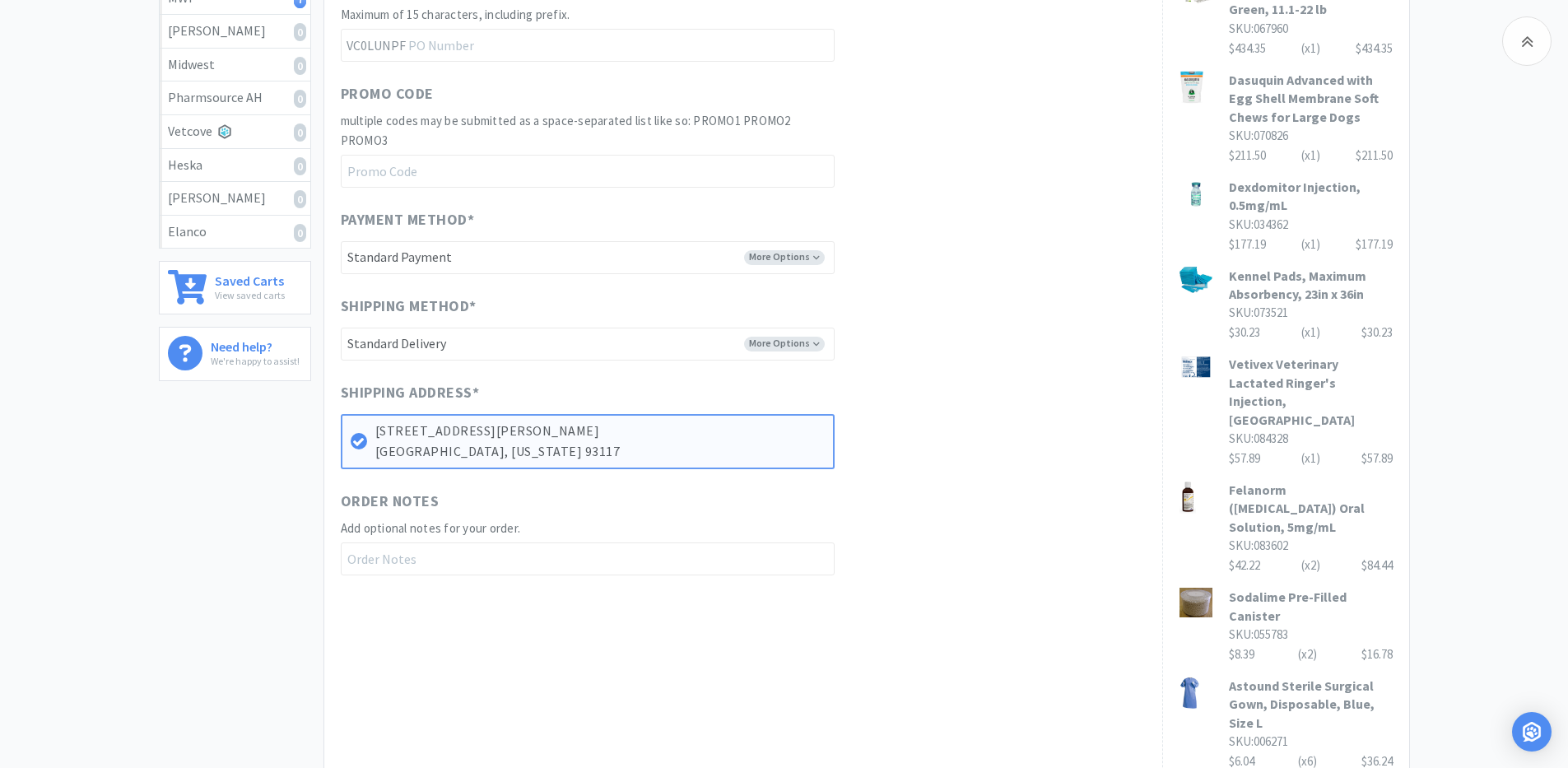
scroll to position [823, 0]
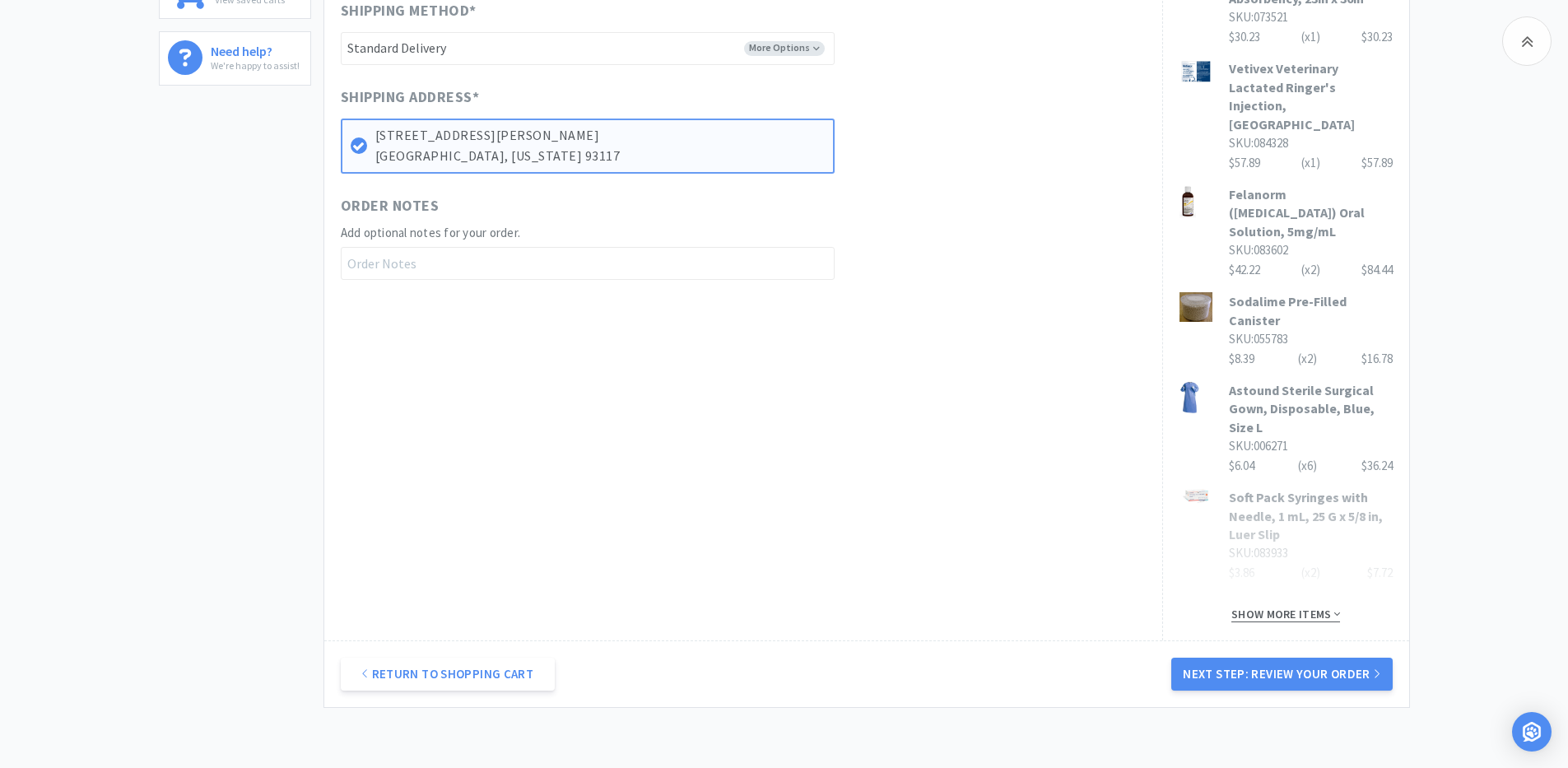
click at [1302, 607] on span "Show more items" at bounding box center [1286, 615] width 109 height 16
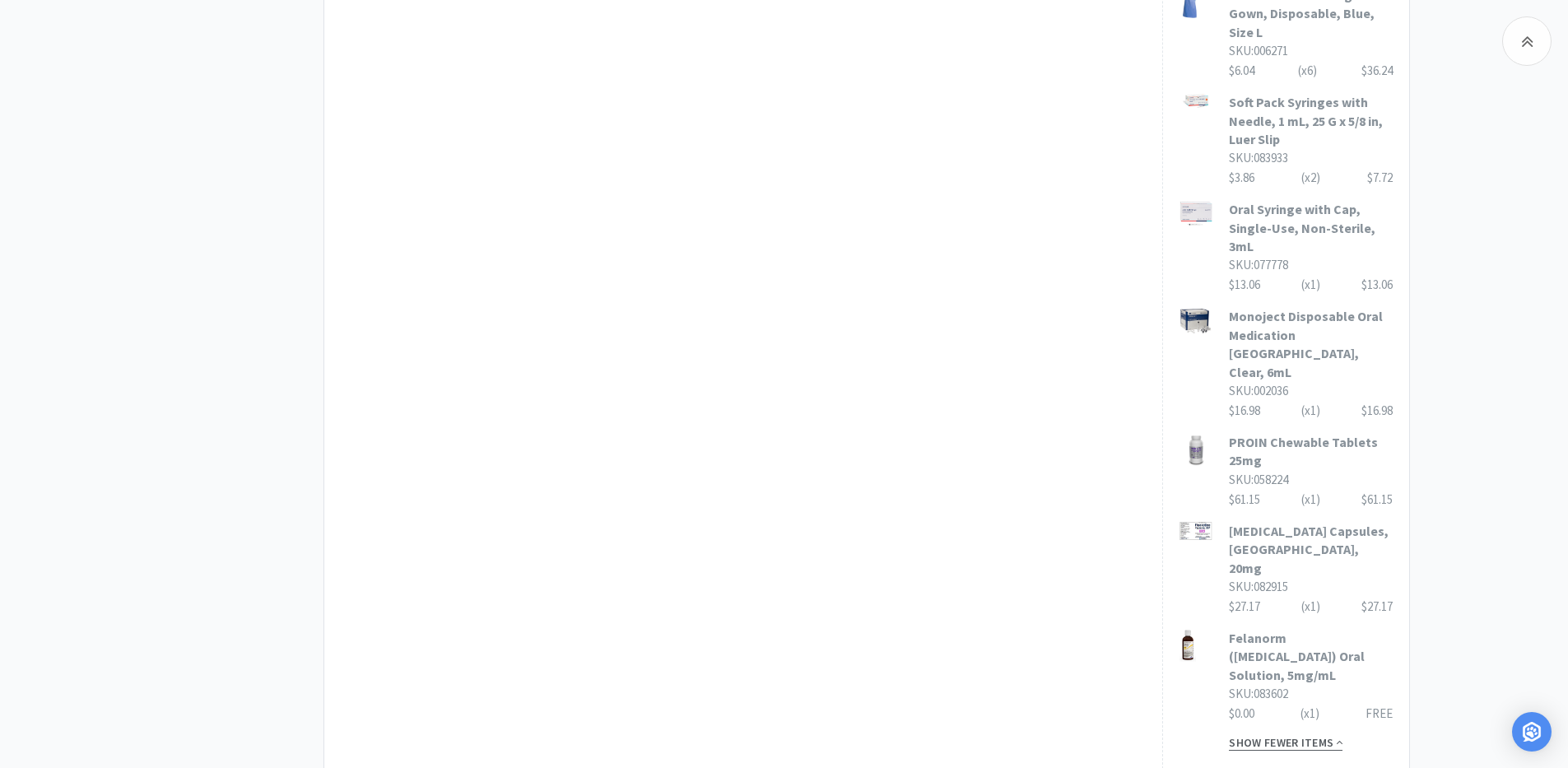
scroll to position [1235, 0]
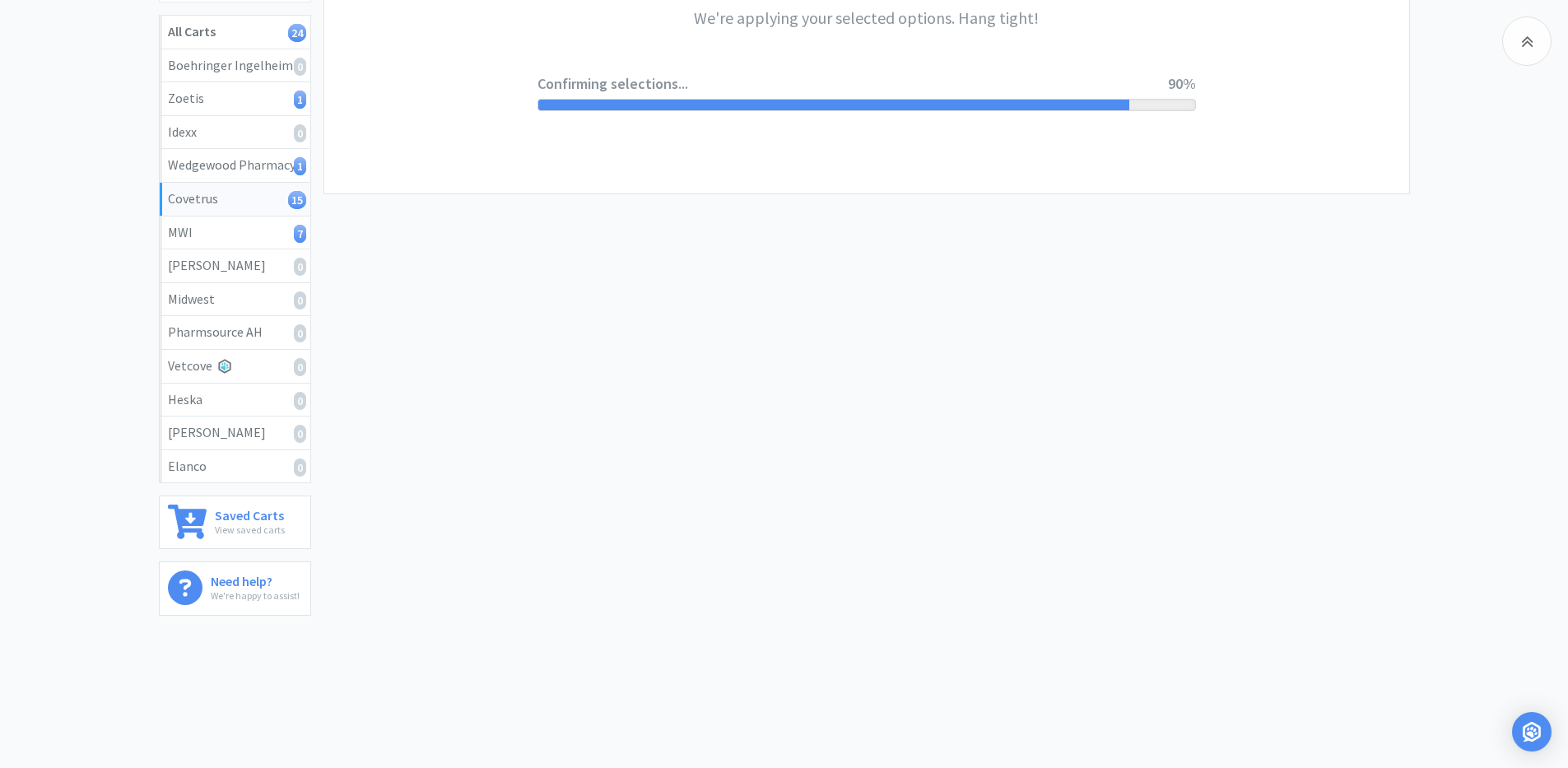
scroll to position [0, 0]
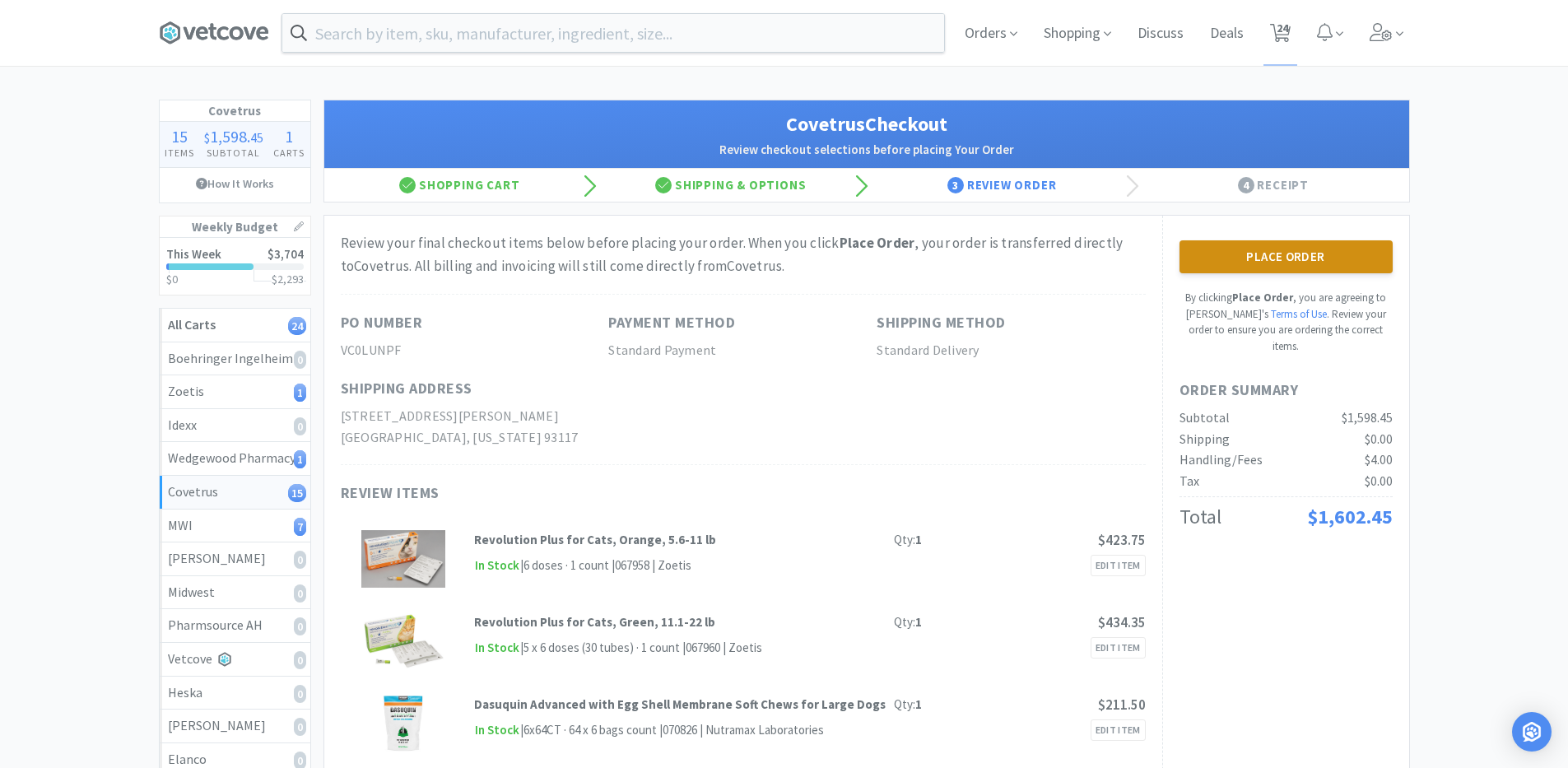
click at [1259, 261] on button "Place Order" at bounding box center [1286, 256] width 214 height 33
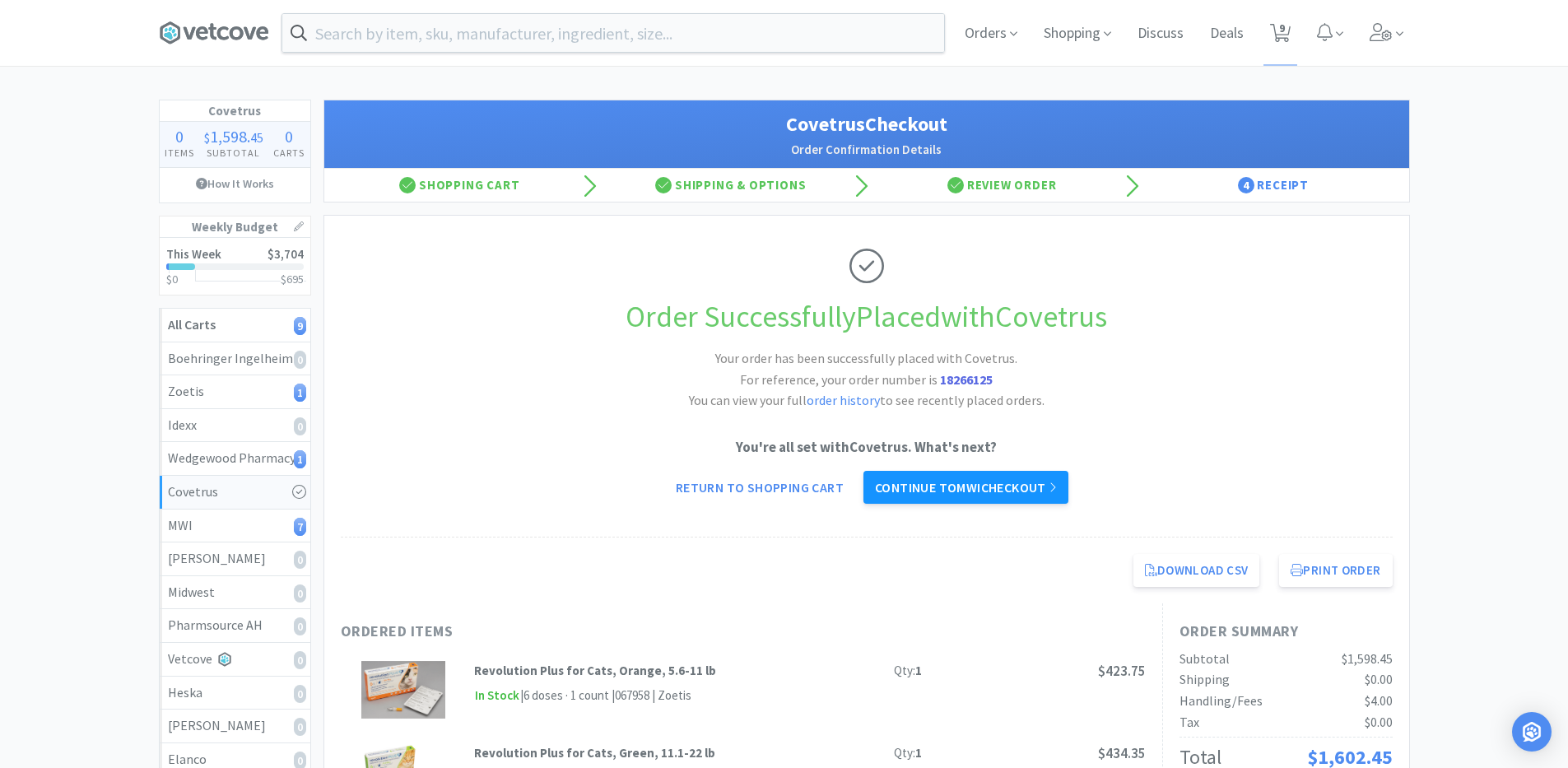
click at [998, 495] on link "Continue to MWI checkout" at bounding box center [966, 487] width 205 height 33
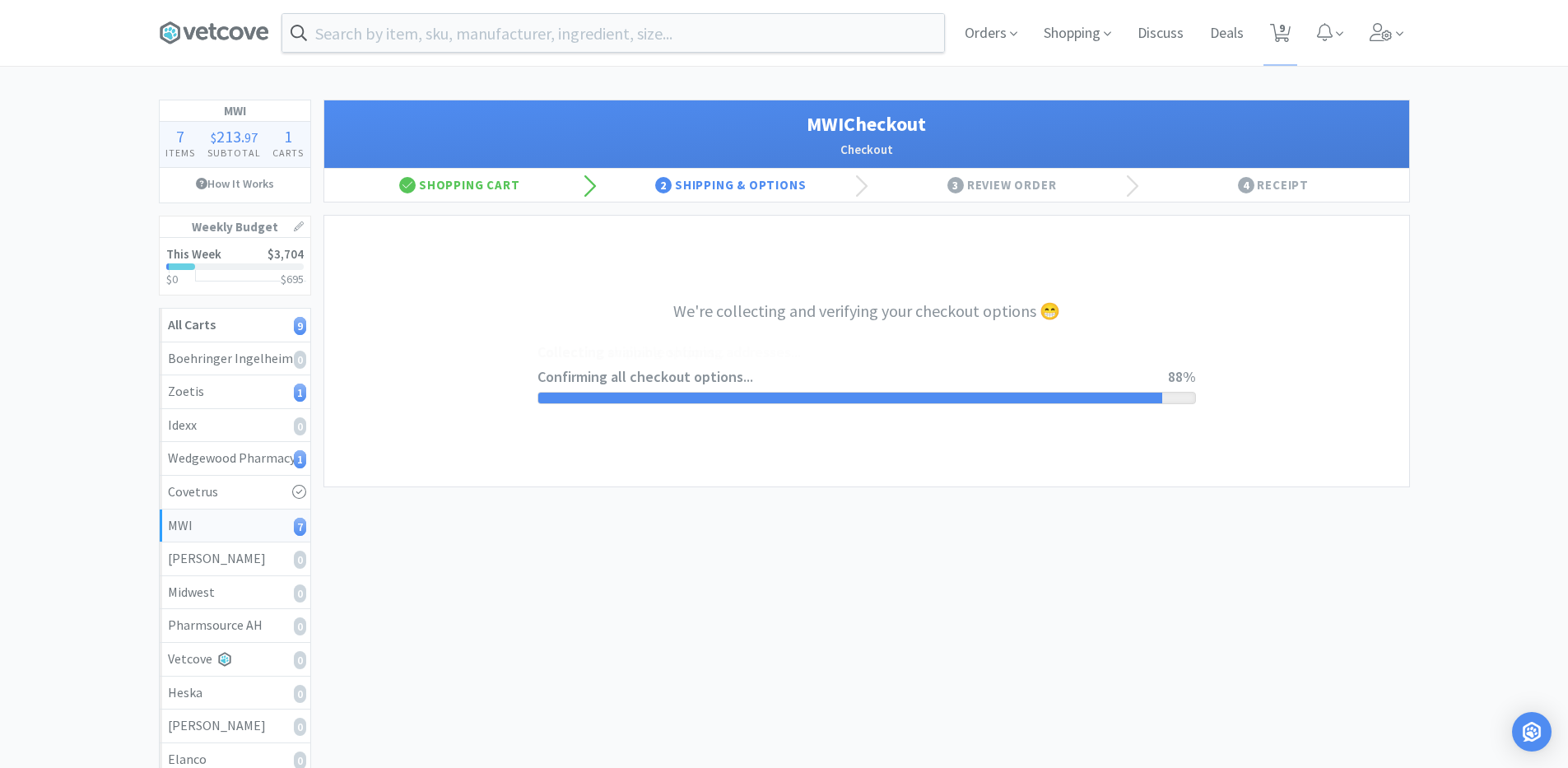
select select "STD_"
select select "FVS"
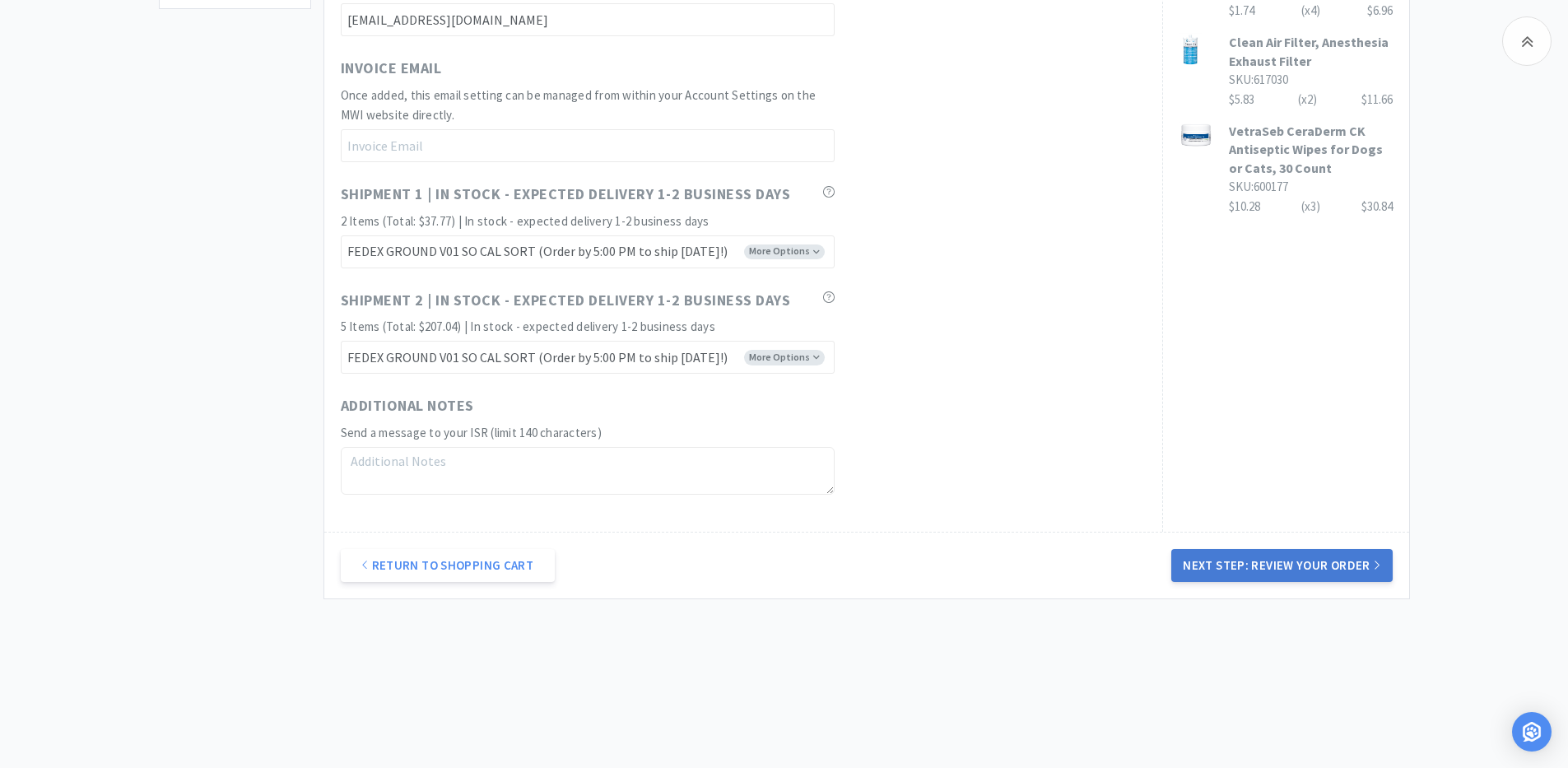
click at [1327, 571] on button "Next Step: Review Your Order" at bounding box center [1281, 565] width 221 height 33
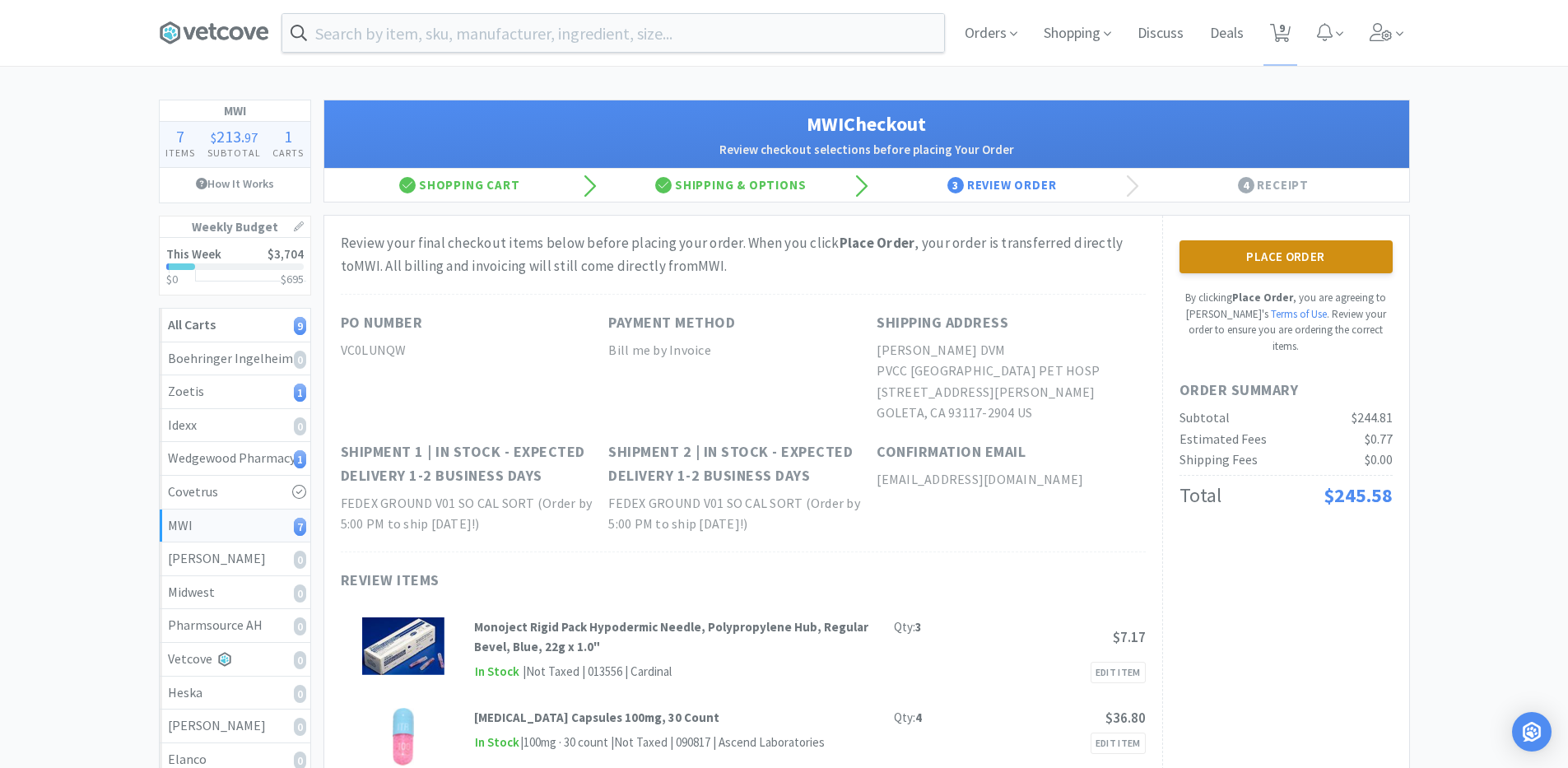
click at [1270, 245] on button "Place Order" at bounding box center [1286, 256] width 214 height 33
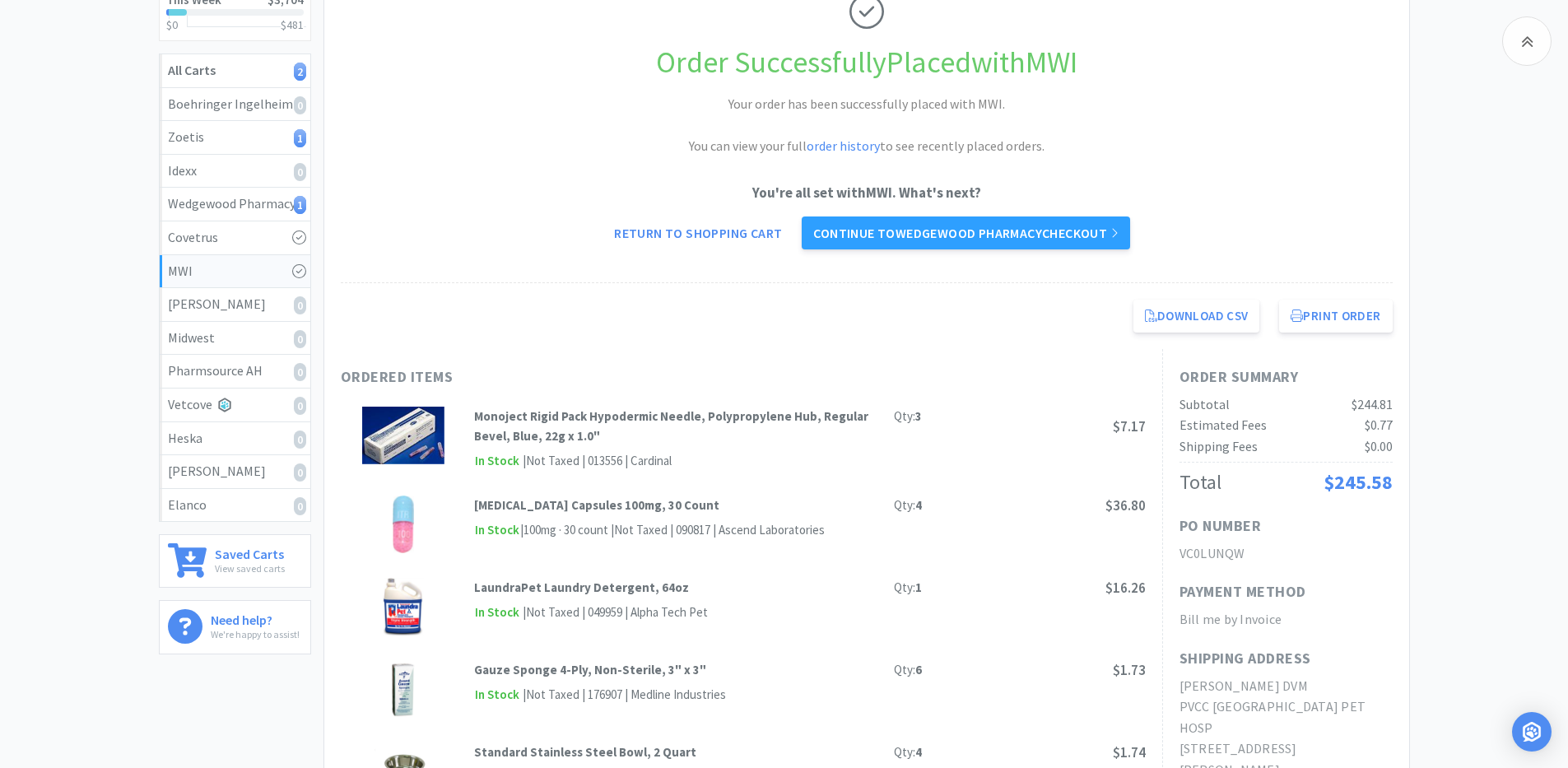
scroll to position [247, 0]
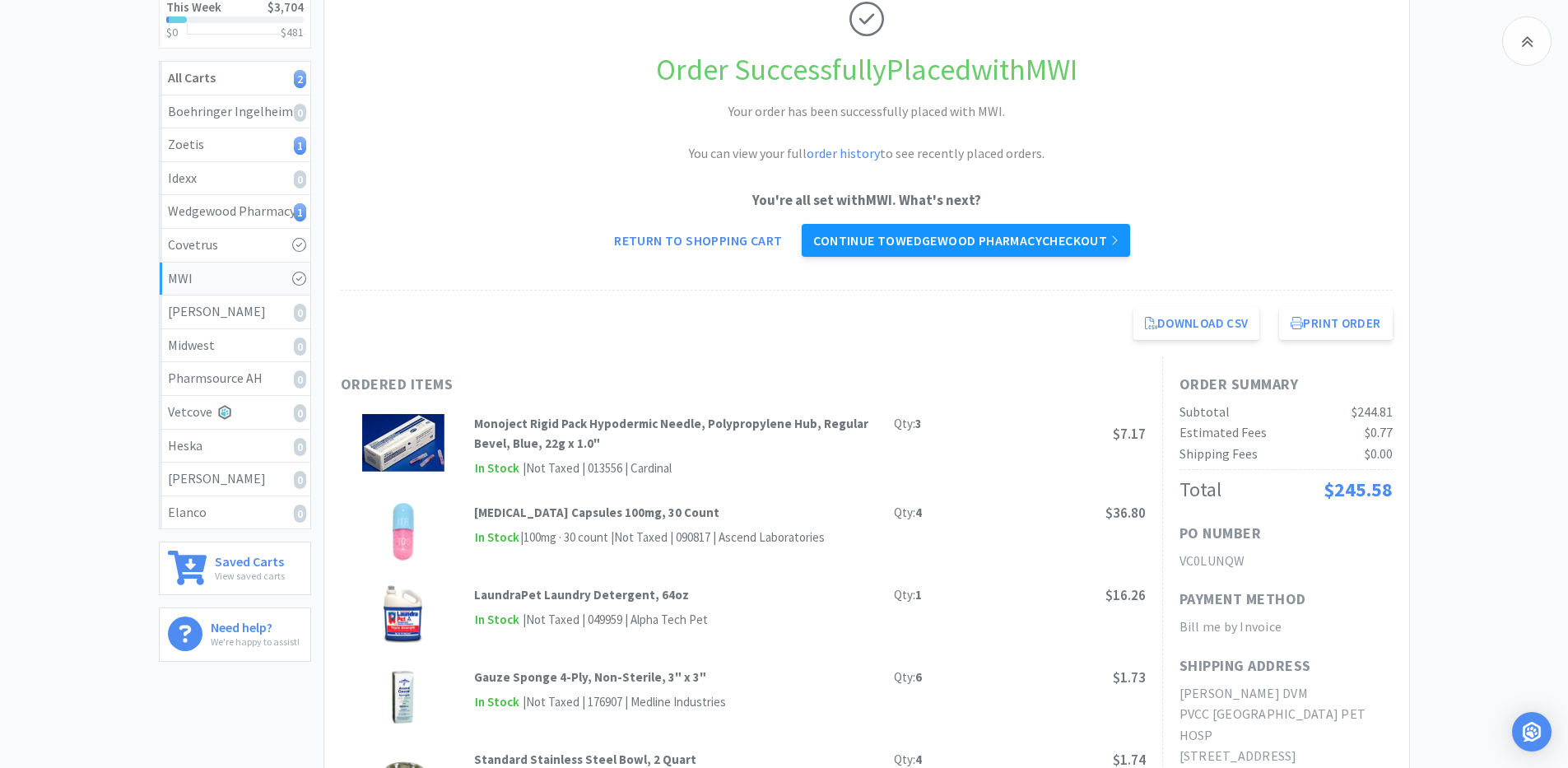
click at [967, 257] on link "Continue to Wedgewood Pharmacy checkout" at bounding box center [965, 240] width 327 height 33
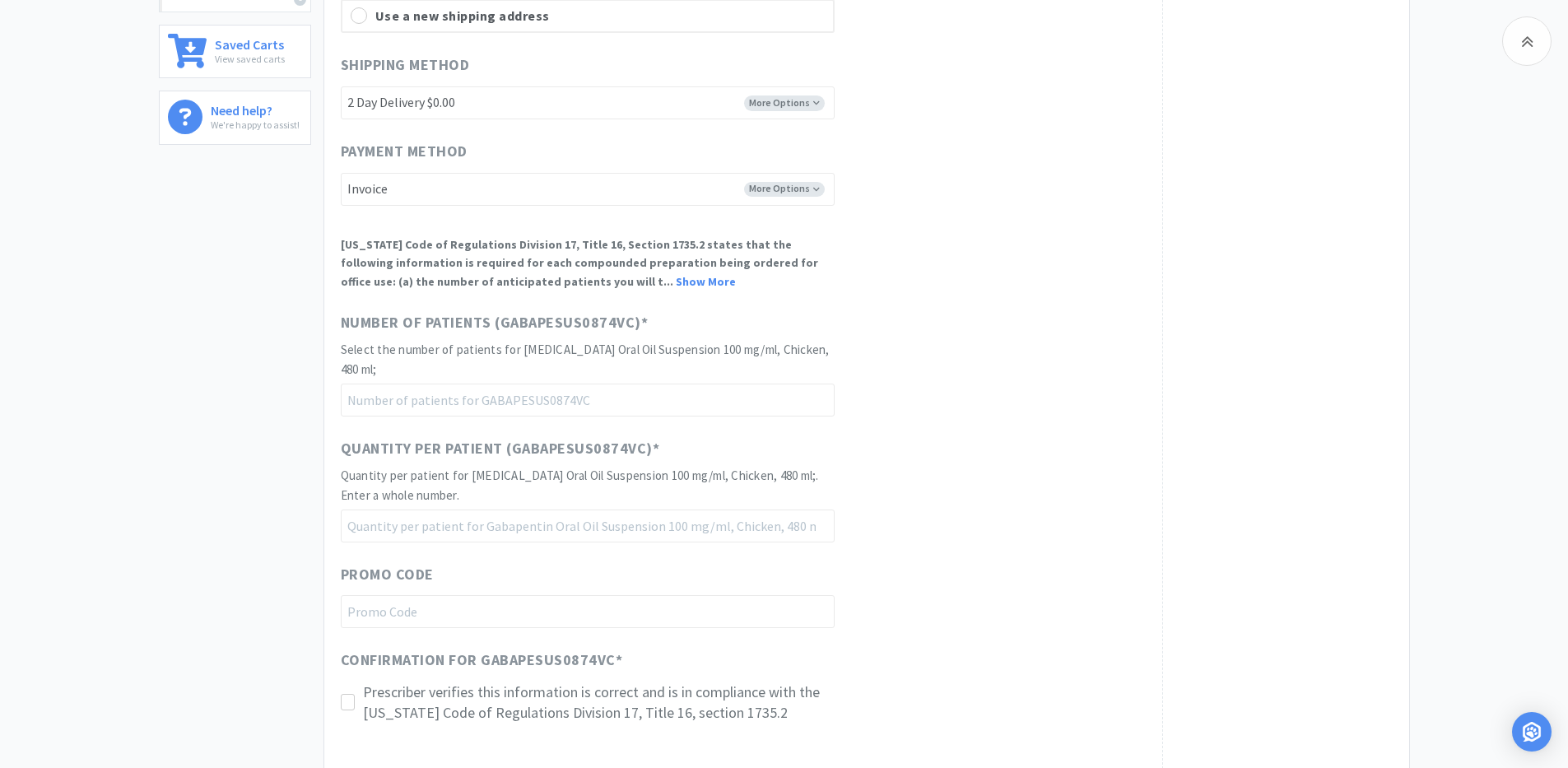
scroll to position [758, 0]
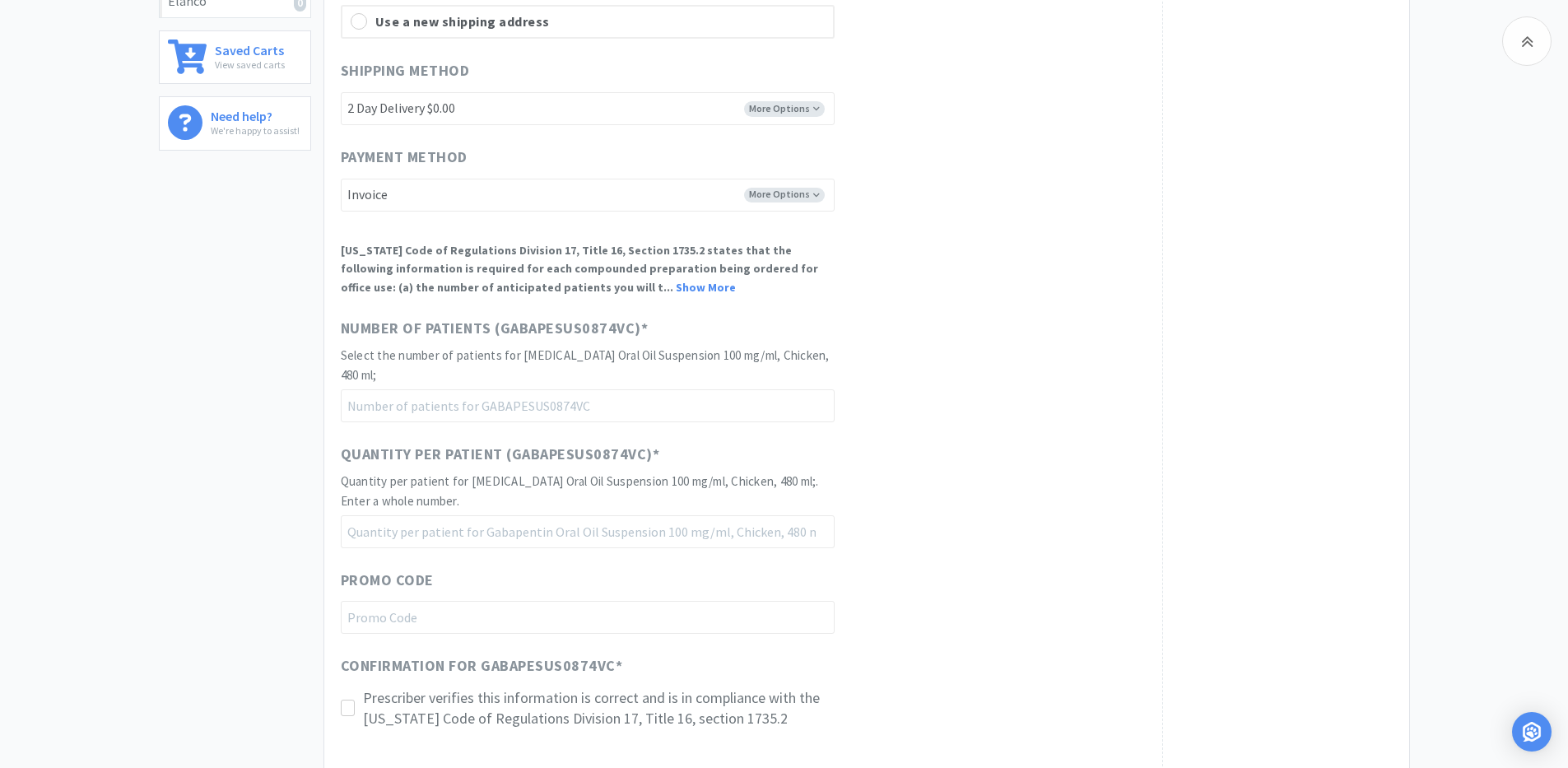
click at [518, 381] on h2 "Select the number of patients for [MEDICAL_DATA] Oral Oil Suspension 100 mg/ml,…" at bounding box center [587, 365] width 494 height 40
click at [517, 411] on input "number" at bounding box center [587, 406] width 494 height 33
type input "30"
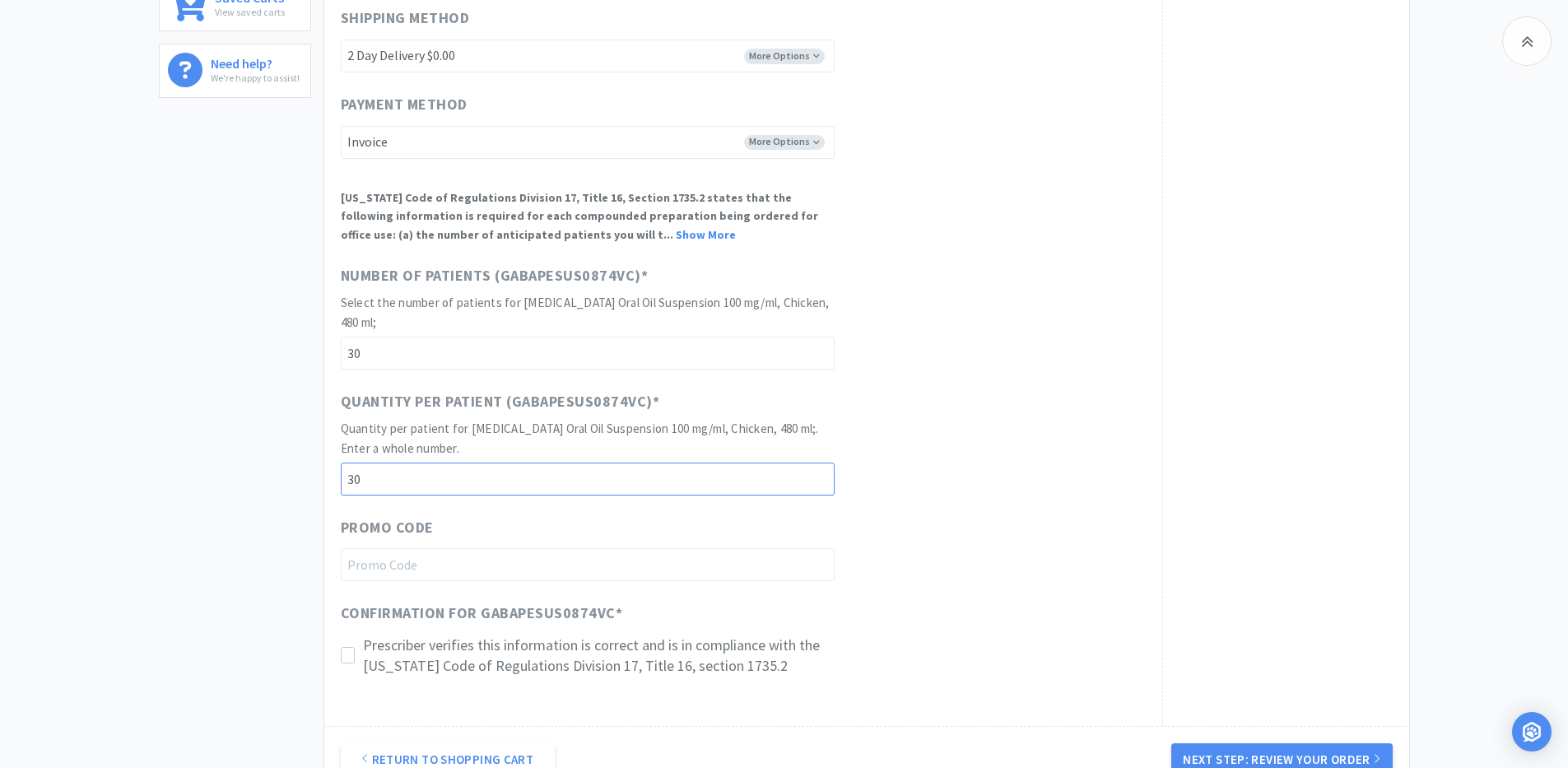
scroll to position [841, 0]
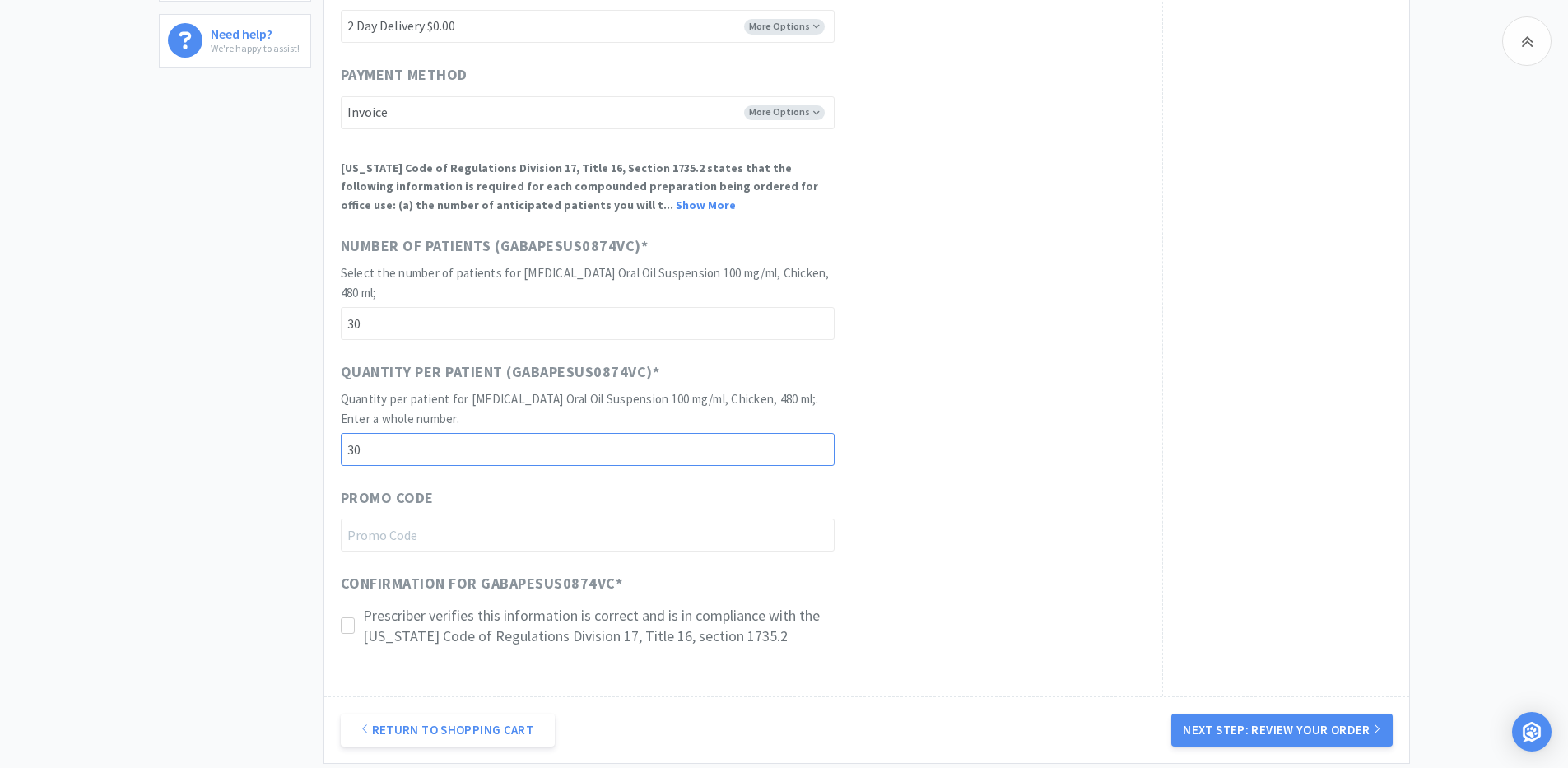
type input "30"
click at [445, 635] on p "Prescriber verifies this information is correct and is in compliance with the […" at bounding box center [599, 626] width 472 height 42
click at [1262, 749] on div "Return to Shopping Cart Next Step: Review Your Order" at bounding box center [867, 729] width 1085 height 66
click at [1262, 737] on button "Next Step: Review Your Order" at bounding box center [1281, 729] width 221 height 33
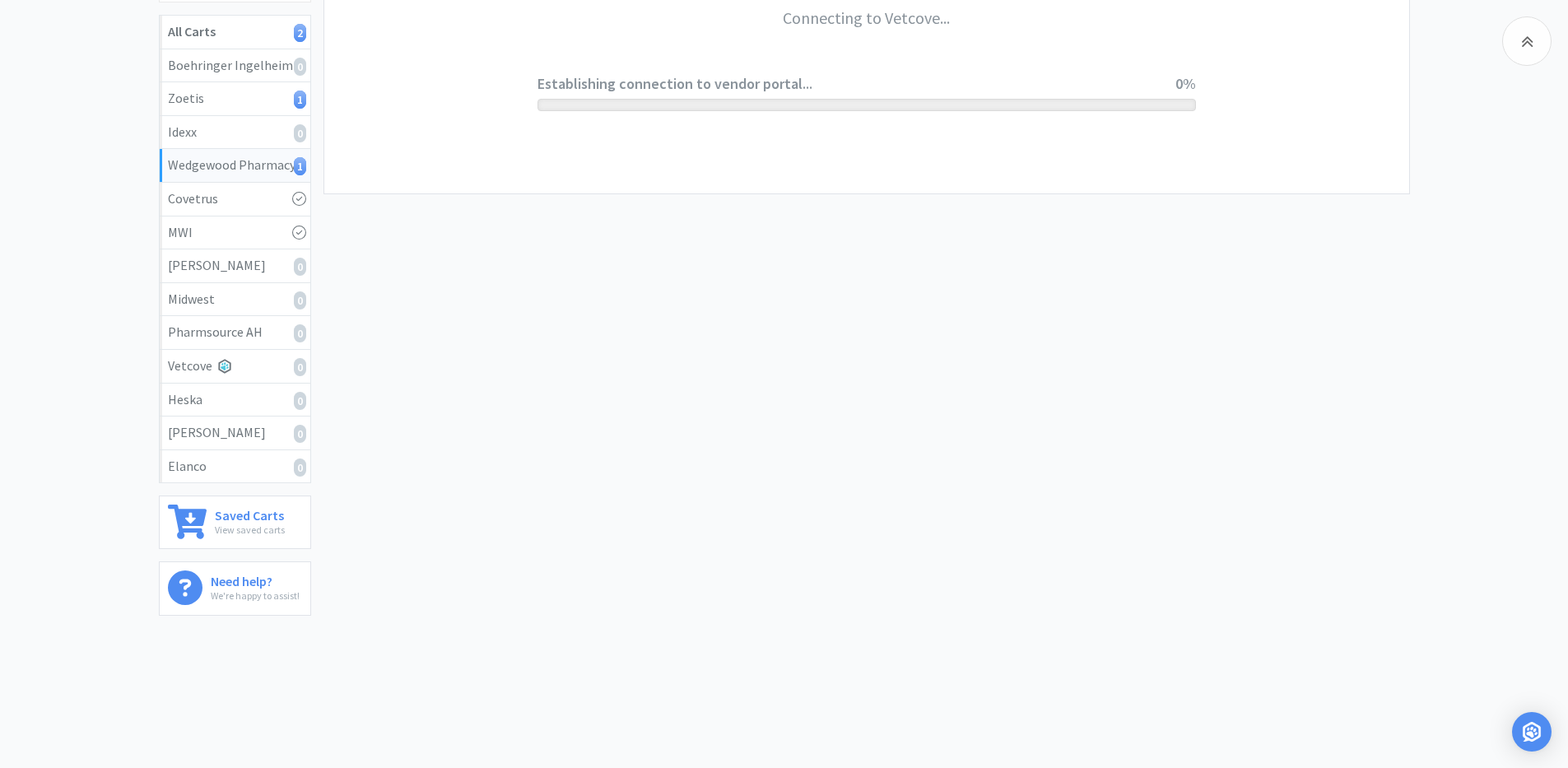
scroll to position [0, 0]
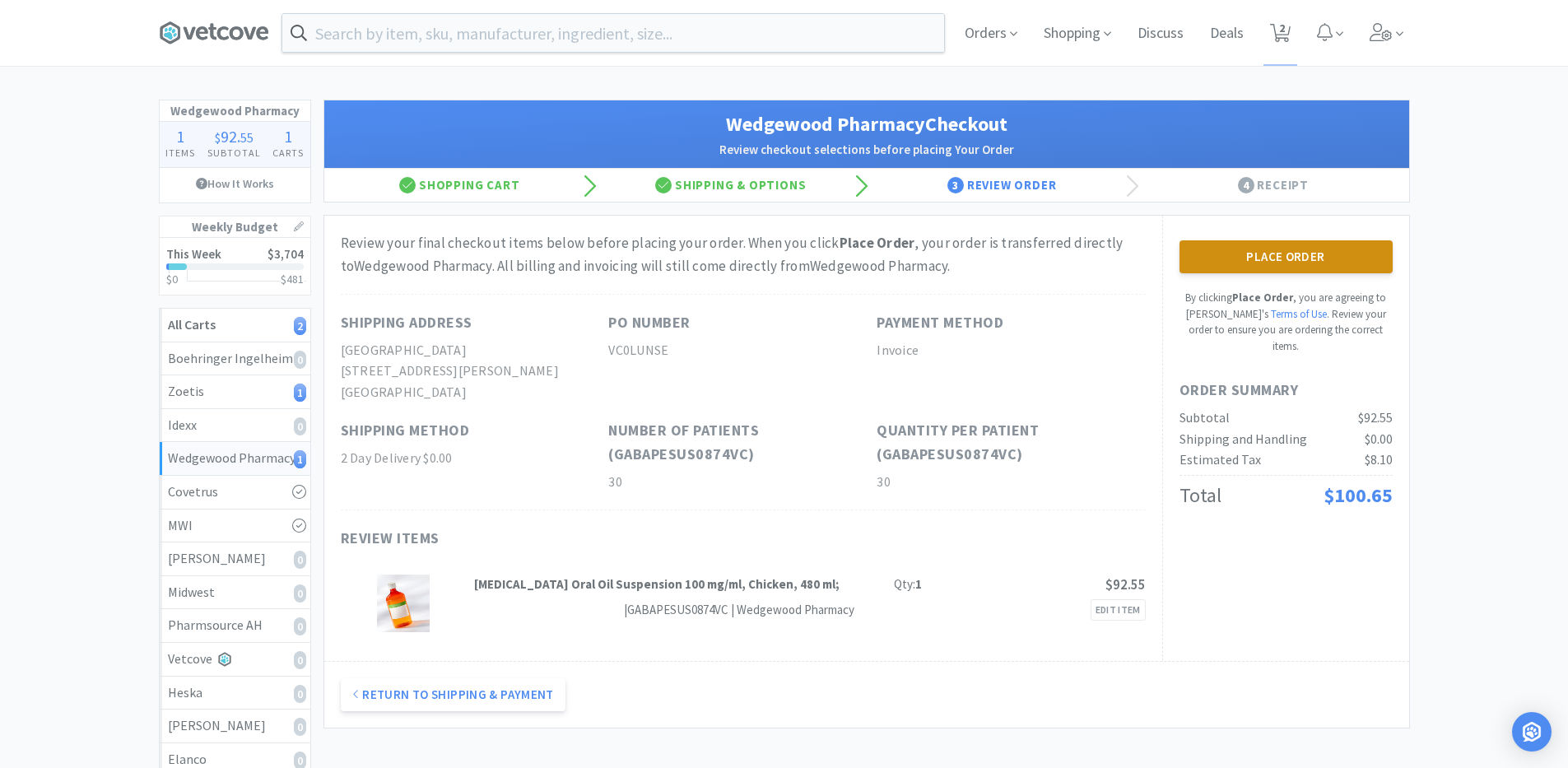
click at [1333, 262] on button "Place Order" at bounding box center [1286, 256] width 214 height 33
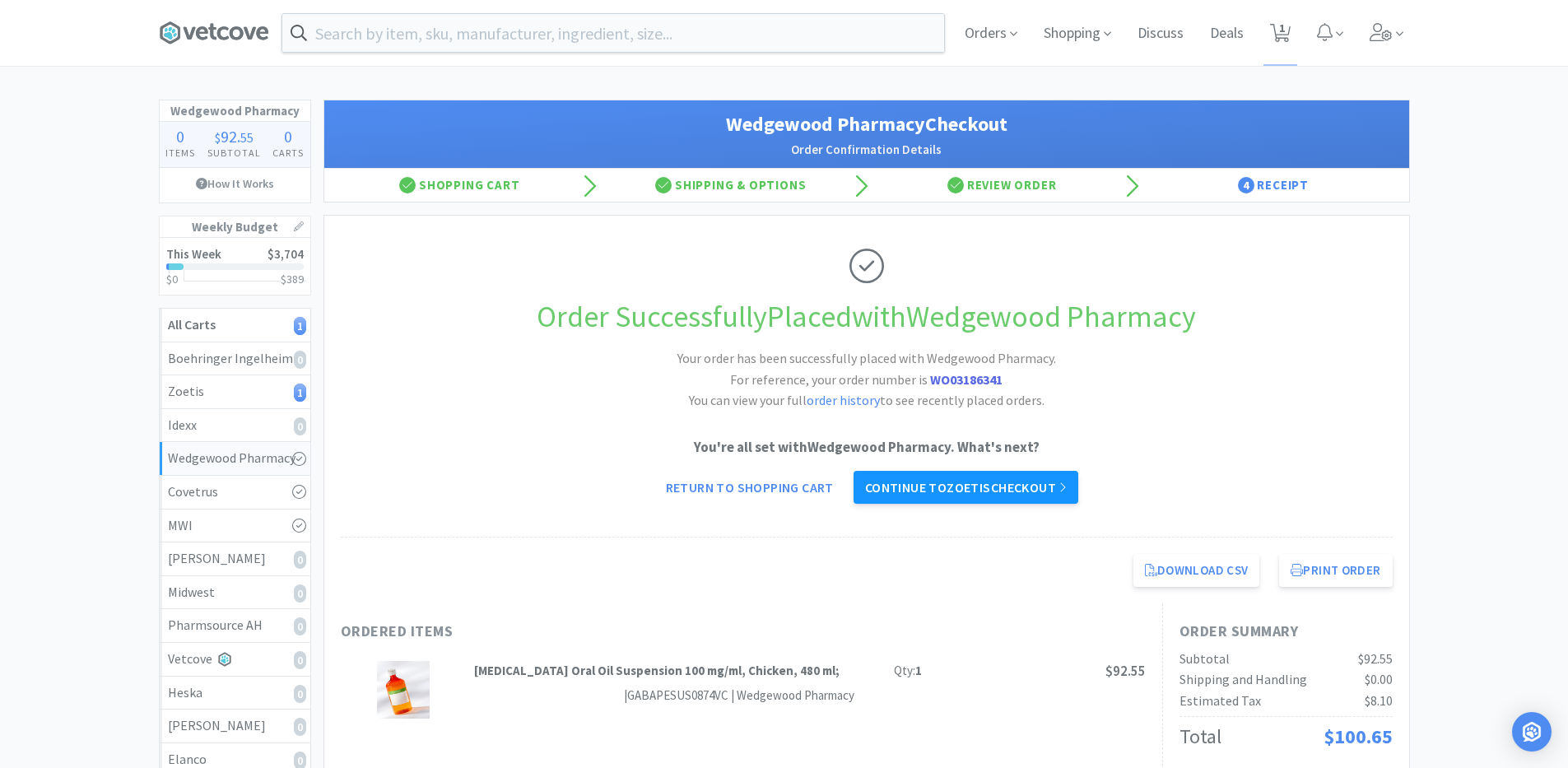
click at [969, 485] on link "Continue to Zoetis checkout" at bounding box center [966, 487] width 225 height 33
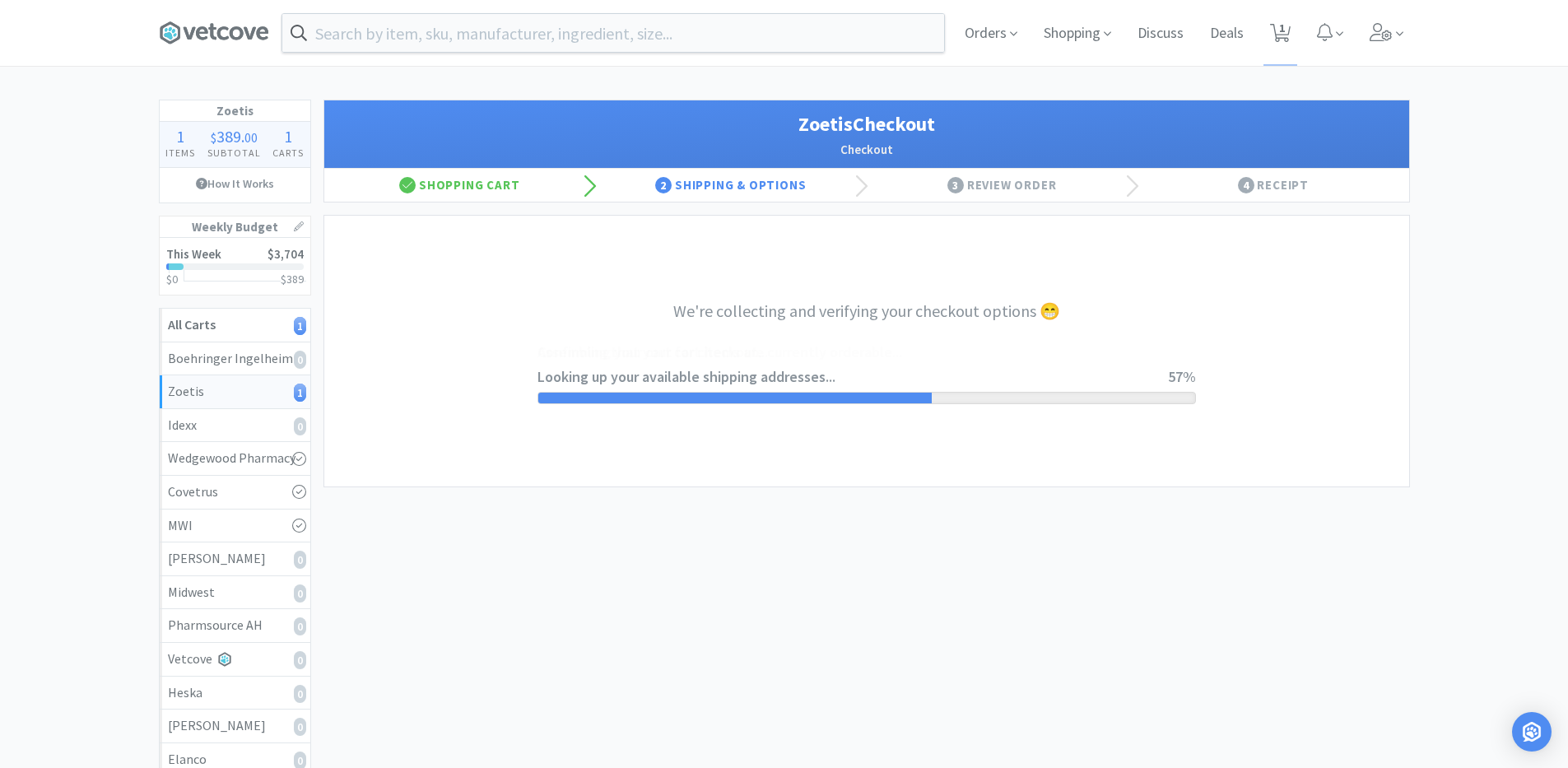
select select "invoice"
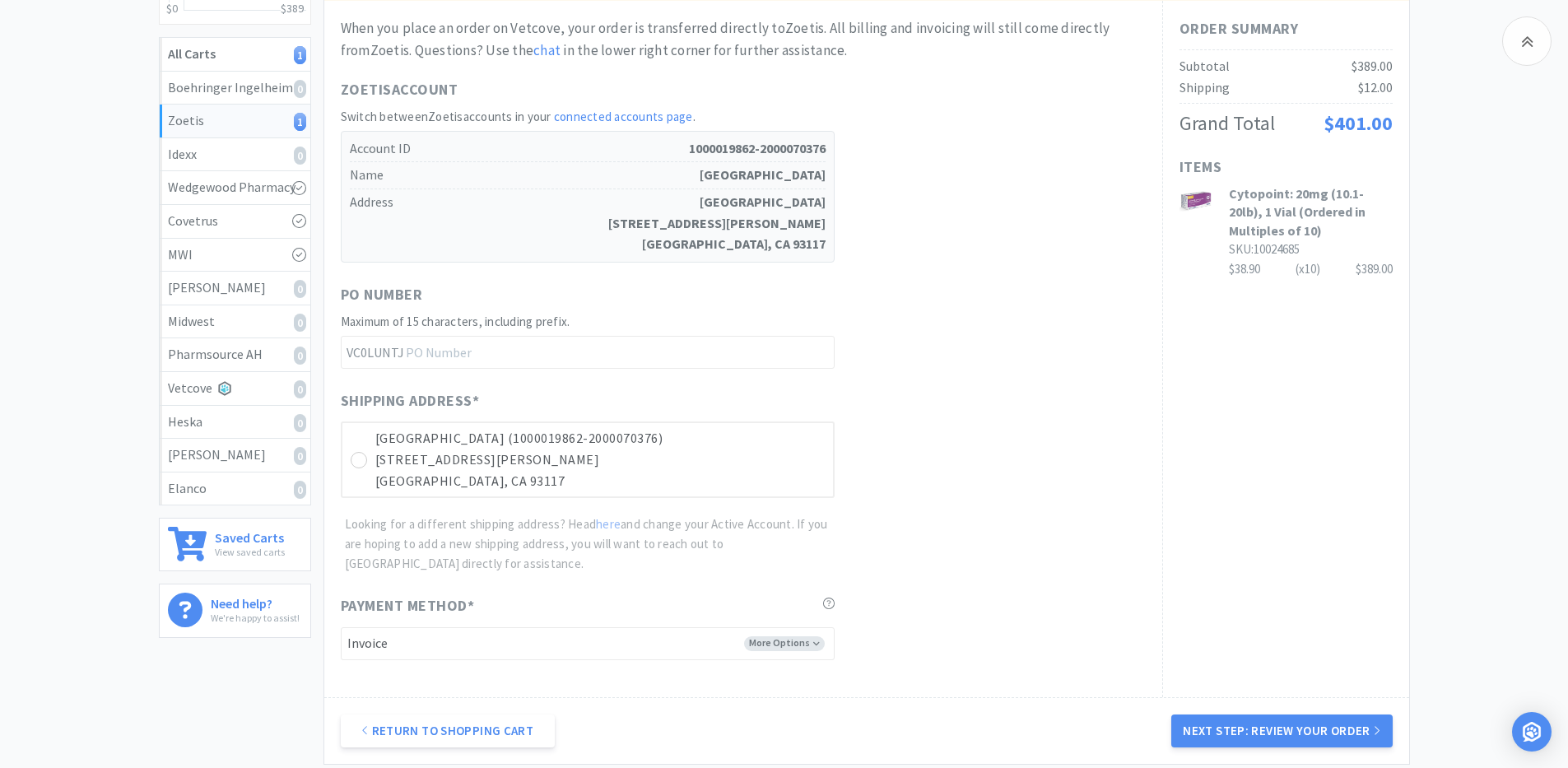
scroll to position [436, 0]
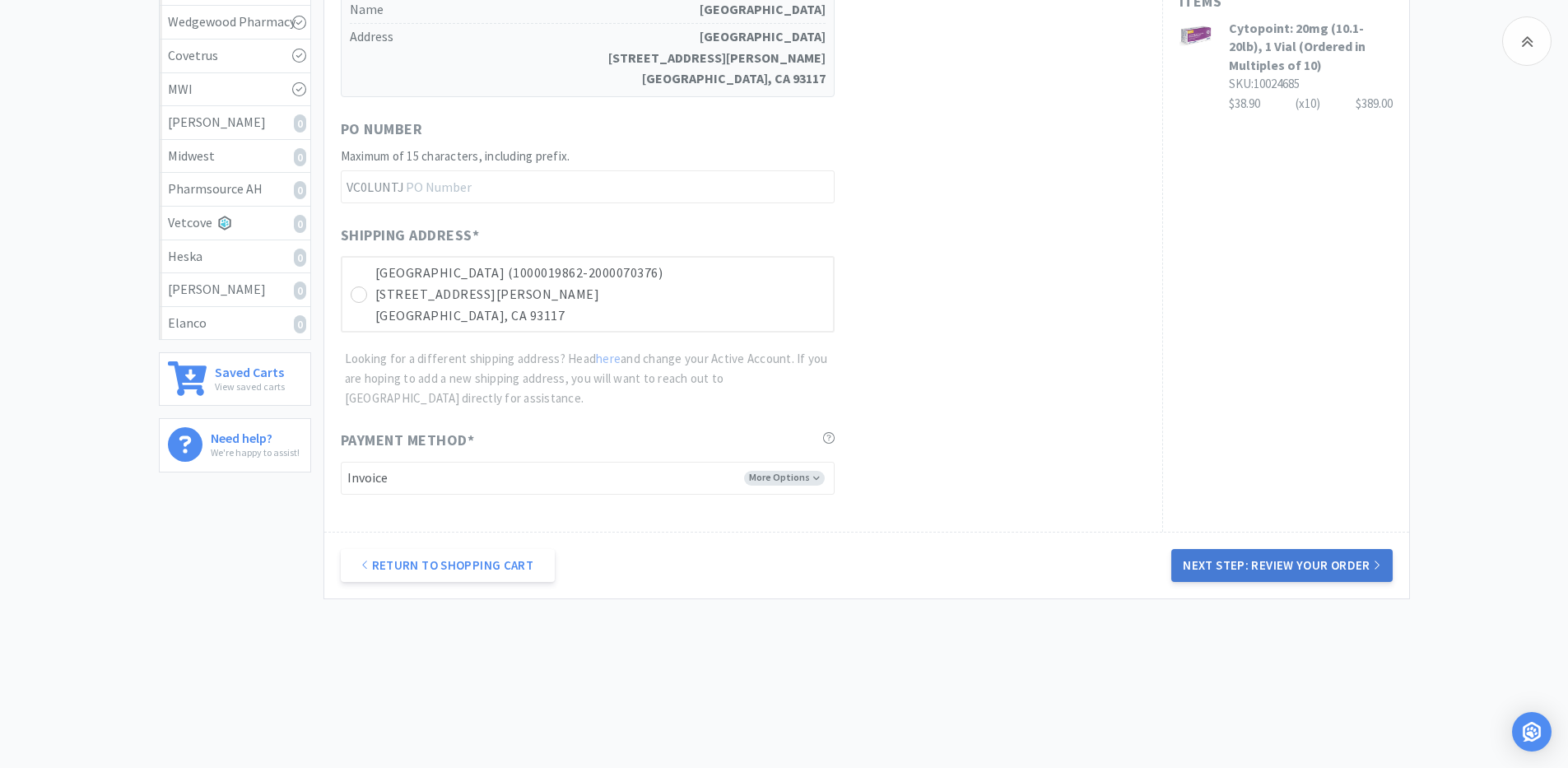
click at [1321, 576] on button "Next Step: Review Your Order" at bounding box center [1281, 565] width 221 height 33
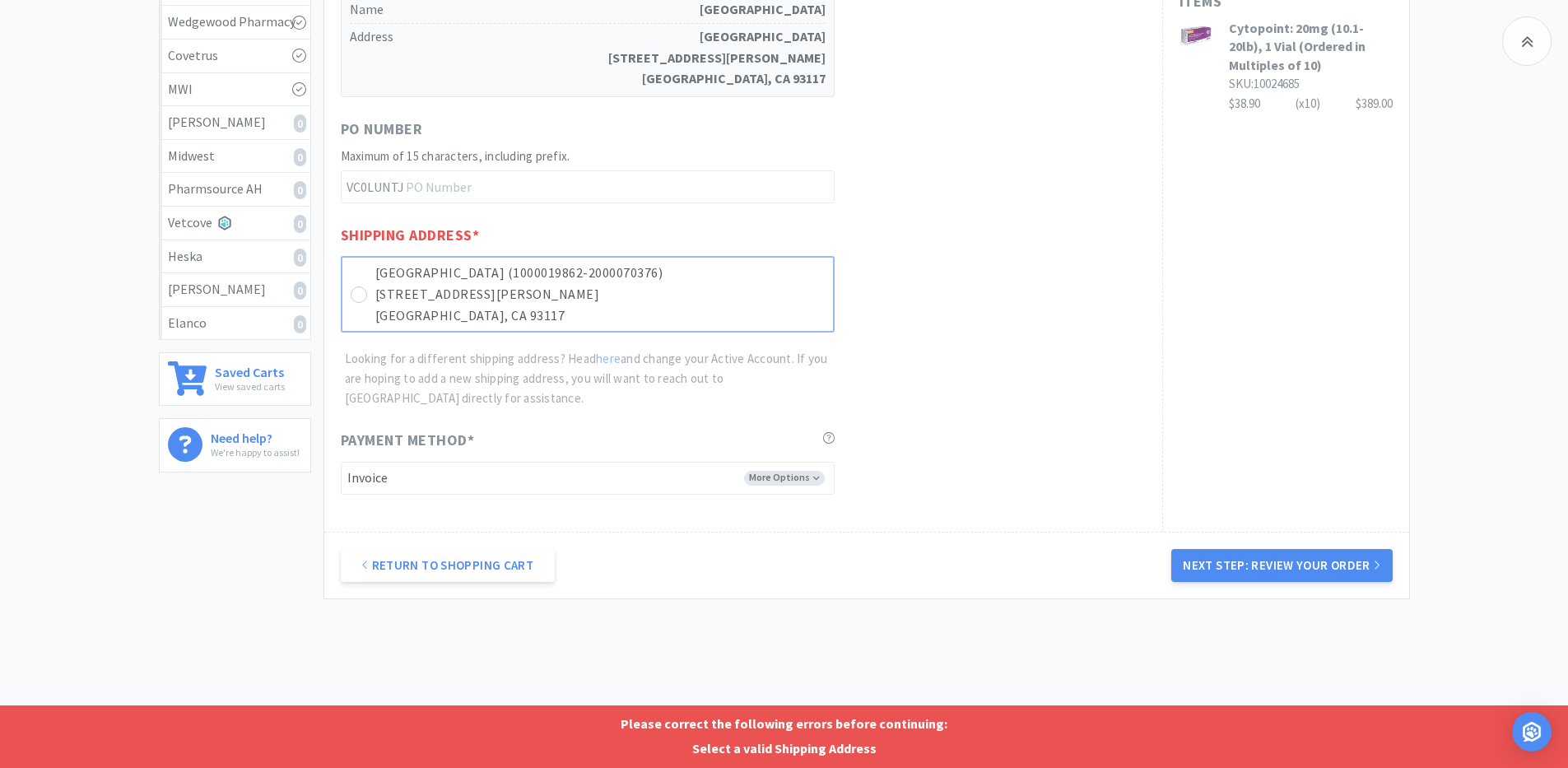
click at [415, 296] on p "[STREET_ADDRESS][PERSON_NAME]" at bounding box center [600, 295] width 449 height 22
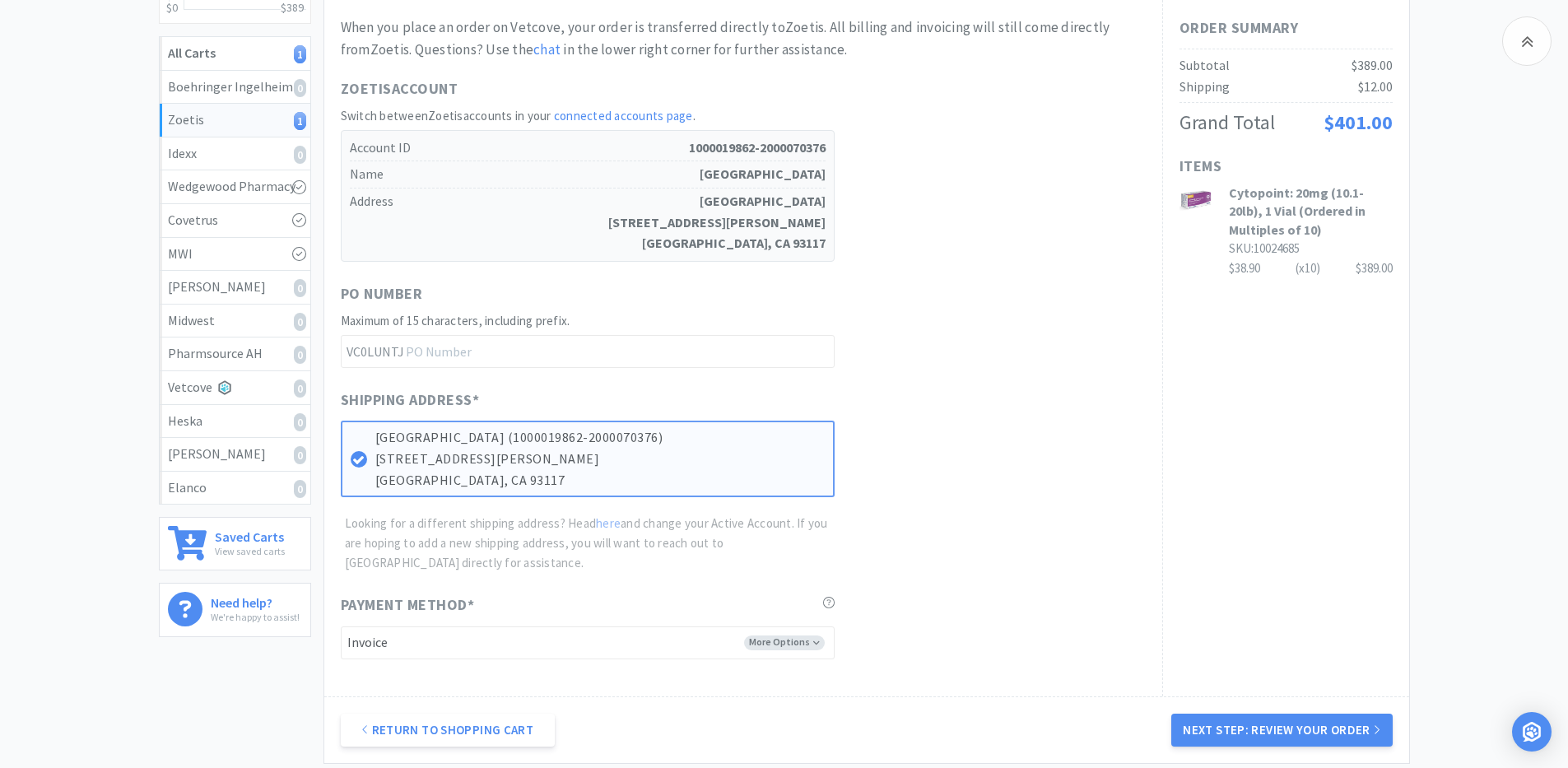
scroll to position [0, 0]
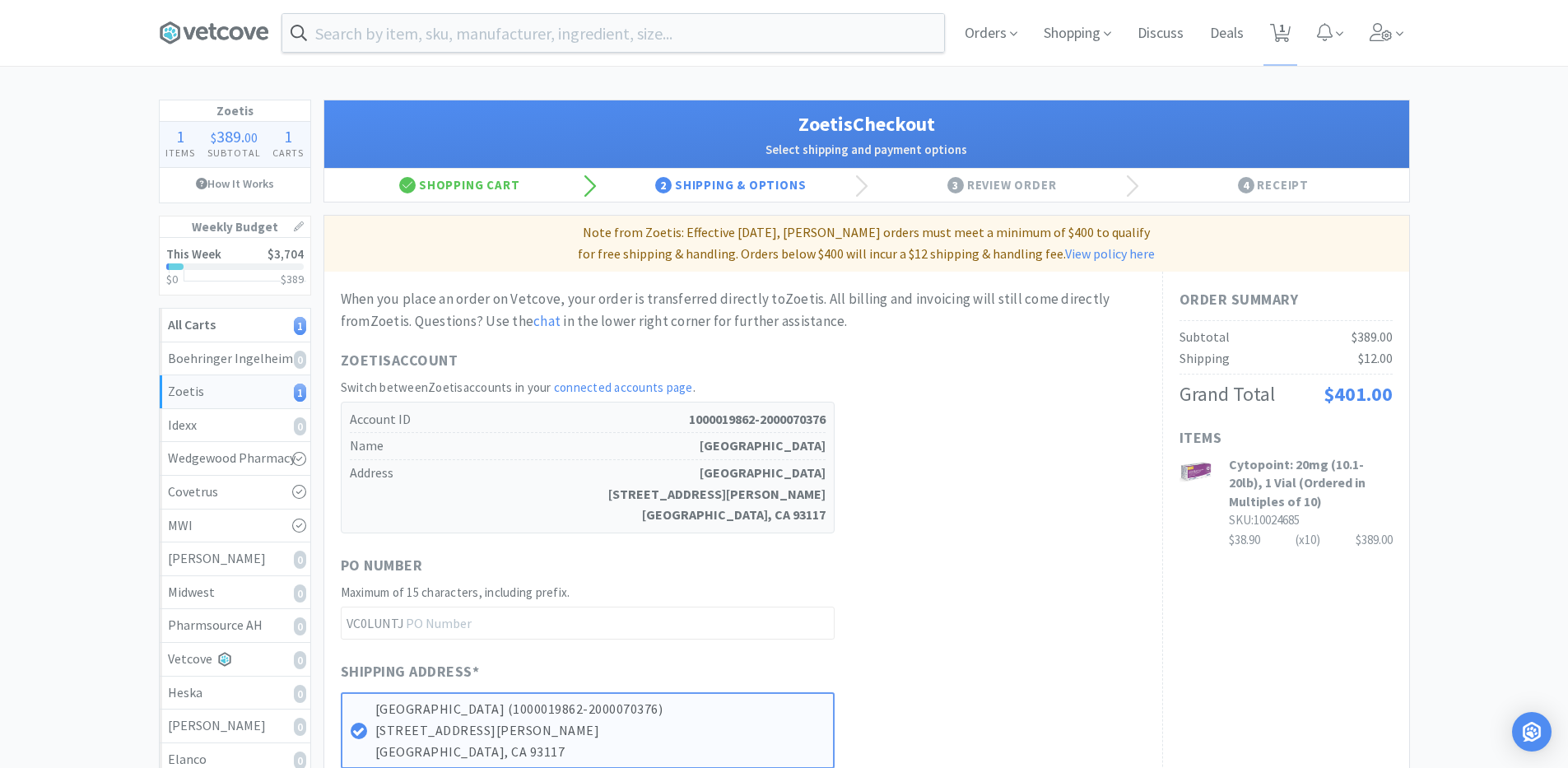
click at [1283, 453] on div "Items Cytopoint: 20mg (10.1-20lb), 1 Vial (Ordered in Multiples of 10) SKU: 100…" at bounding box center [1286, 488] width 214 height 124
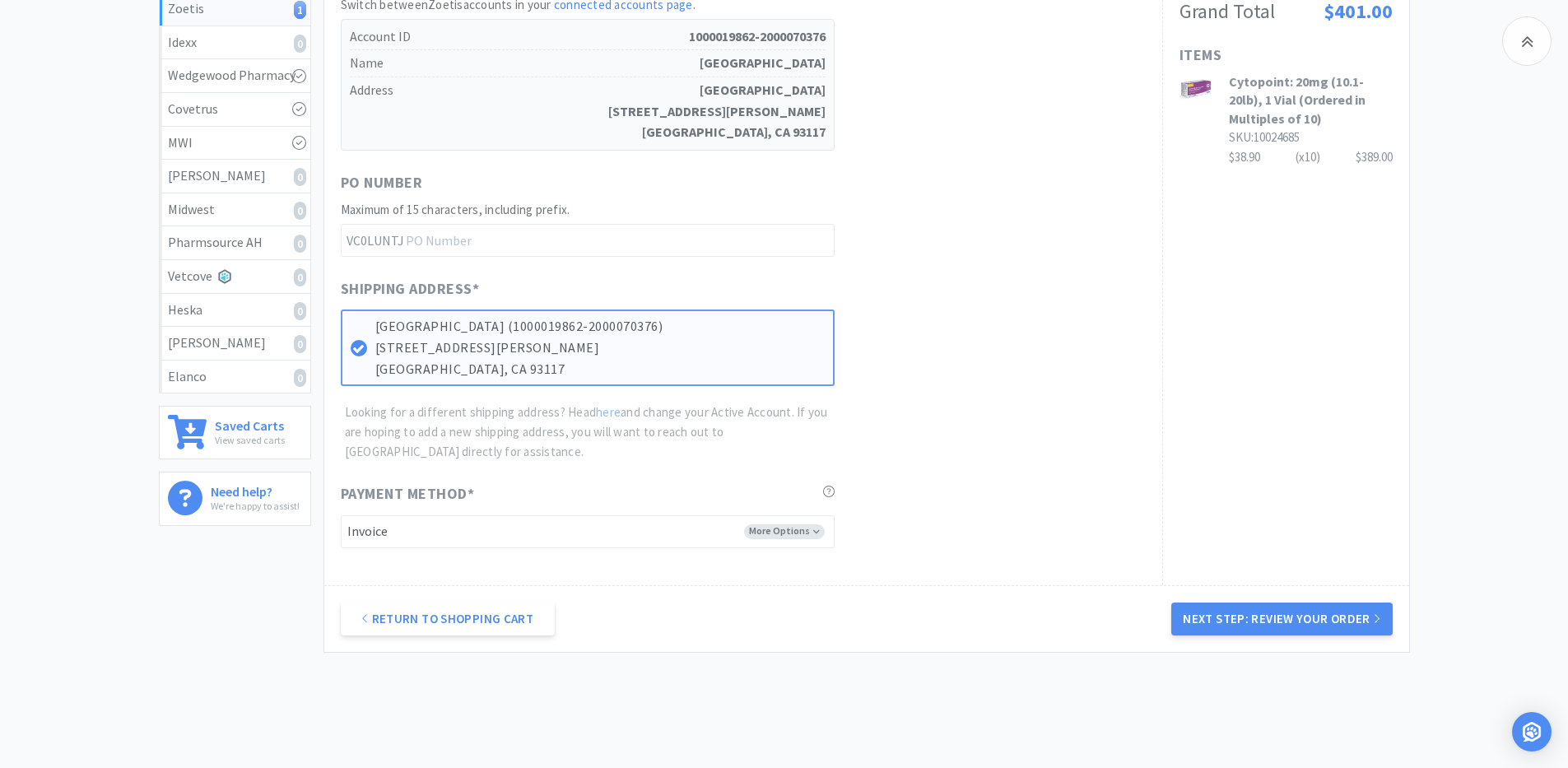
scroll to position [354, 0]
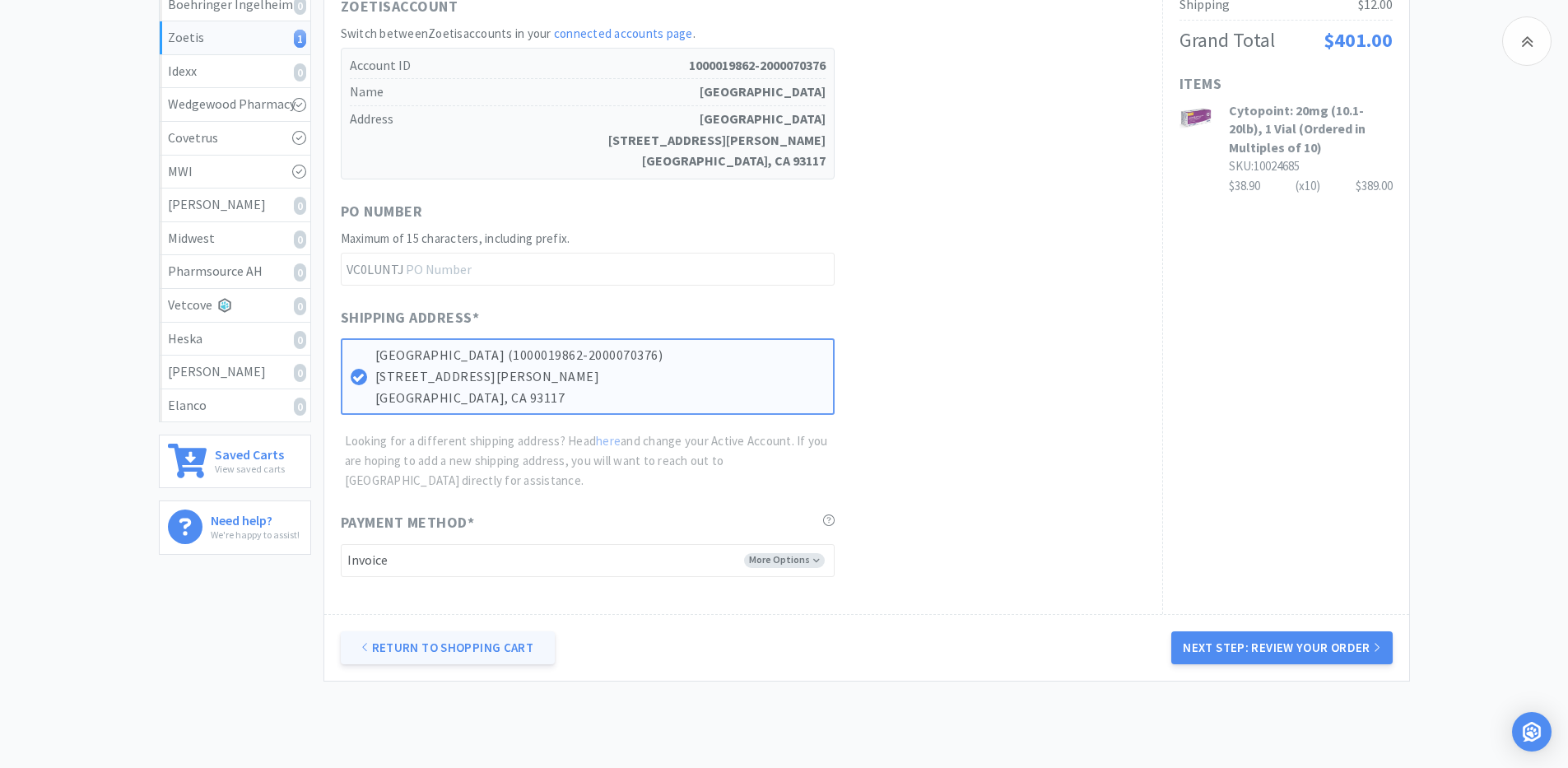
click at [456, 647] on link "Return to Shopping Cart" at bounding box center [447, 647] width 214 height 33
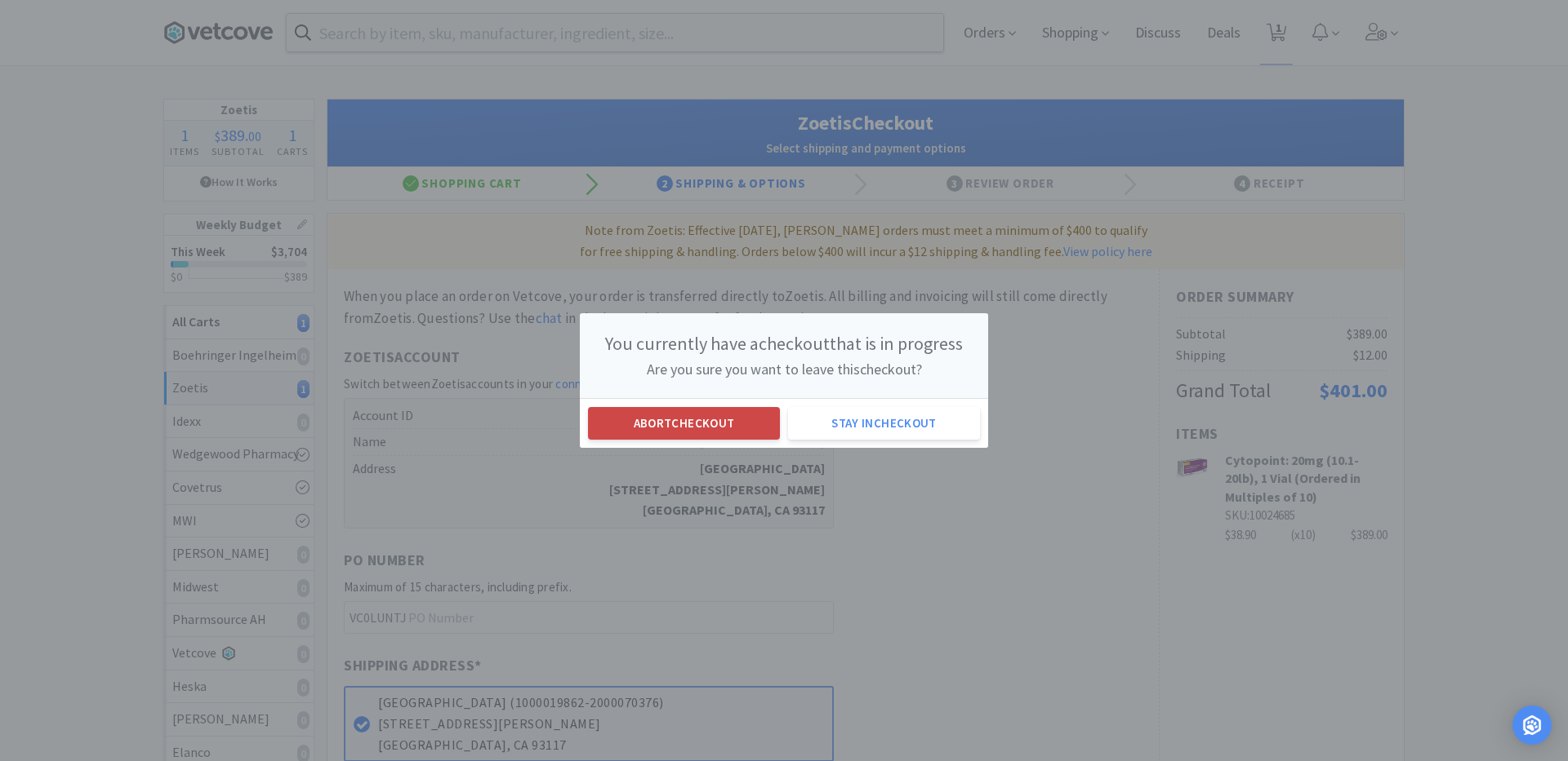
click at [727, 425] on button "Abort checkout" at bounding box center [684, 423] width 192 height 32
select select "10"
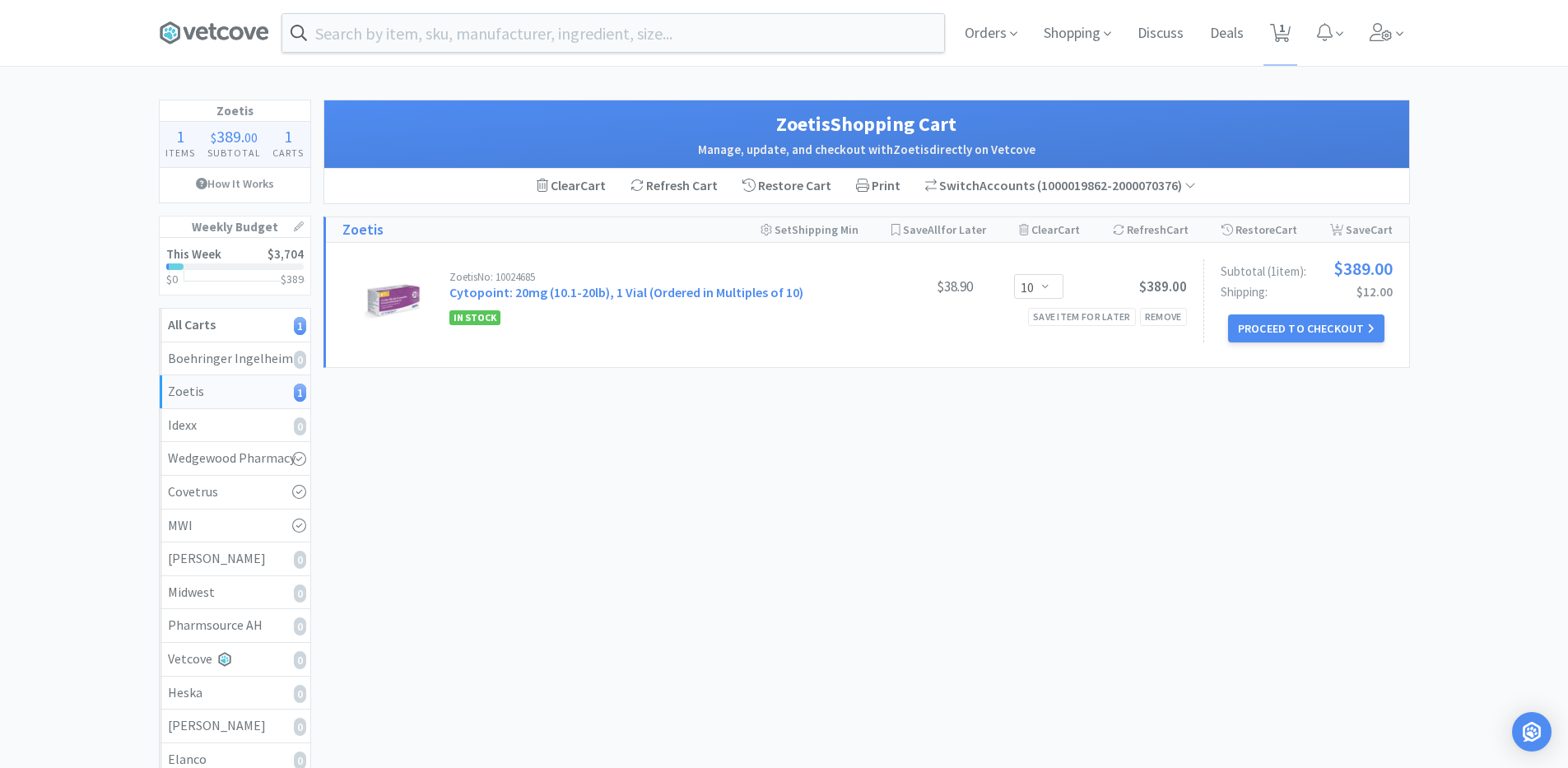
click at [478, 76] on div "Orders Shopping Discuss Discuss Deals Deals 1 1 Zoetis 1 Items $ 389 . 00 Subto…" at bounding box center [784, 460] width 1568 height 921
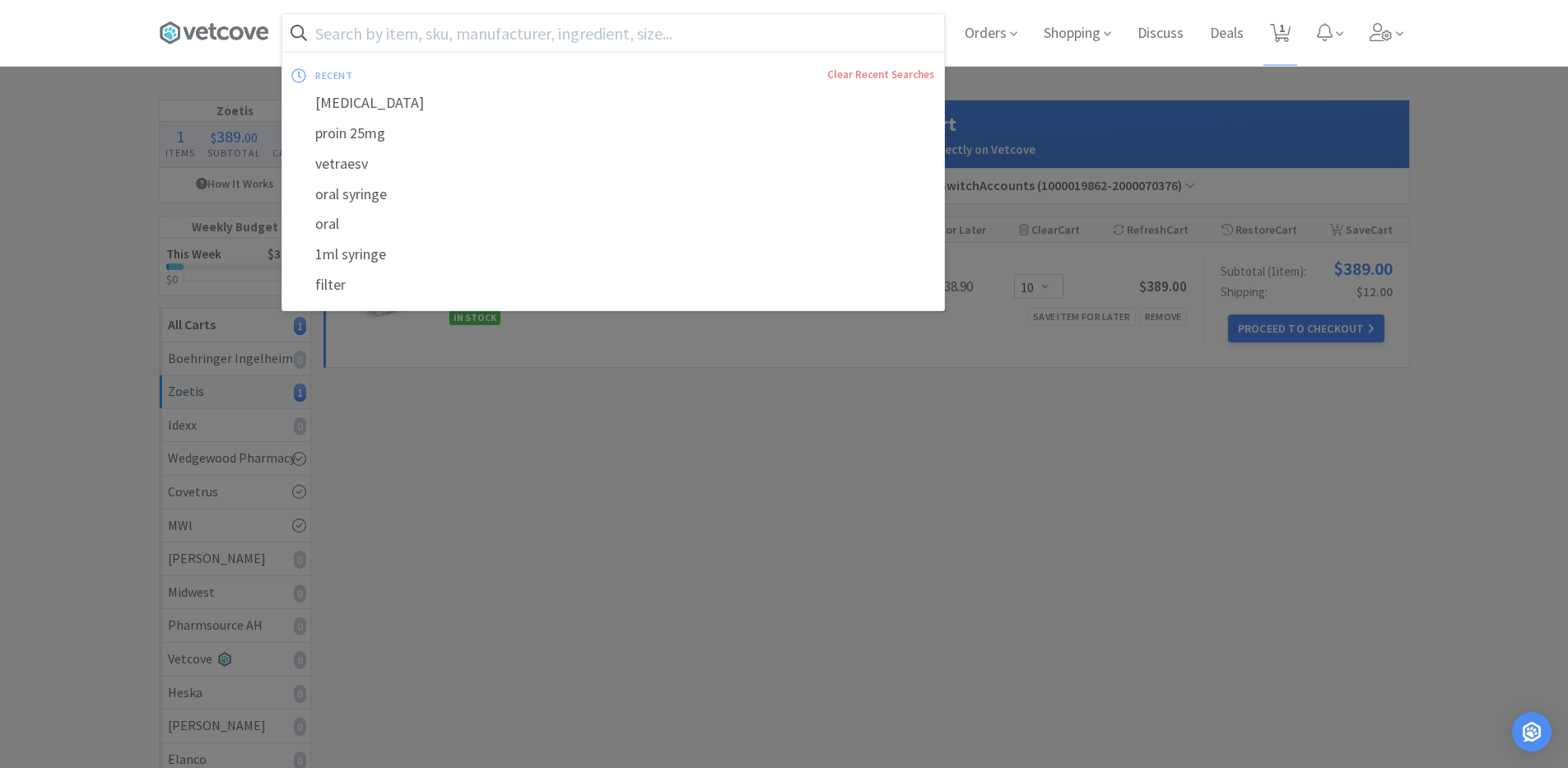
click at [430, 39] on input "text" at bounding box center [612, 33] width 662 height 38
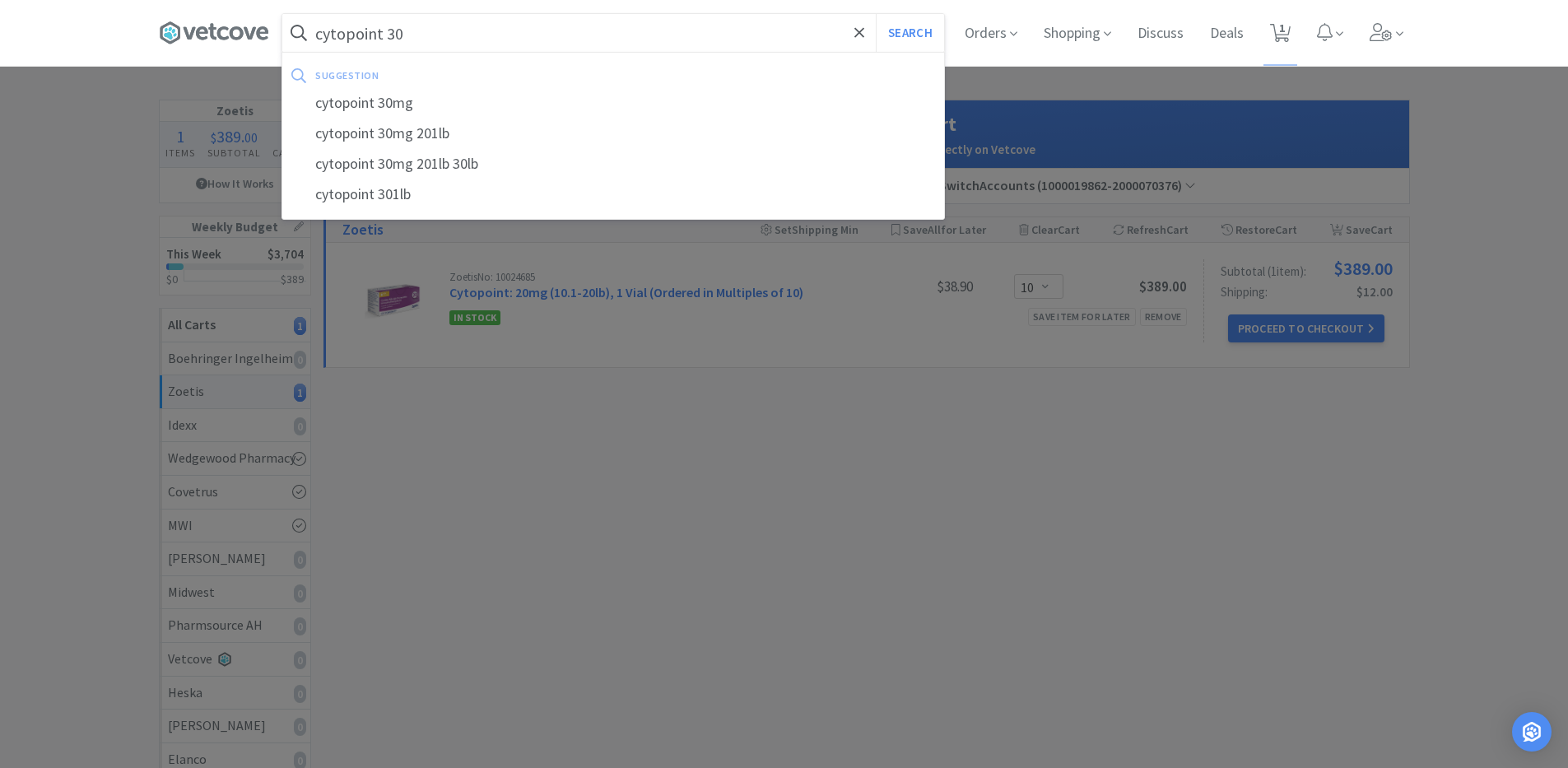
type input "cytopoint 30"
click at [876, 14] on button "Search" at bounding box center [909, 33] width 68 height 38
select select "10"
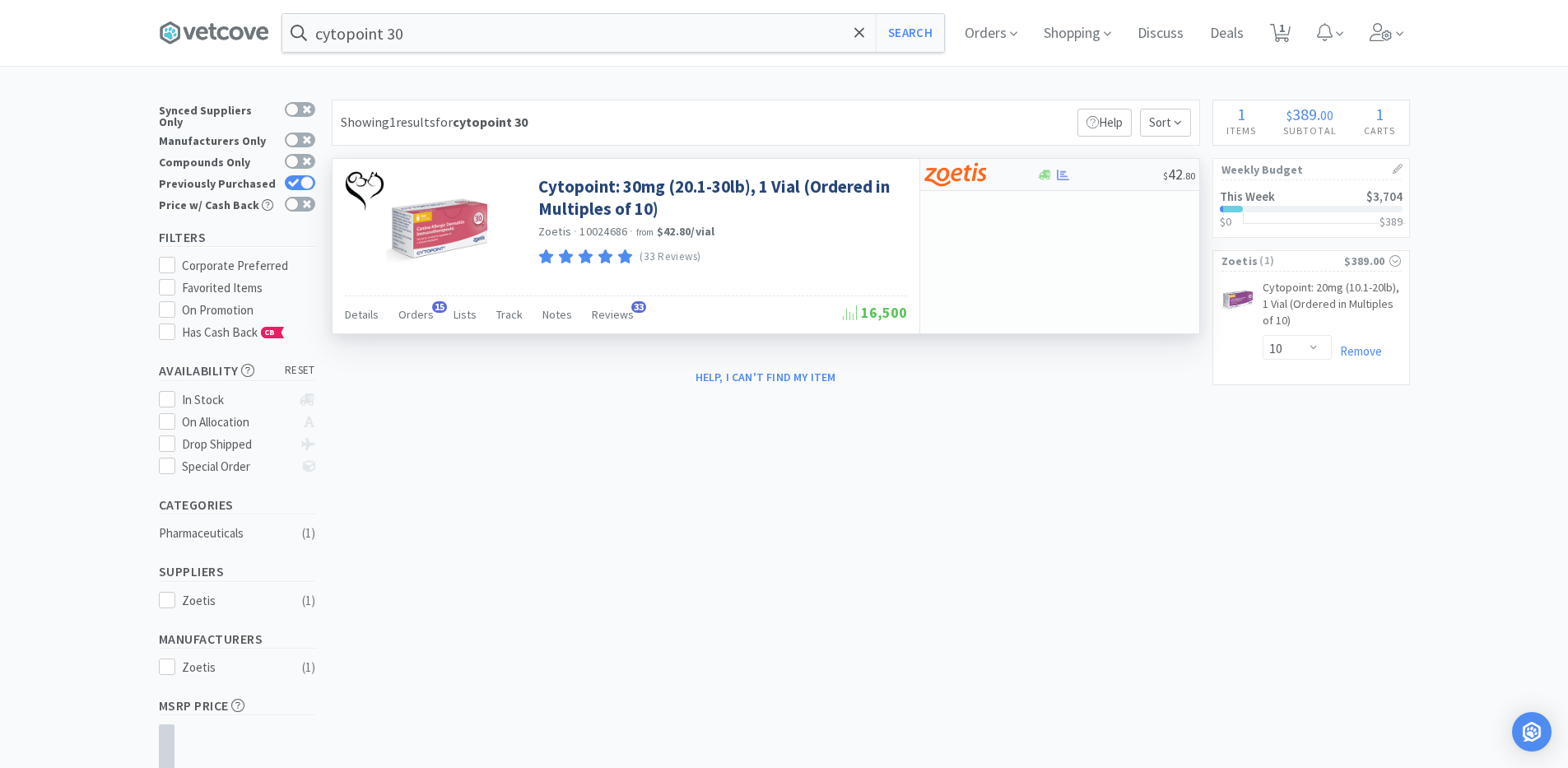
click at [983, 166] on img at bounding box center [955, 174] width 61 height 25
select select "10"
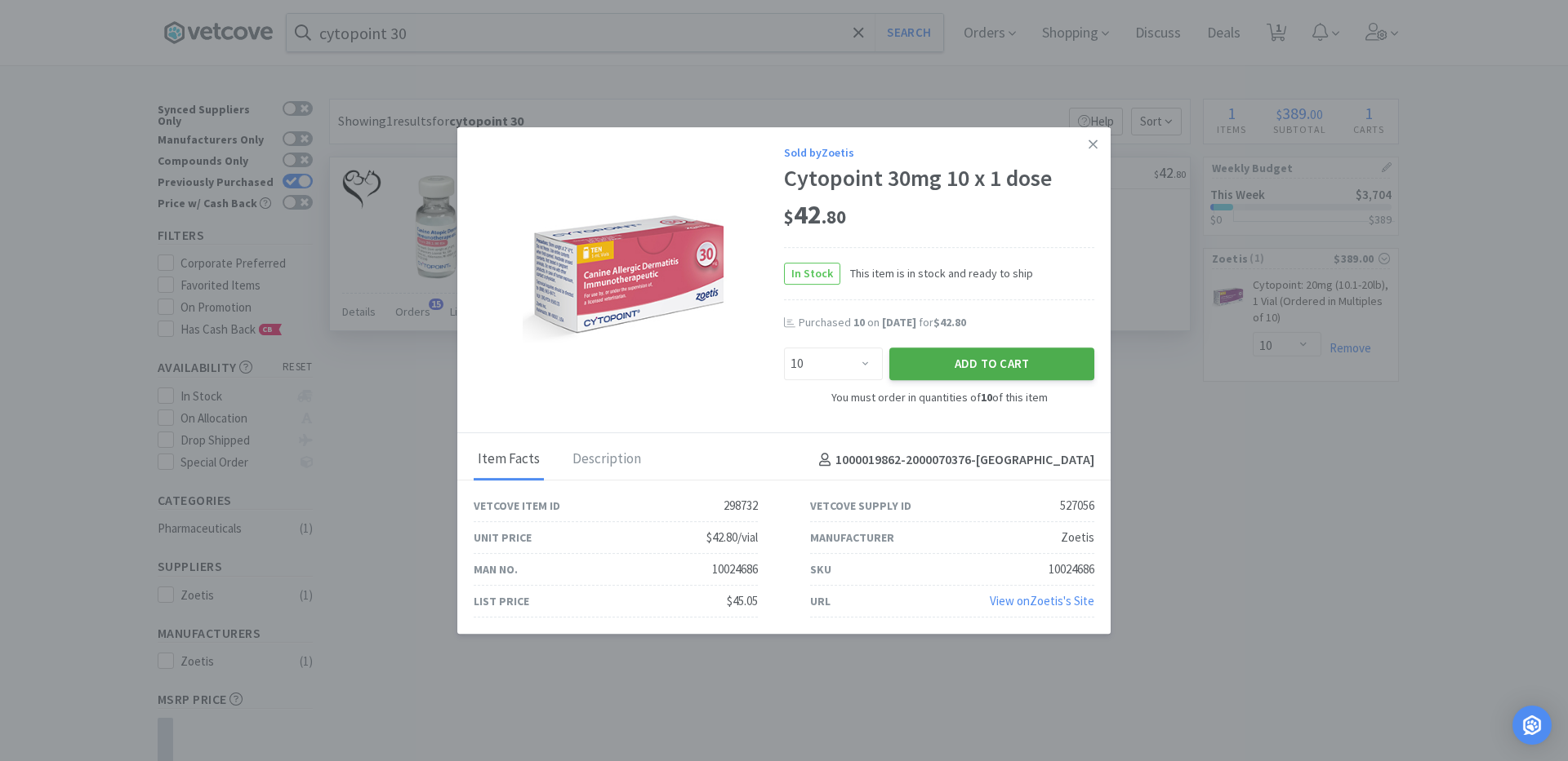
click at [927, 359] on button "Add to Cart" at bounding box center [991, 363] width 205 height 32
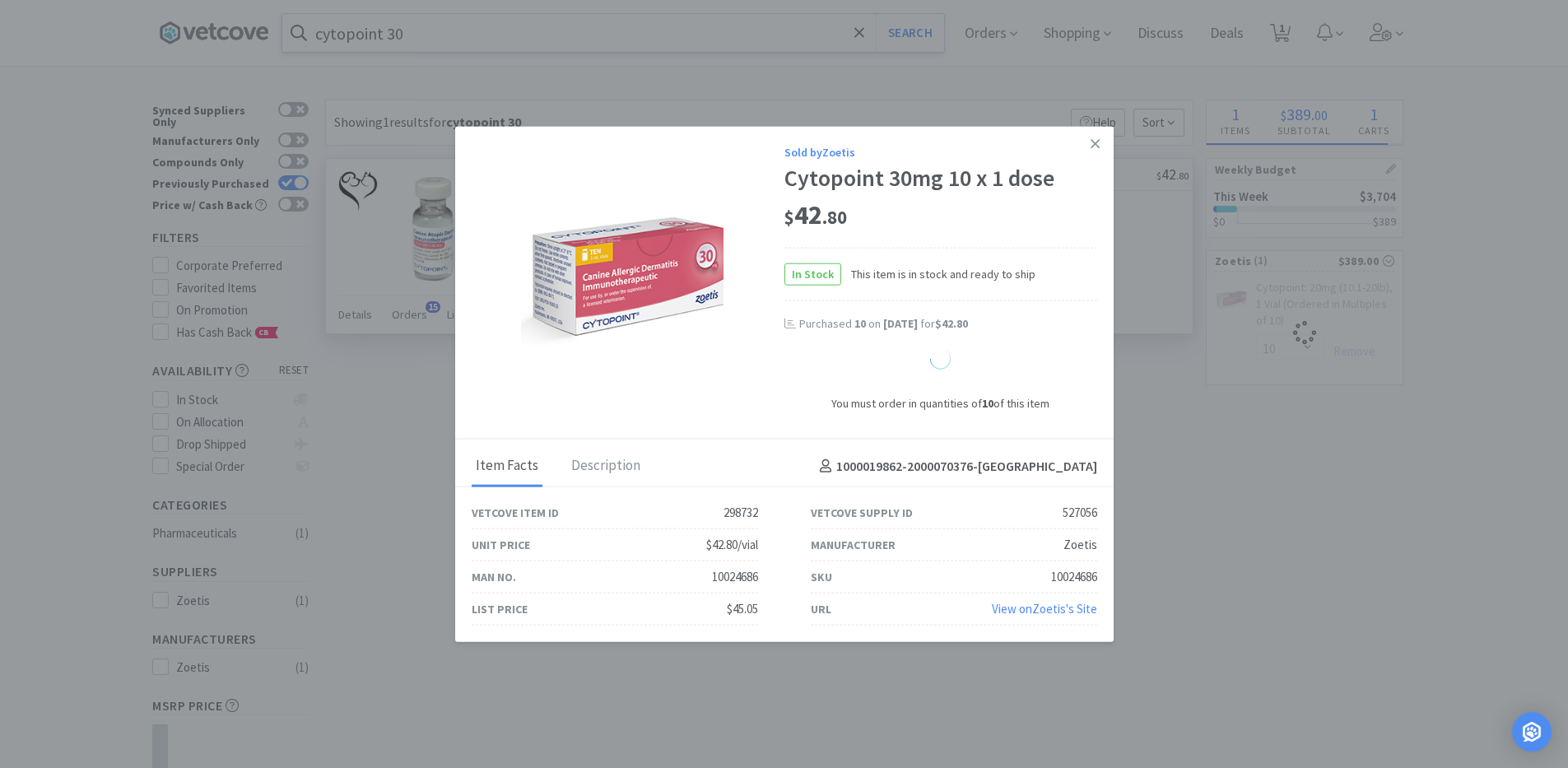
select select "10"
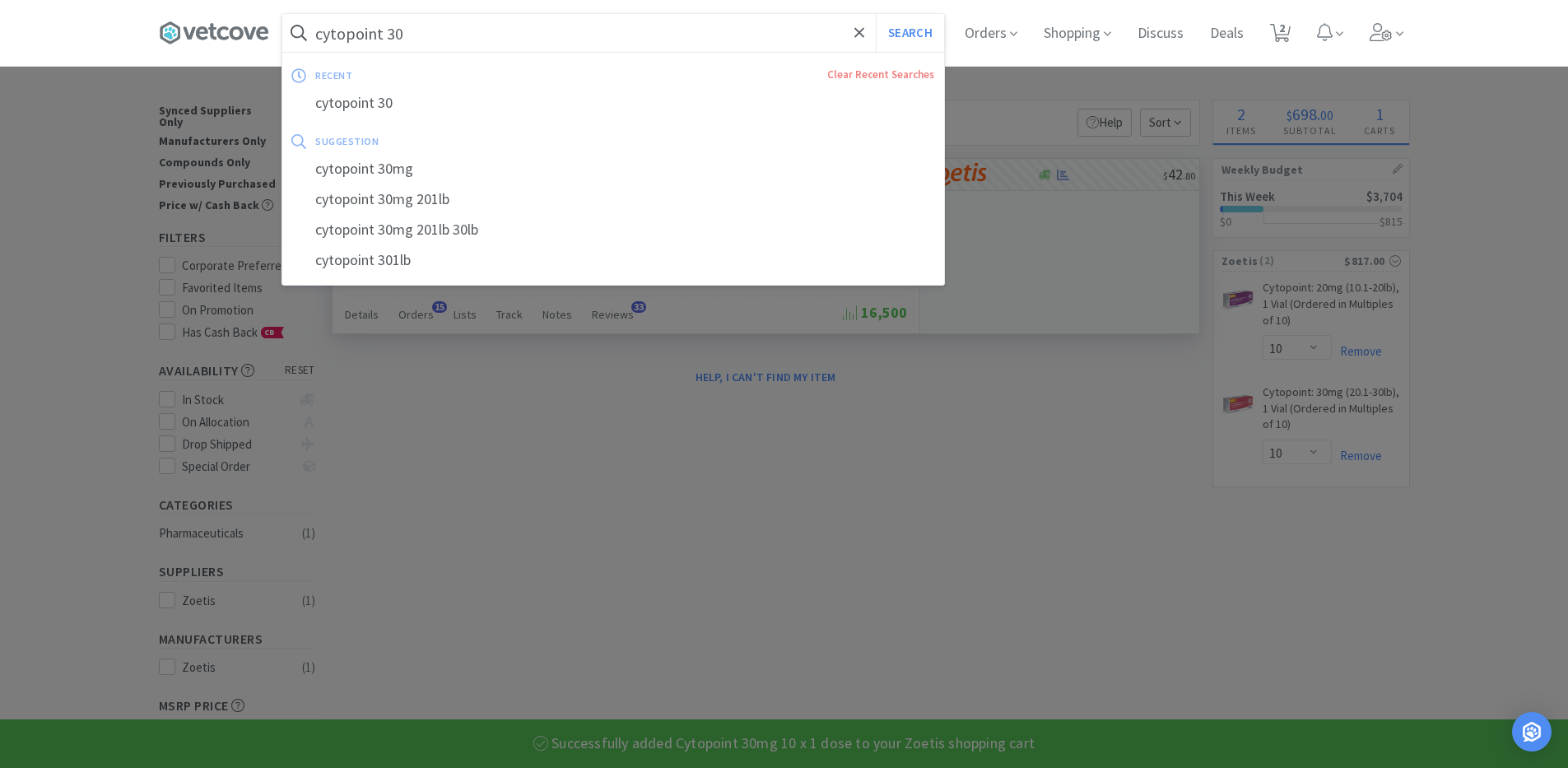
click at [424, 38] on input "cytopoint 30" at bounding box center [612, 33] width 662 height 38
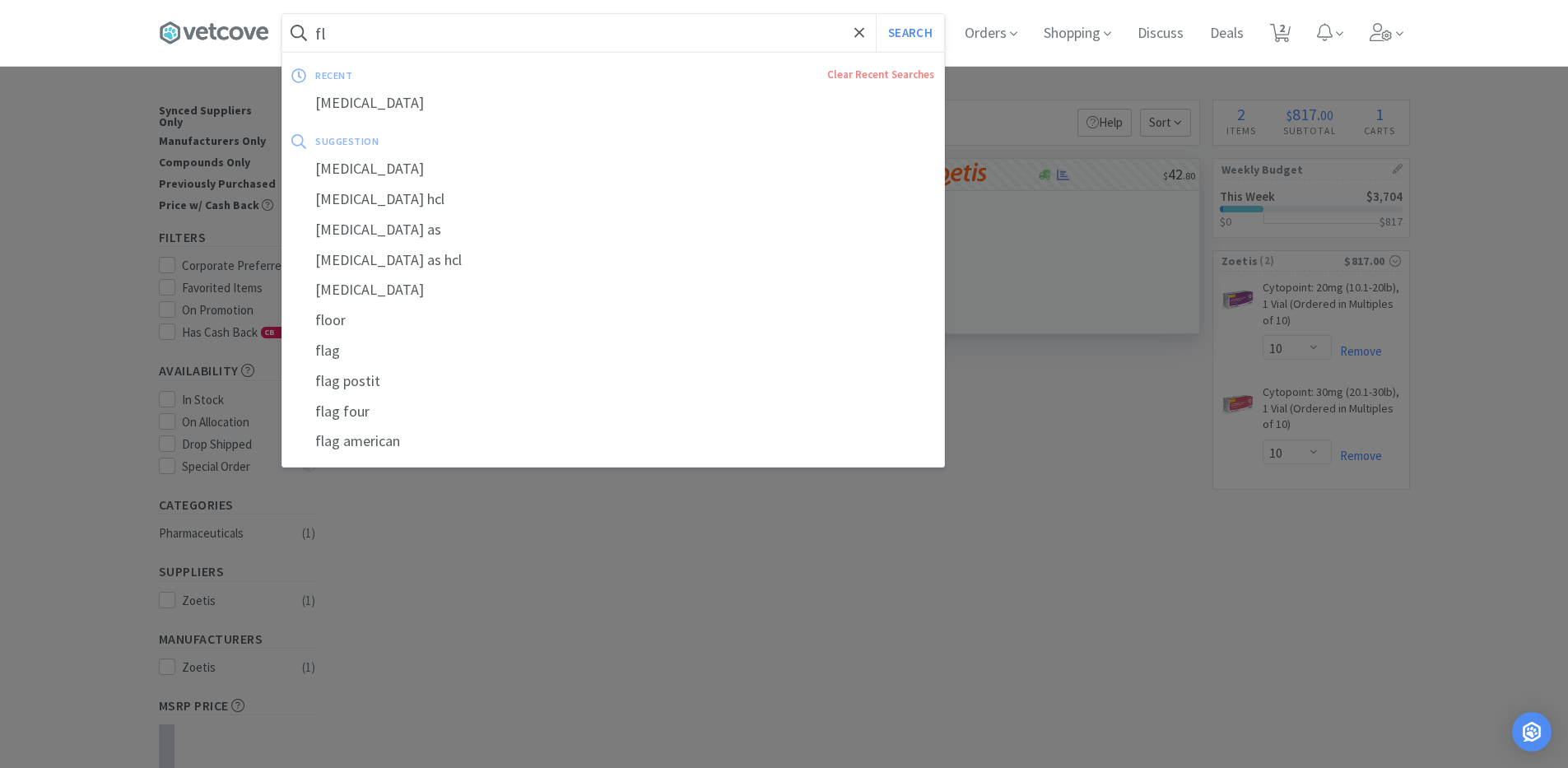
type input "f"
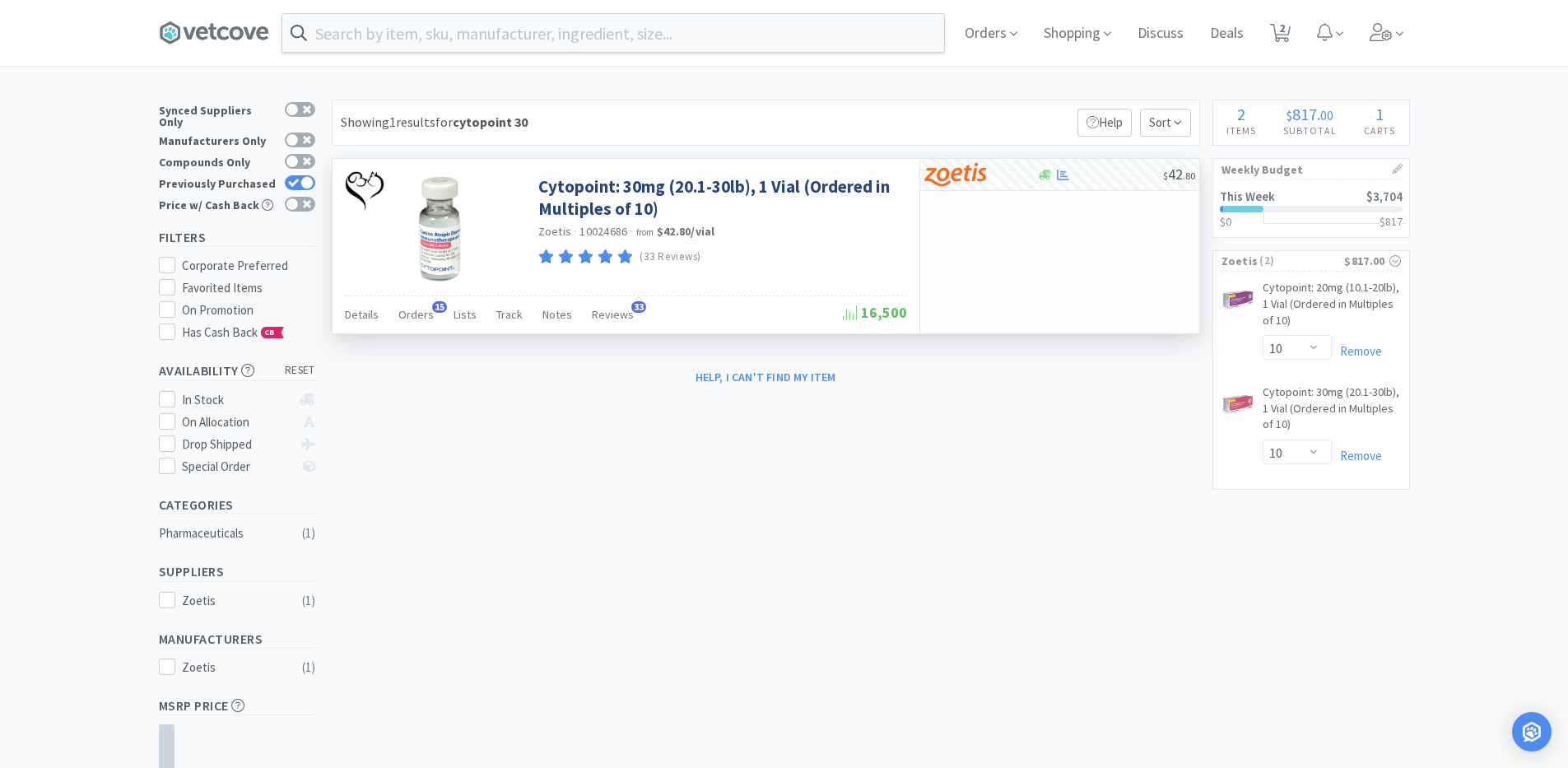
click at [1186, 576] on div at bounding box center [784, 384] width 1568 height 768
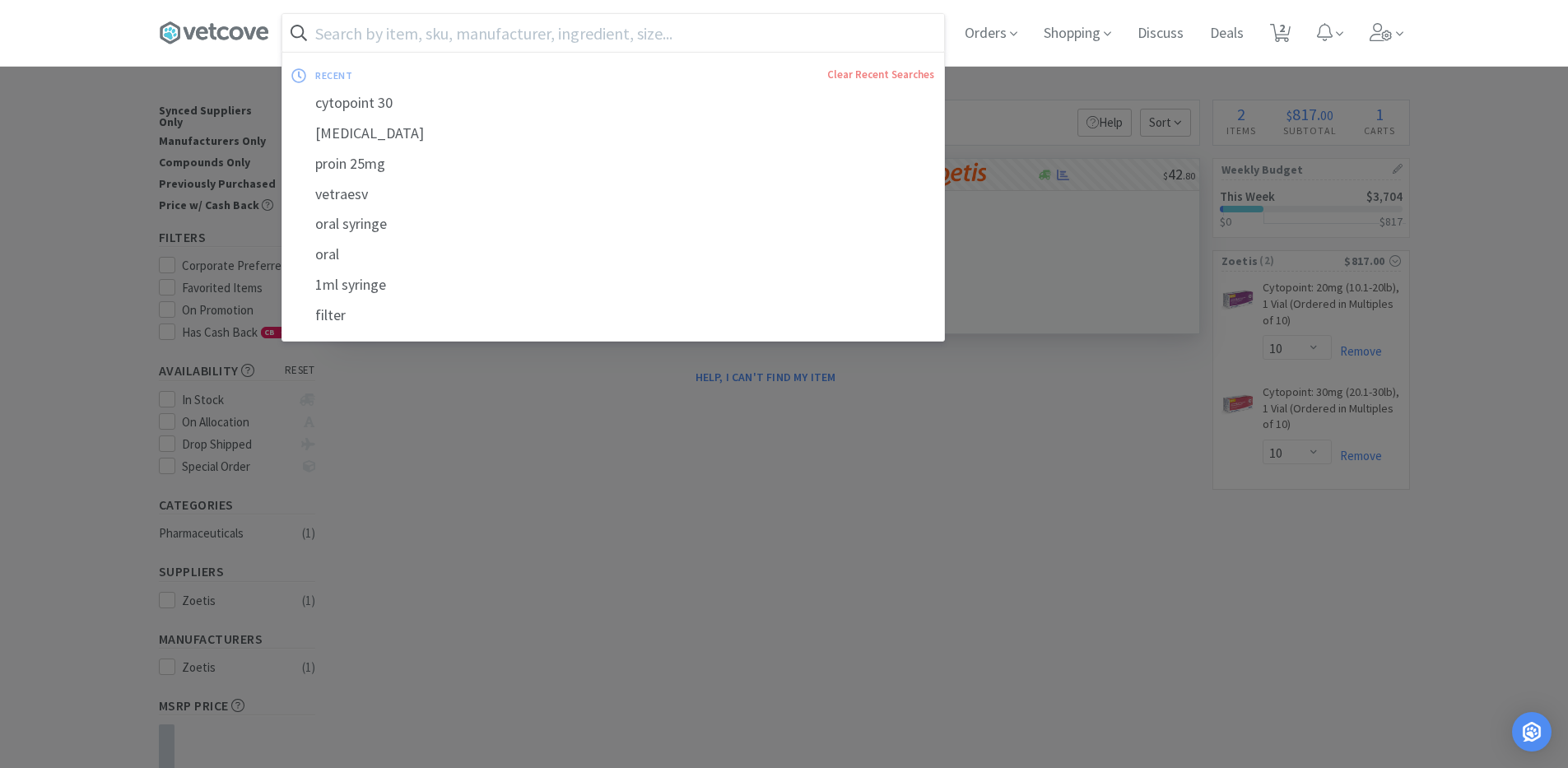
click at [583, 47] on input "text" at bounding box center [612, 33] width 662 height 38
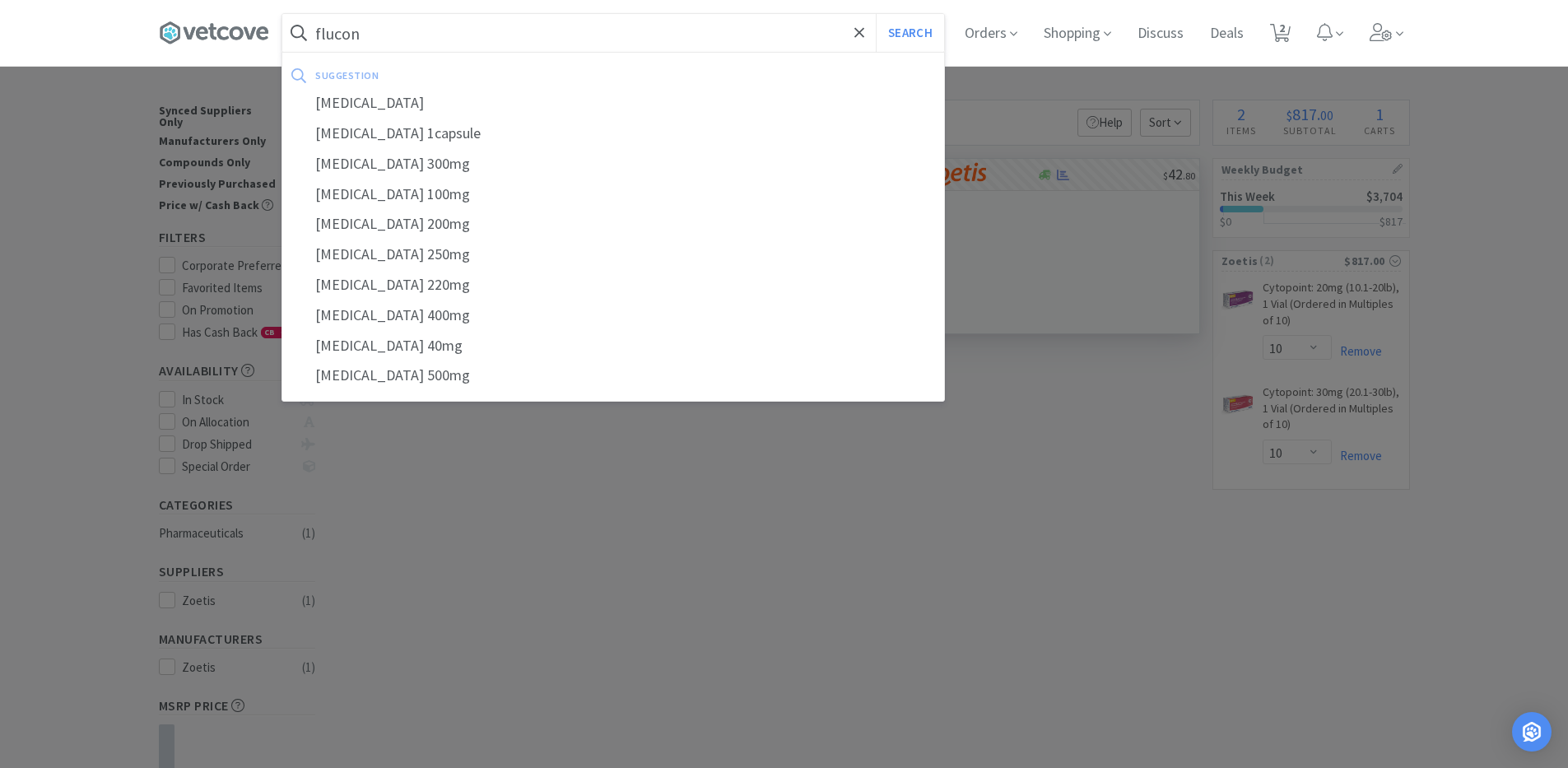
type input "flucon"
click at [876, 14] on button "Search" at bounding box center [909, 33] width 68 height 38
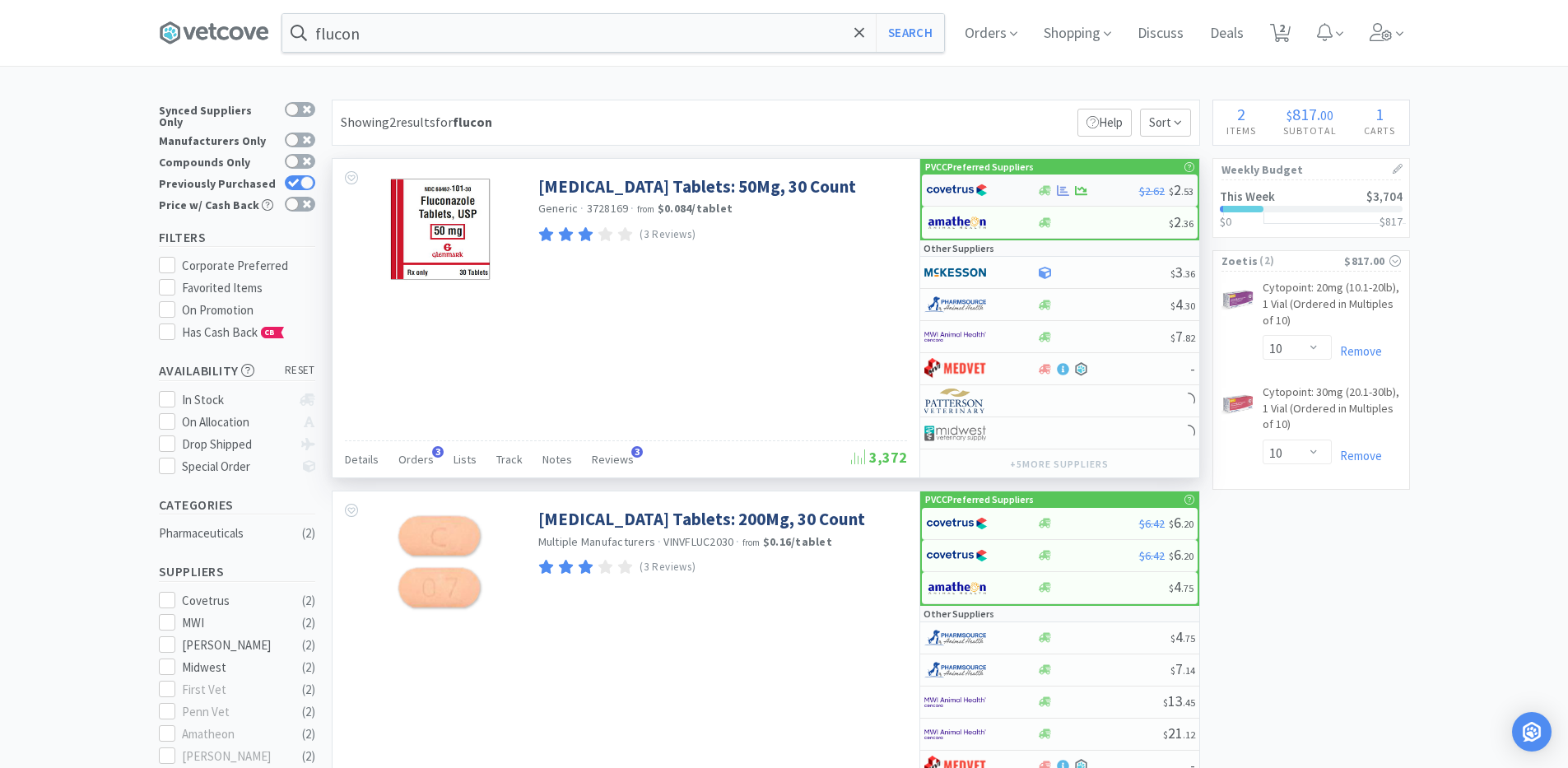
click at [1036, 194] on div at bounding box center [981, 190] width 111 height 28
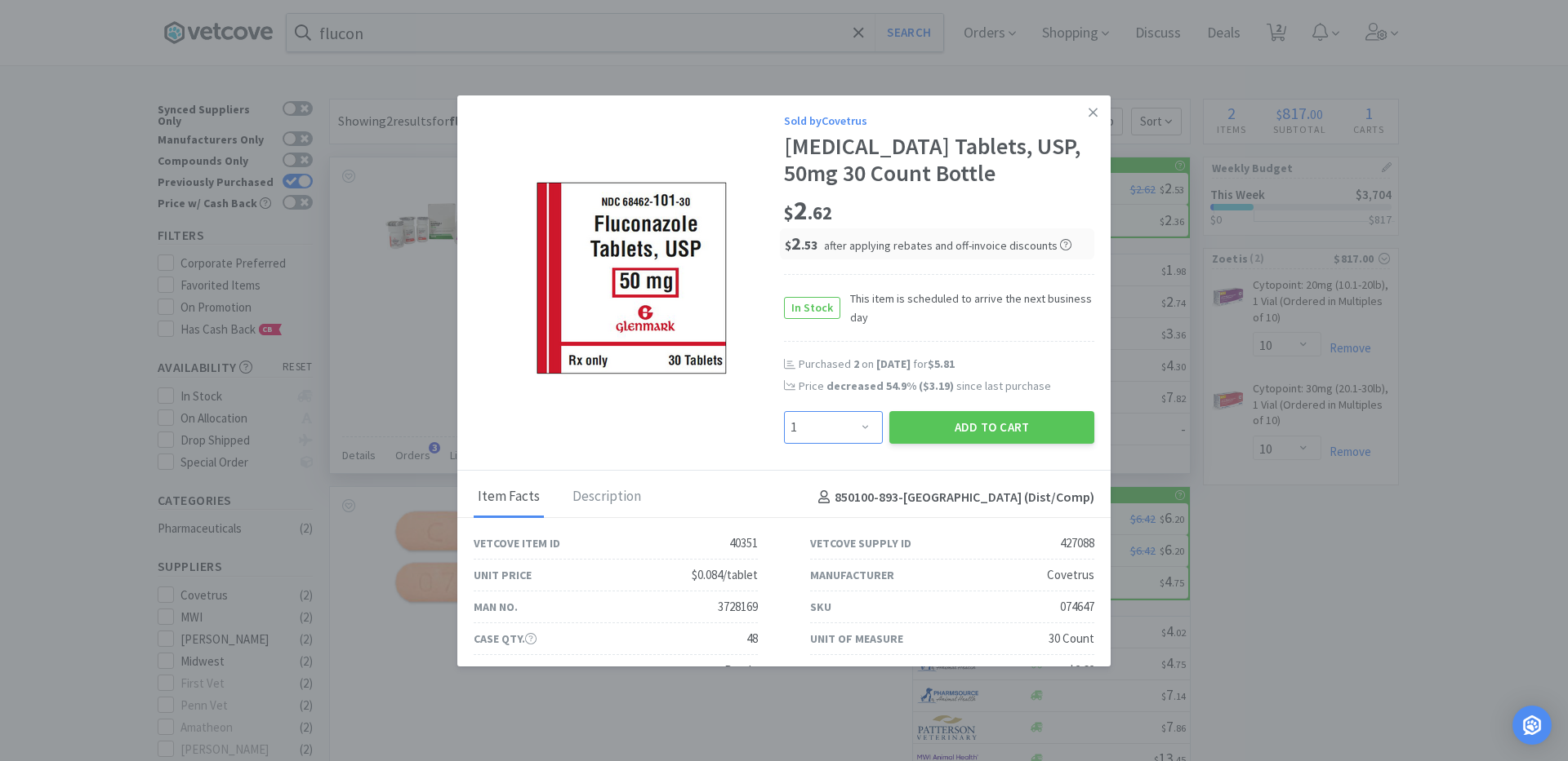
click at [841, 431] on select "Enter Quantity 1 2 3 4 5 6 7 8 9 10 11 12 13 14 15 16 17 18 19 20 Enter Quantity" at bounding box center [833, 427] width 99 height 32
select select "3"
click at [784, 411] on select "Enter Quantity 1 2 3 4 5 6 7 8 9 10 11 12 13 14 15 16 17 18 19 20 Enter Quantity" at bounding box center [833, 427] width 99 height 32
click at [931, 432] on button "Add to Cart" at bounding box center [991, 427] width 205 height 32
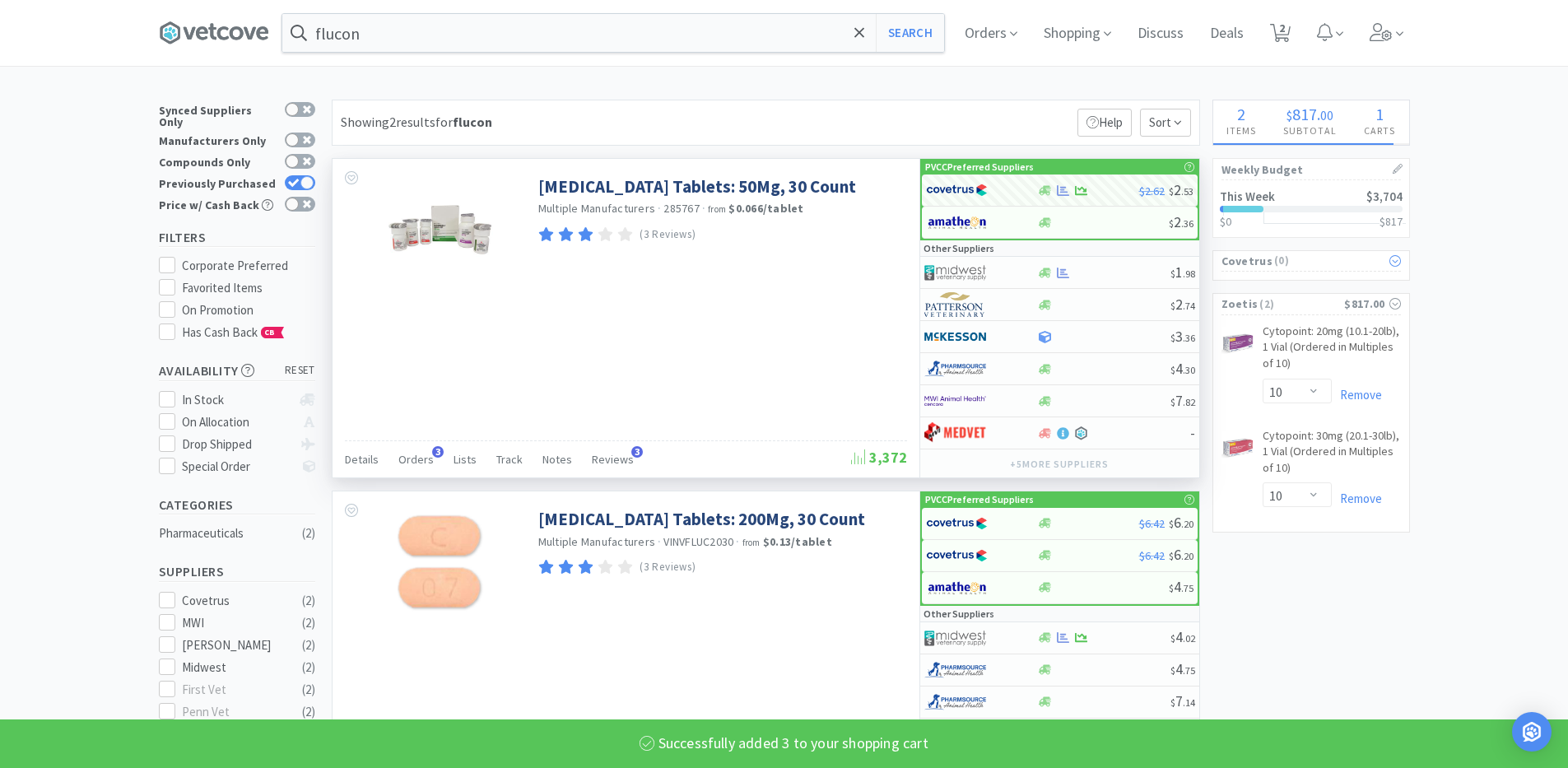
select select "3"
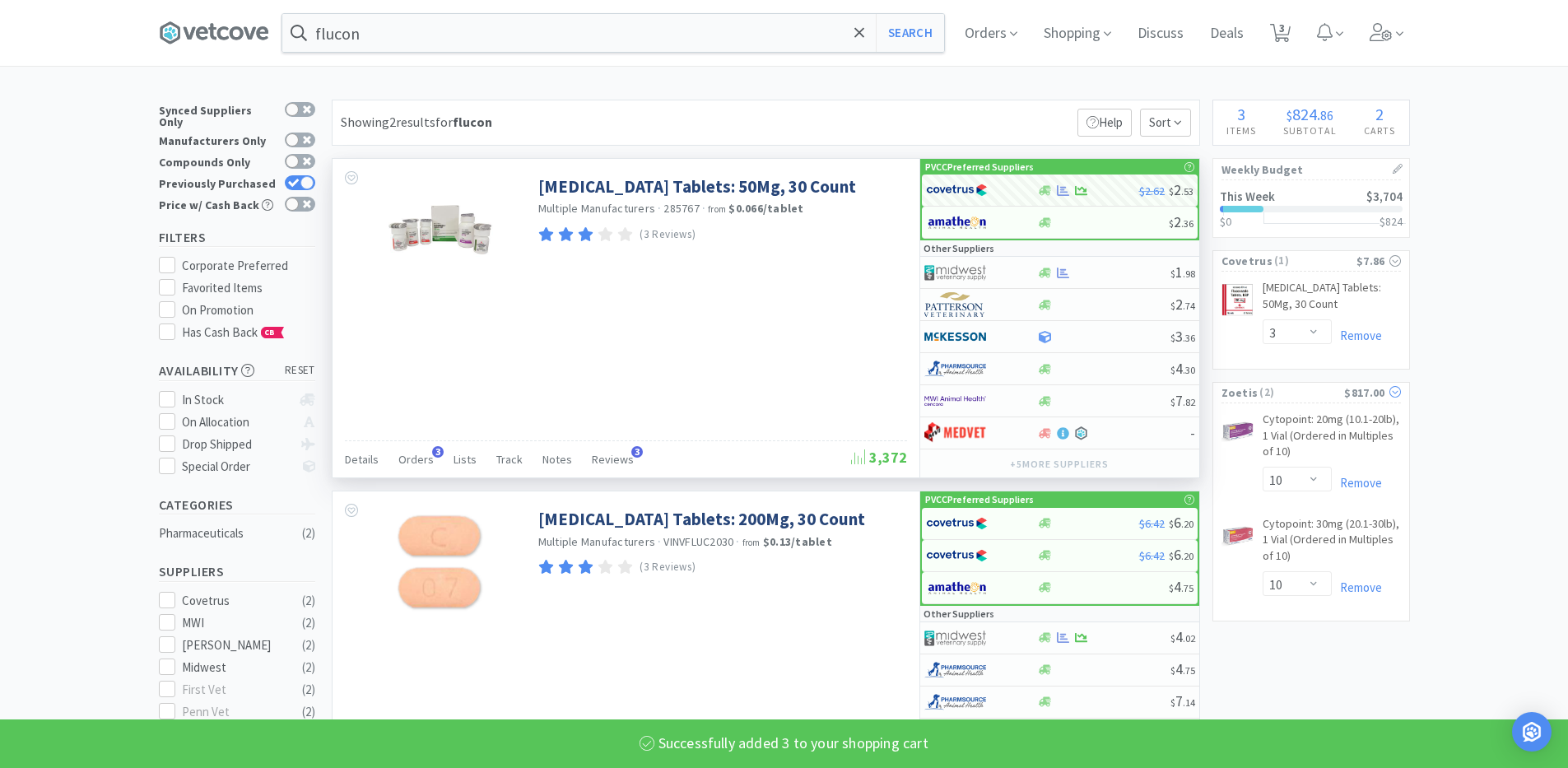
click at [1358, 394] on div "$817.00" at bounding box center [1372, 393] width 56 height 18
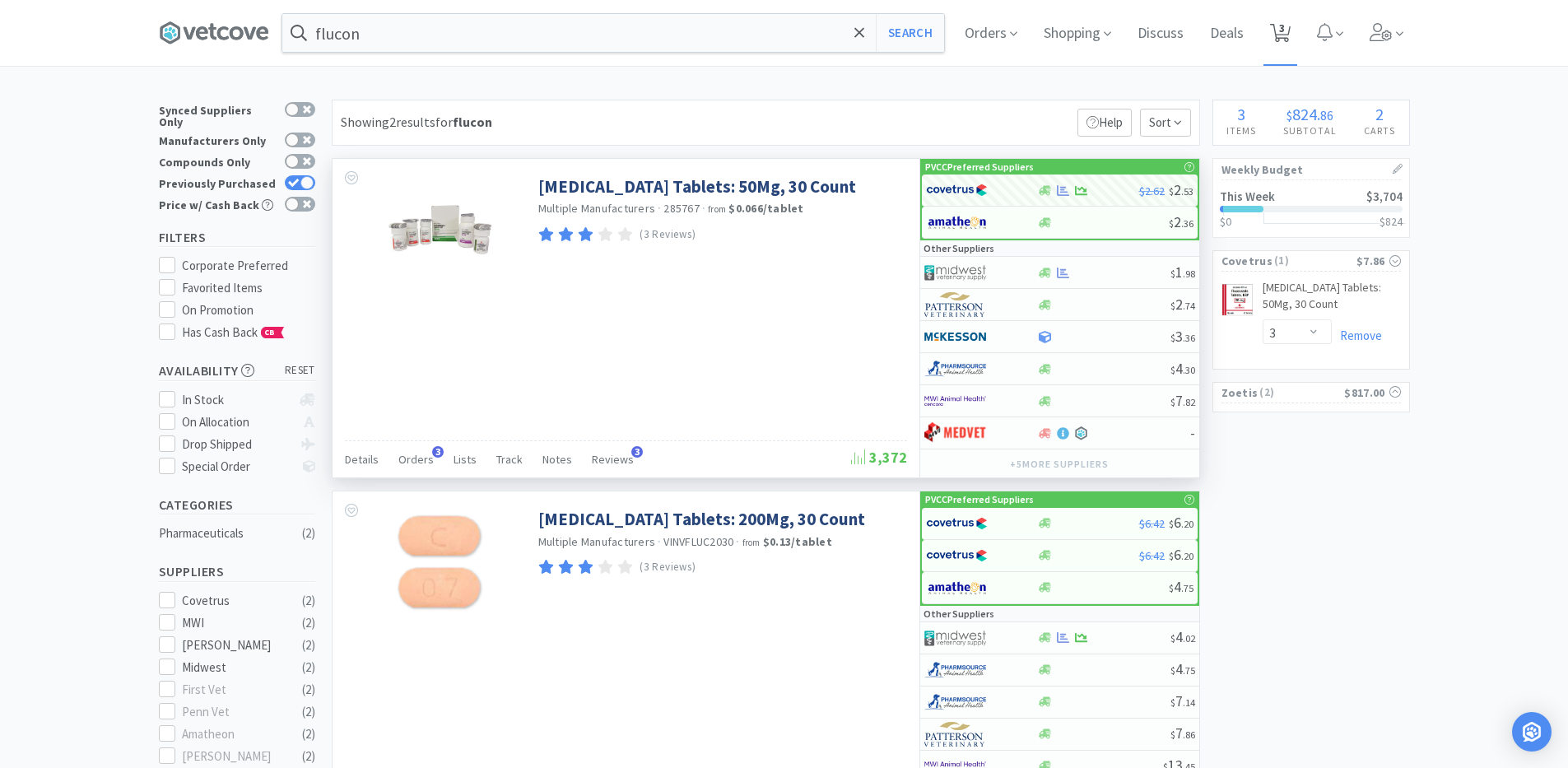
click at [1278, 32] on icon at bounding box center [1280, 33] width 21 height 18
select select "10"
select select "3"
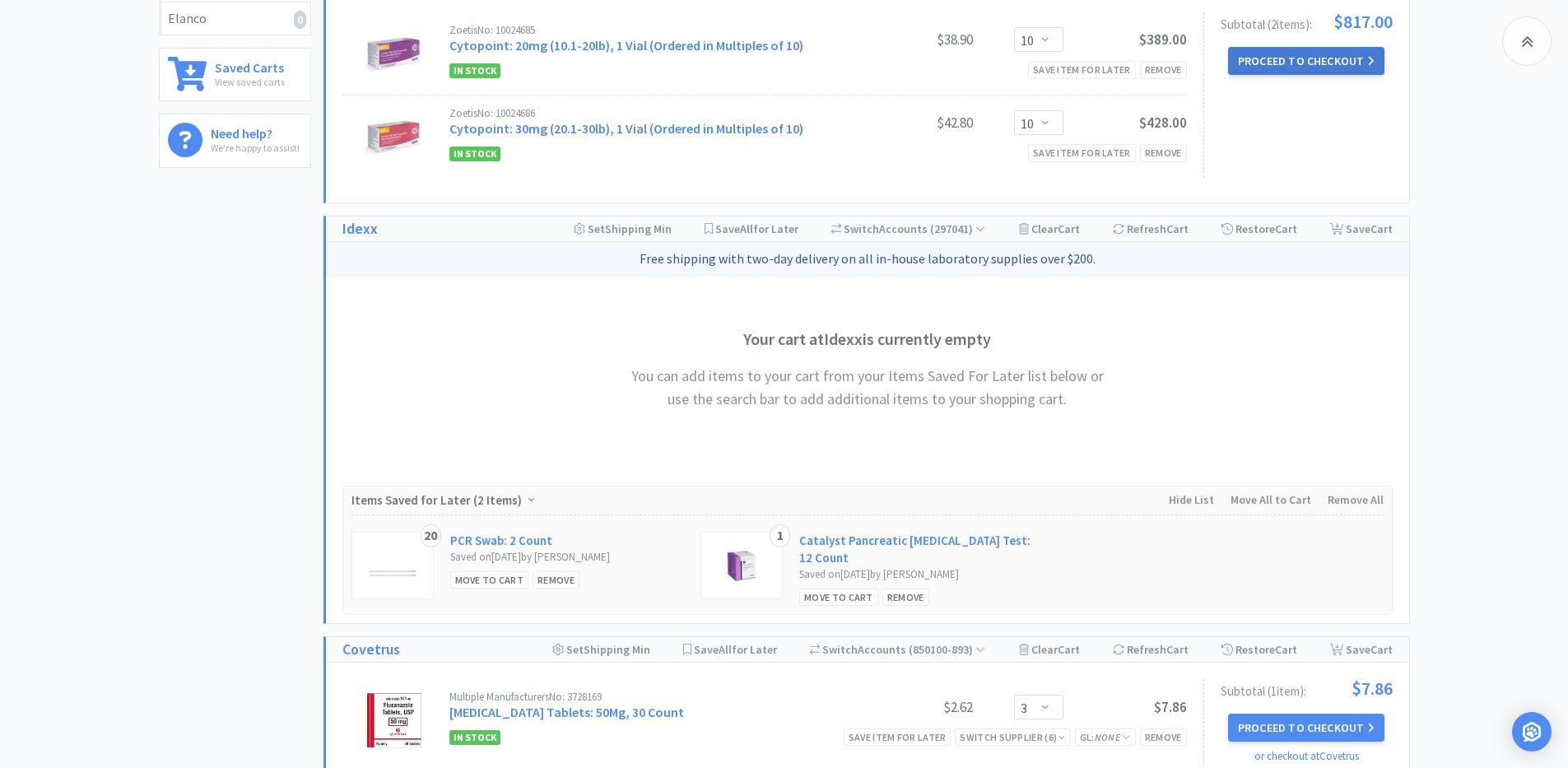
click at [1326, 63] on button "Proceed to Checkout" at bounding box center [1306, 60] width 156 height 28
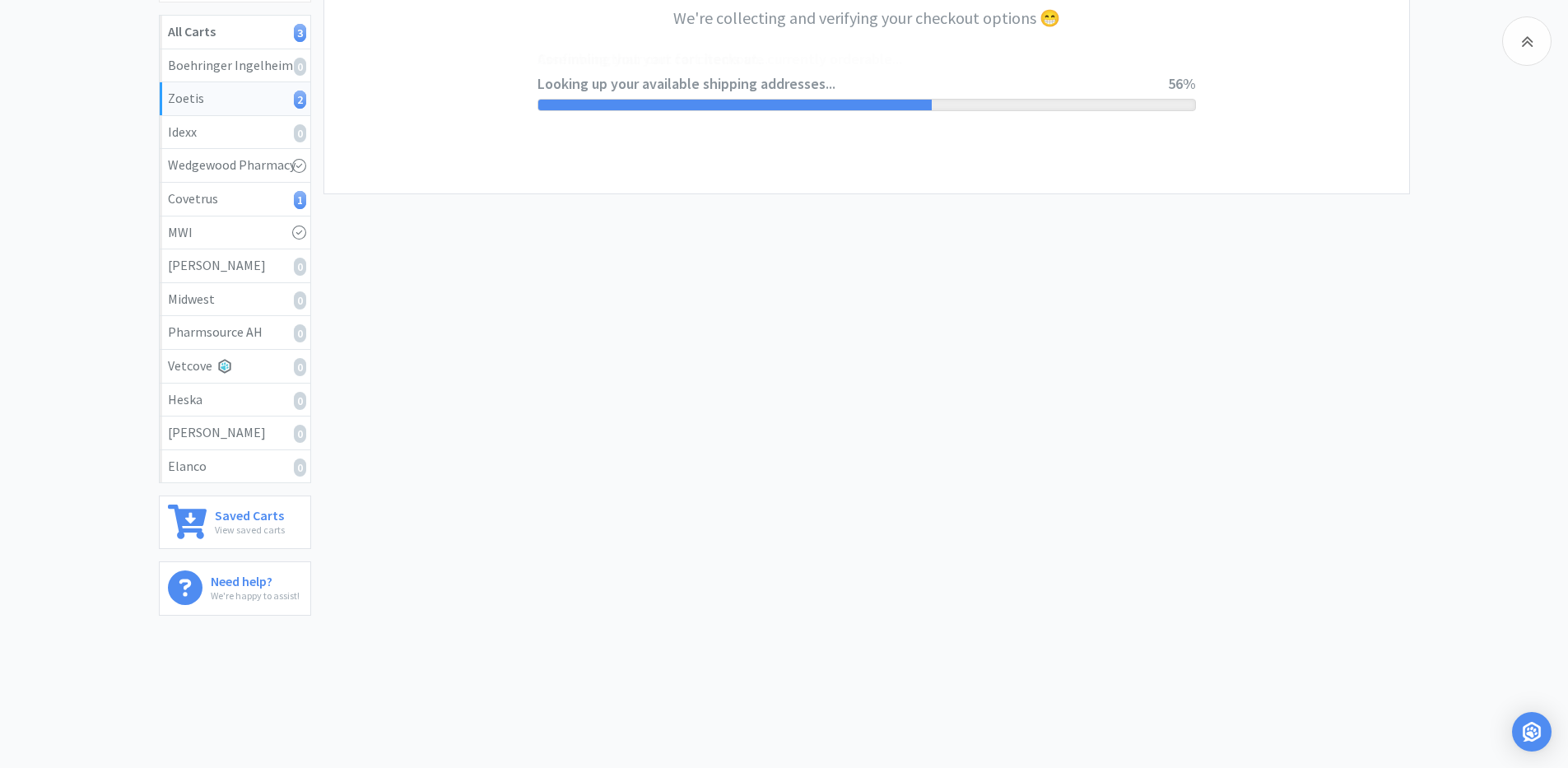
select select "invoice"
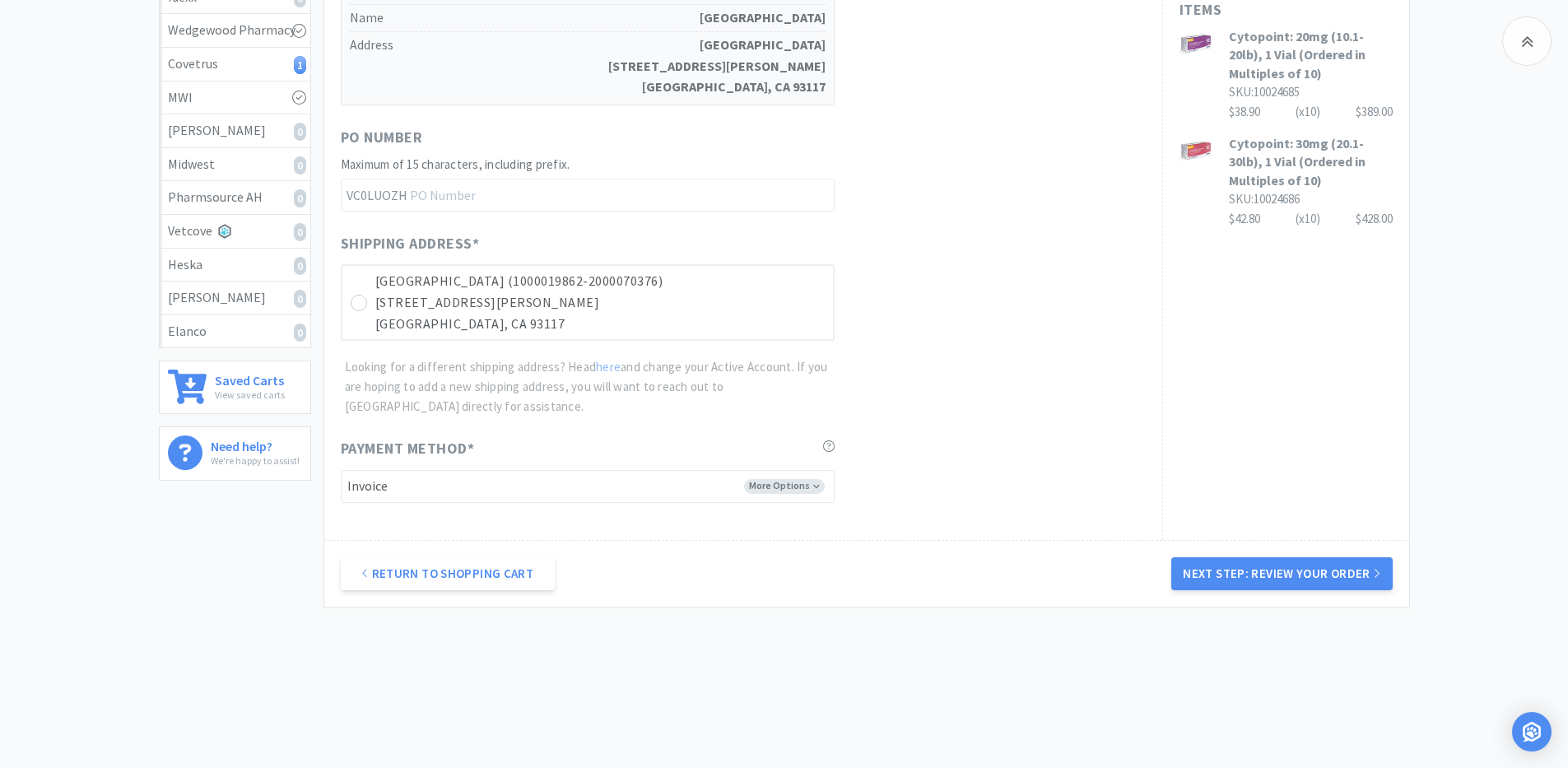
scroll to position [436, 0]
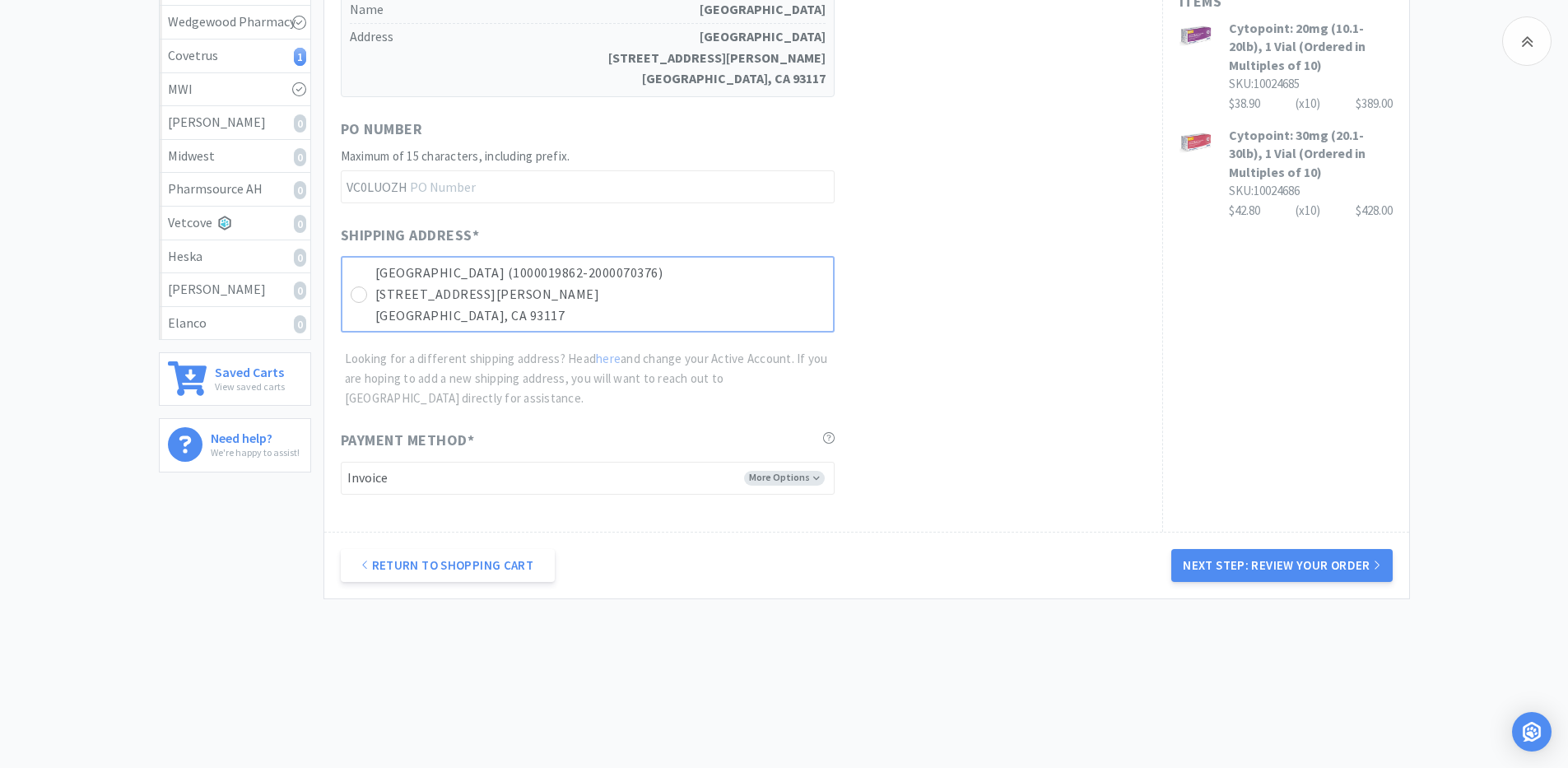
click at [700, 268] on p "[GEOGRAPHIC_DATA] (1000019862-2000070376)" at bounding box center [600, 273] width 449 height 22
click at [1255, 557] on button "Next Step: Review Your Order" at bounding box center [1281, 565] width 221 height 33
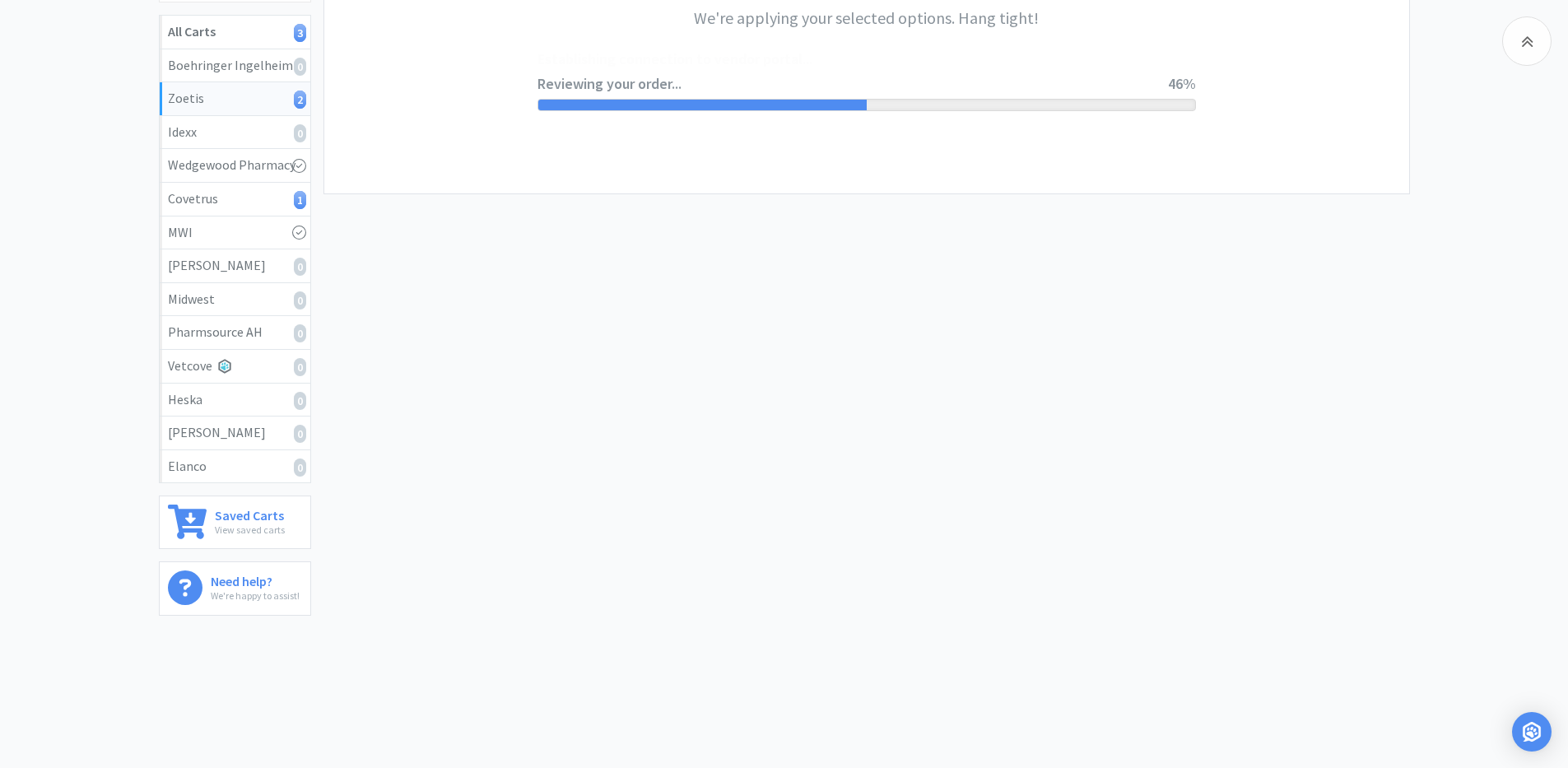
scroll to position [0, 0]
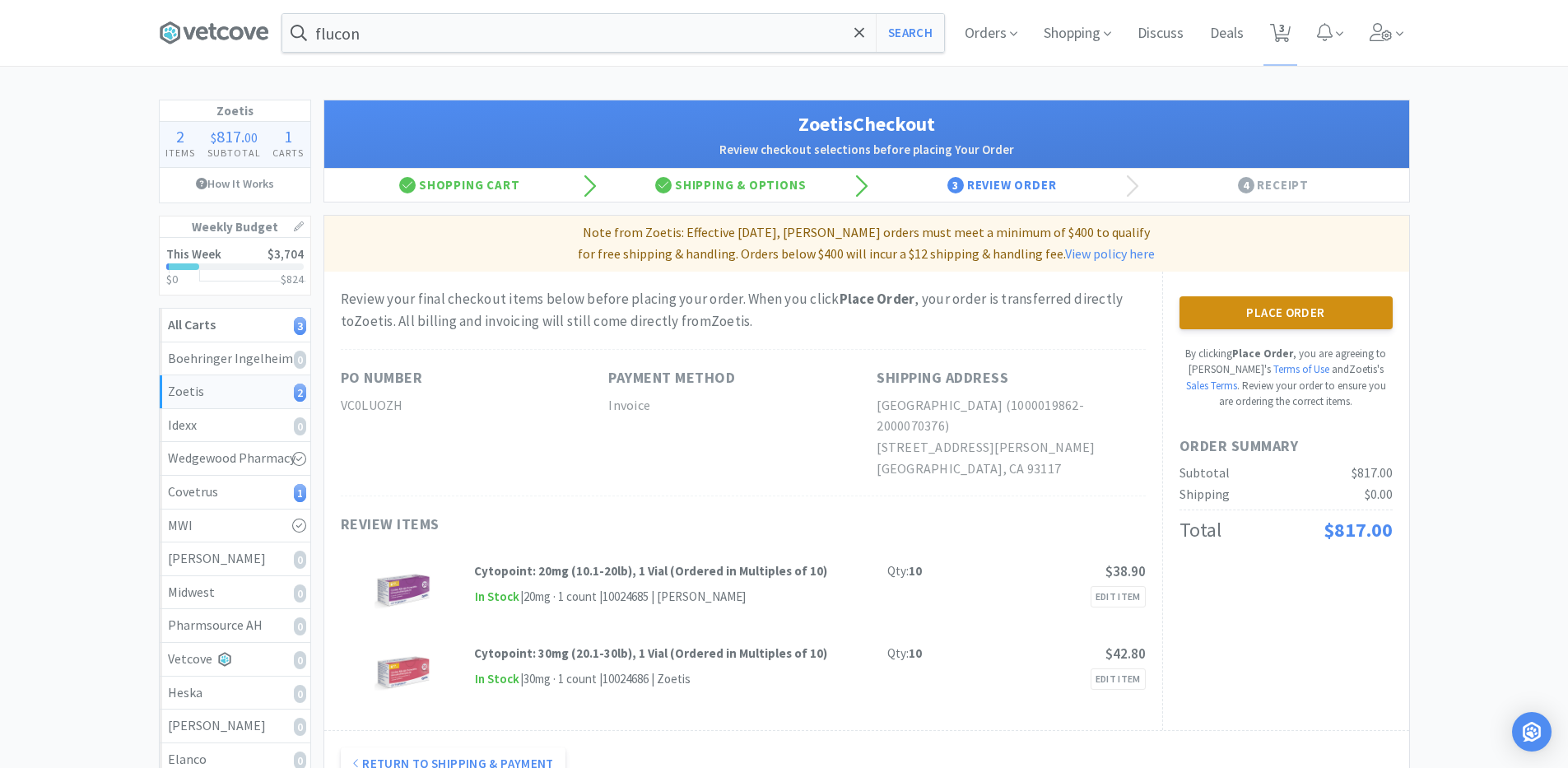
click at [1277, 311] on button "Place Order" at bounding box center [1286, 313] width 214 height 33
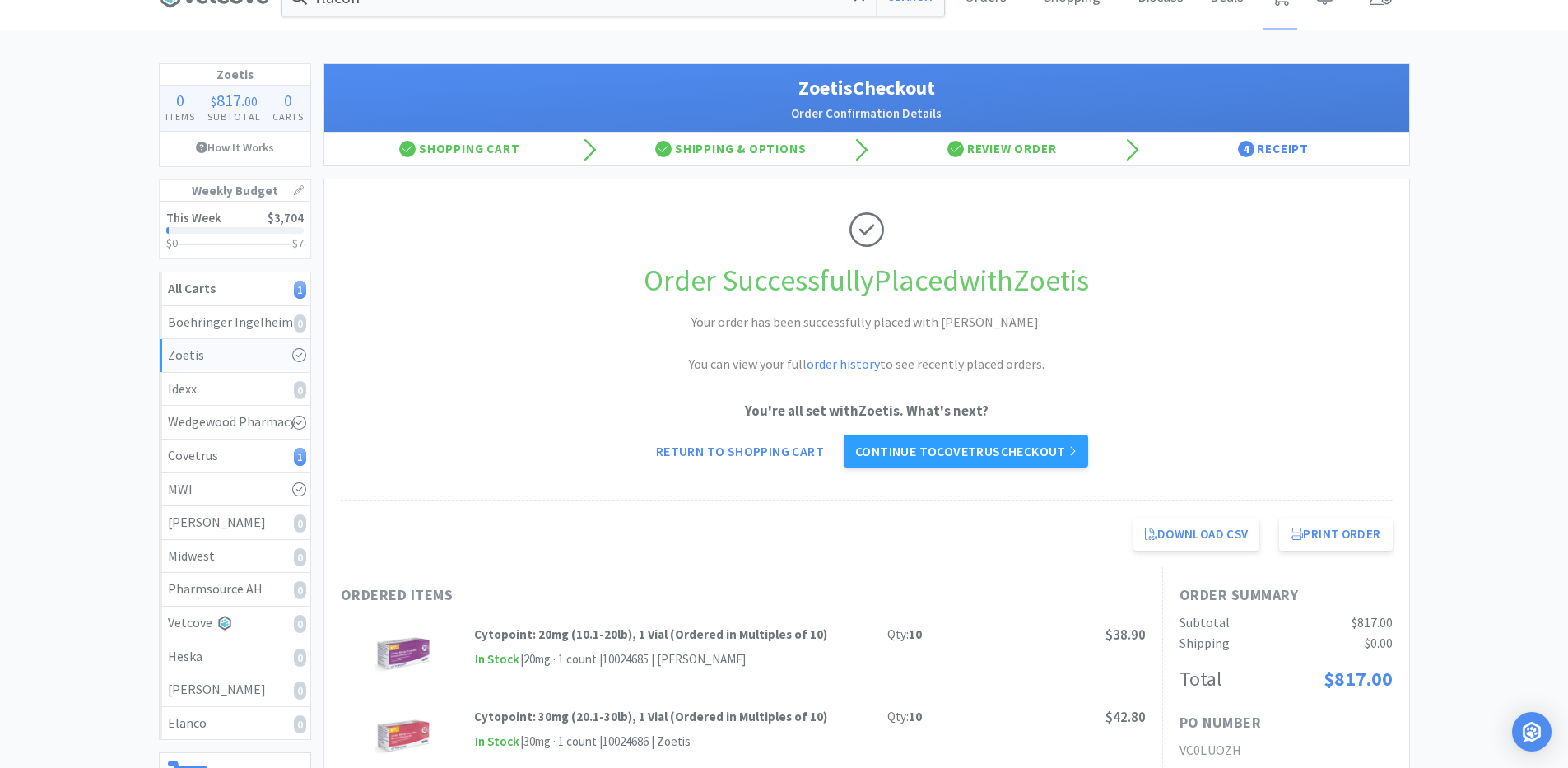
scroll to position [66, 0]
